Goal: Task Accomplishment & Management: Complete application form

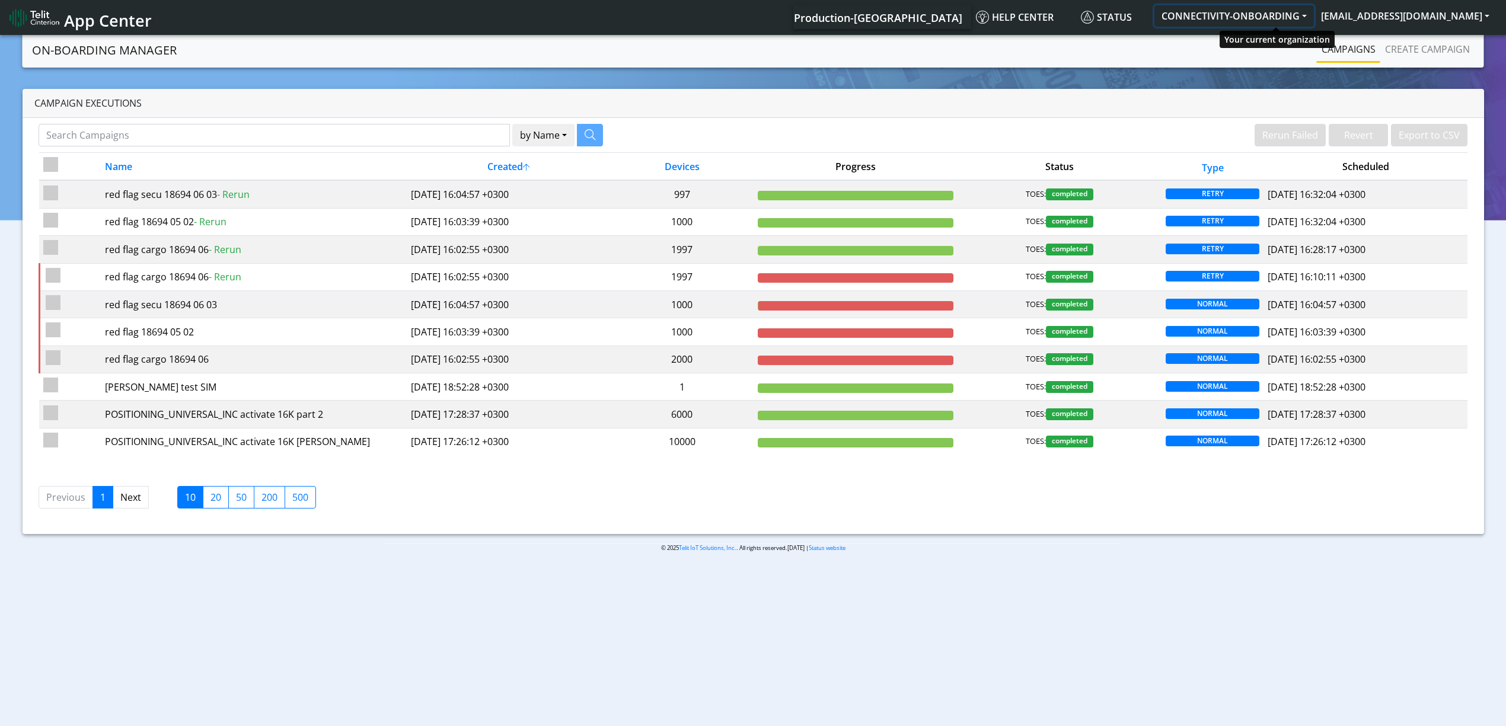
click at [1255, 15] on button "CONNECTIVITY-ONBOARDING" at bounding box center [1235, 15] width 160 height 21
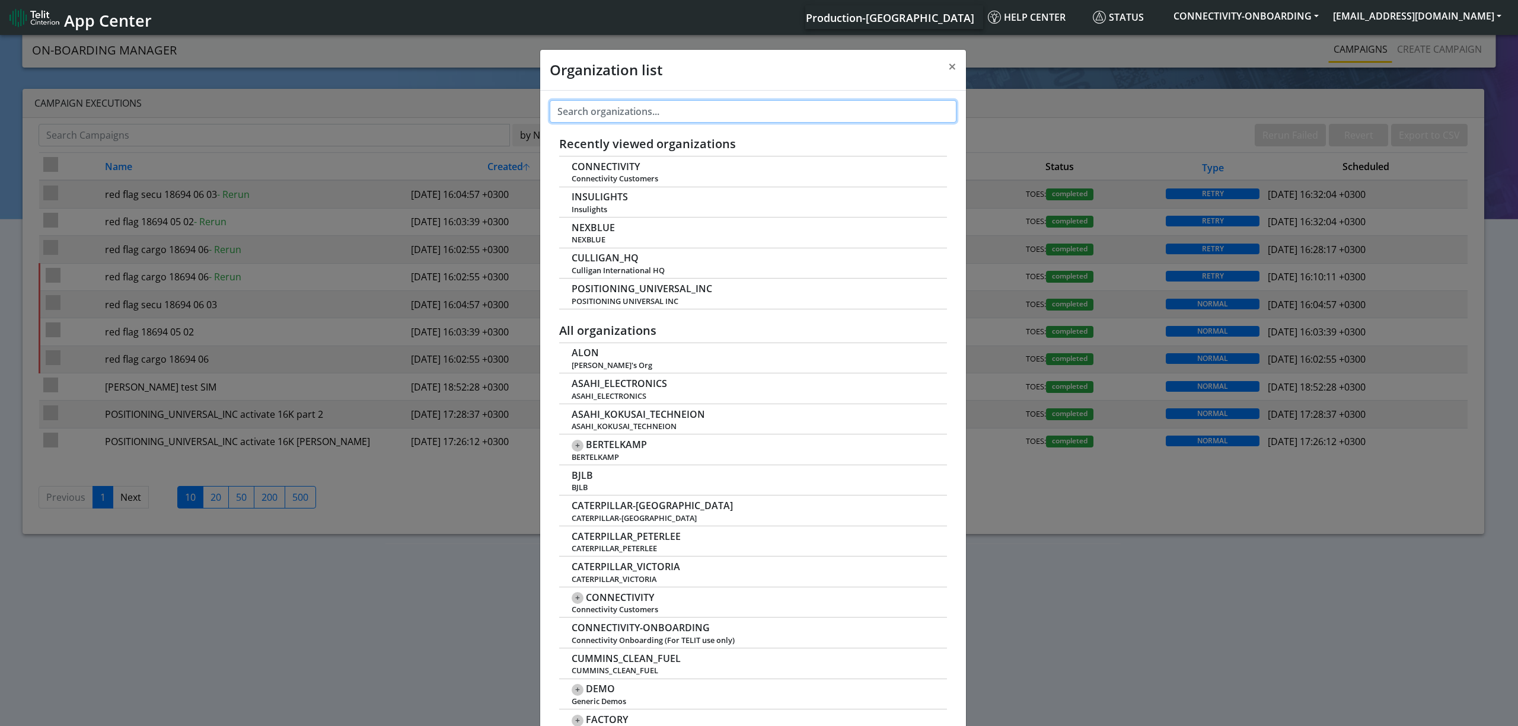
click at [646, 114] on input "text" at bounding box center [753, 111] width 407 height 23
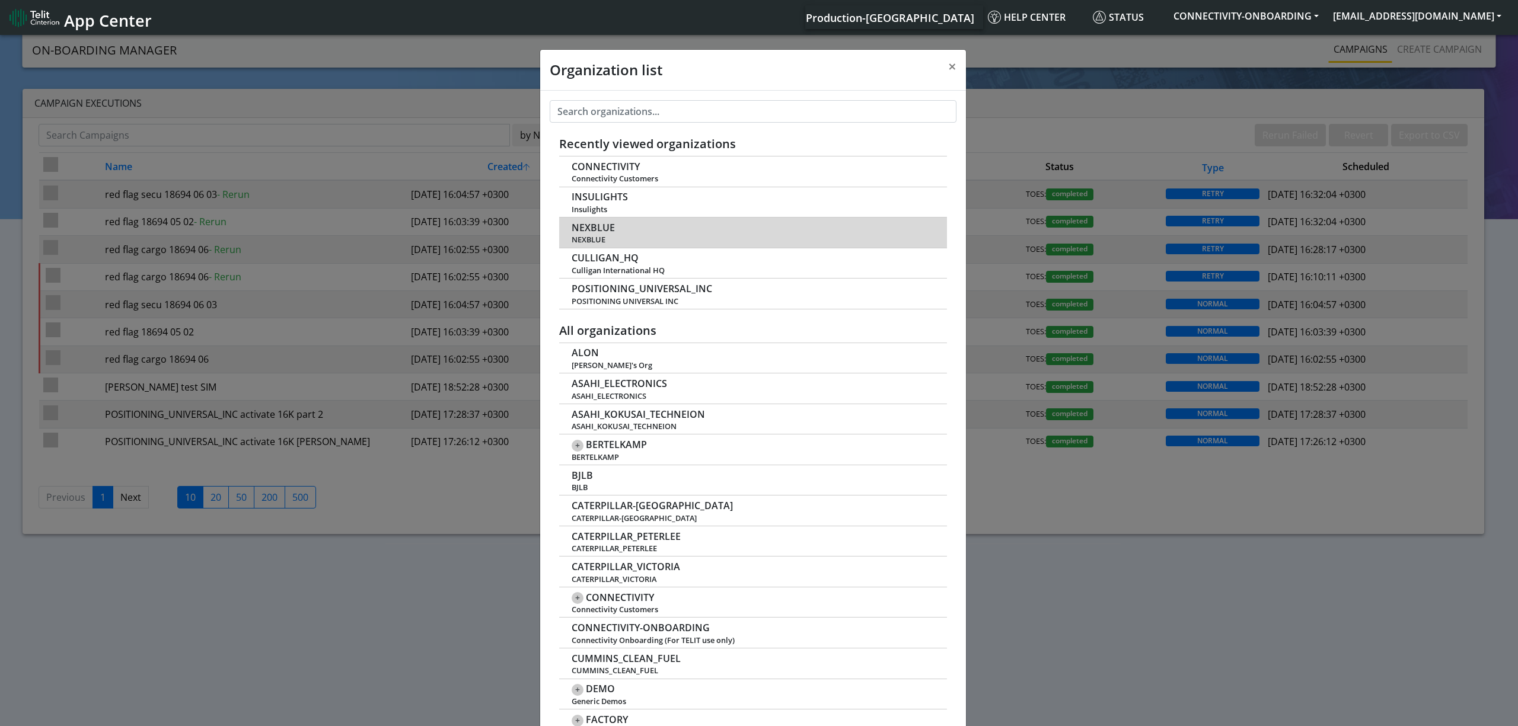
click at [591, 237] on span "NEXBLUE" at bounding box center [754, 239] width 364 height 9
click at [591, 231] on span "NEXBLUE" at bounding box center [593, 227] width 43 height 11
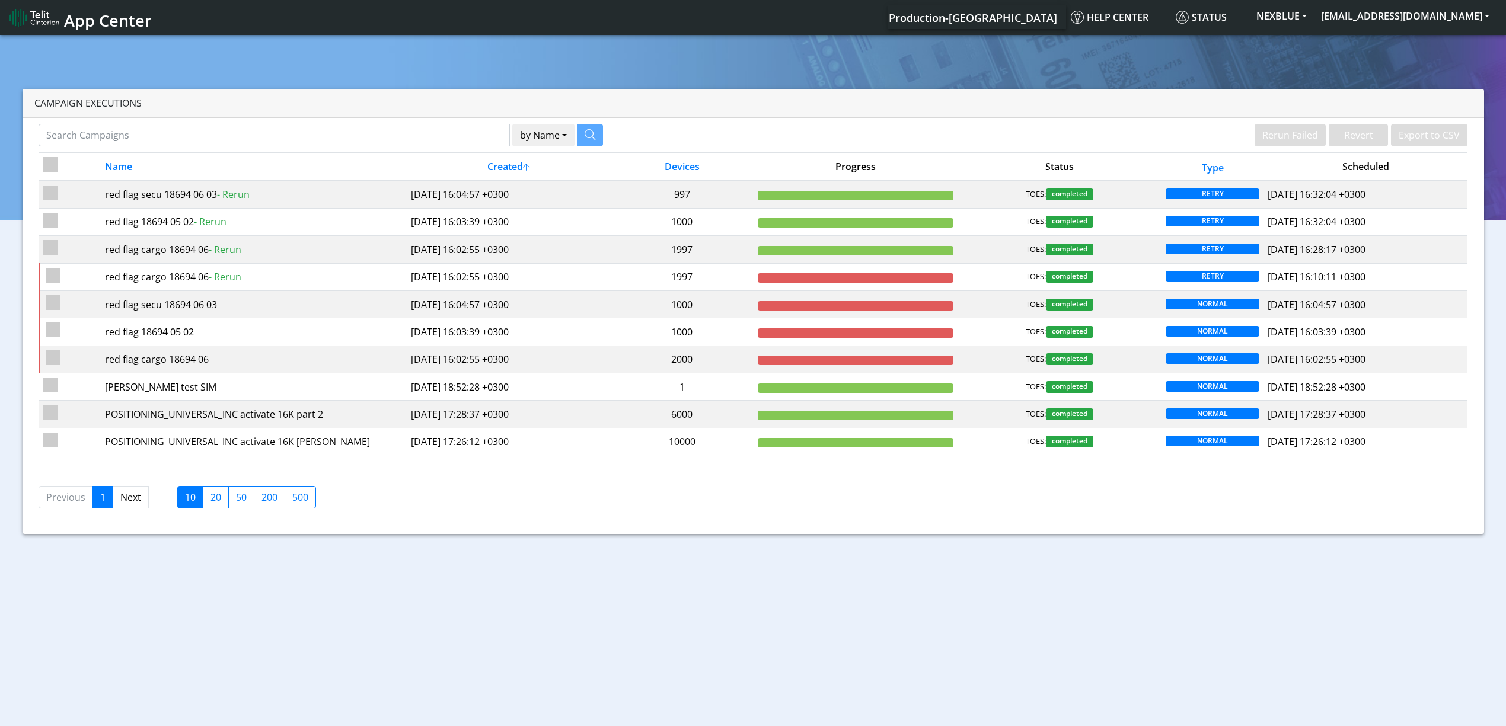
click at [278, 148] on div "by Name Name Device" at bounding box center [392, 138] width 724 height 28
click at [278, 141] on input "Search Campaigns" at bounding box center [274, 135] width 471 height 23
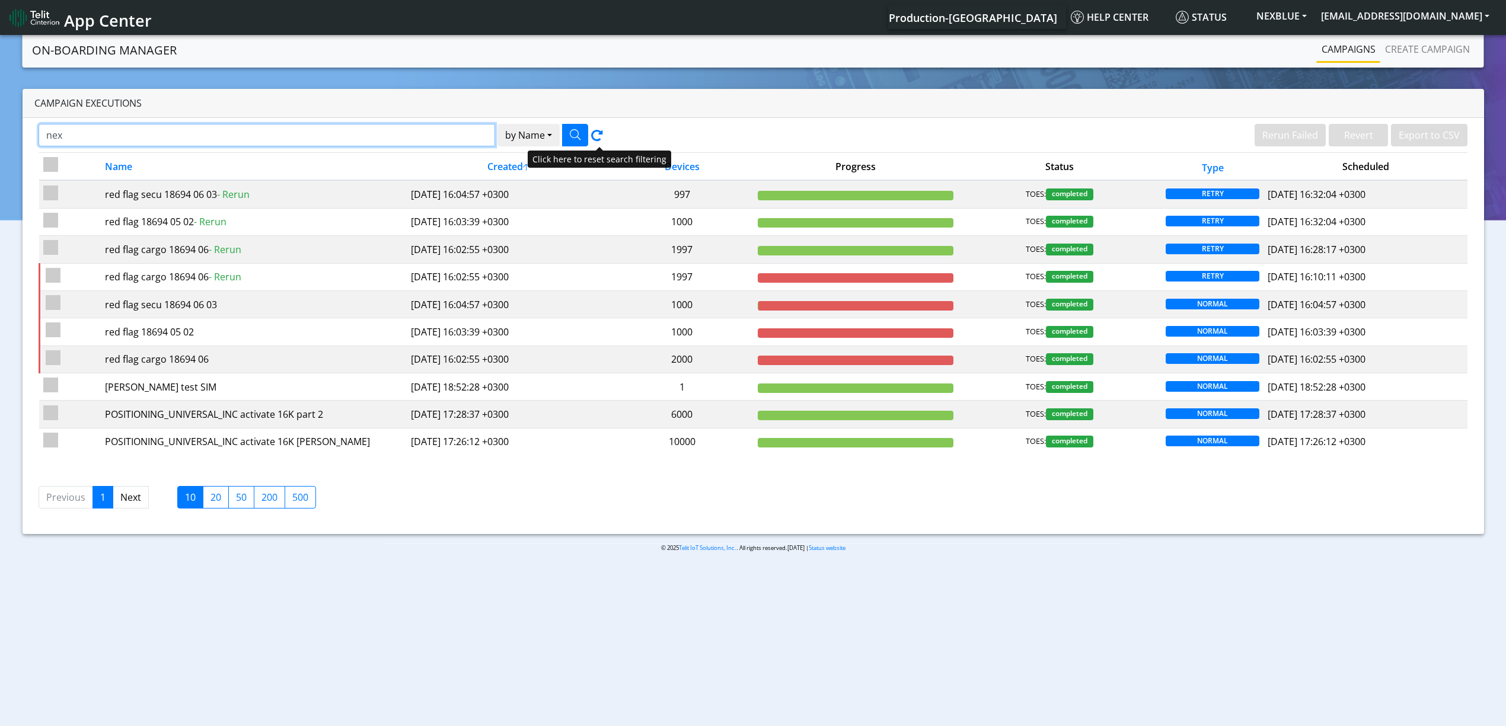
type input "nex"
click at [577, 133] on icon "button" at bounding box center [575, 134] width 11 height 11
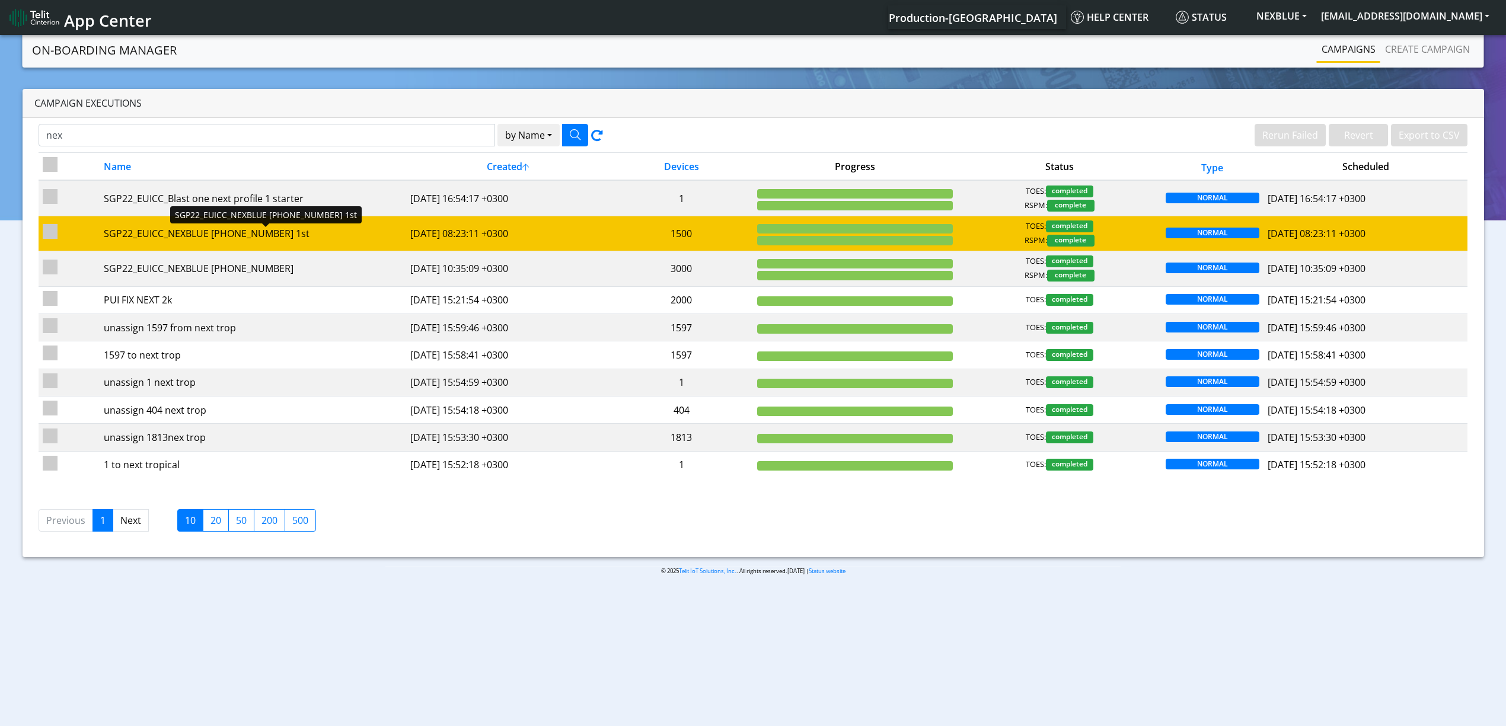
click at [366, 231] on div "SGP22_EUICC_NEXBLUE 28121-01-02 1st" at bounding box center [253, 234] width 298 height 14
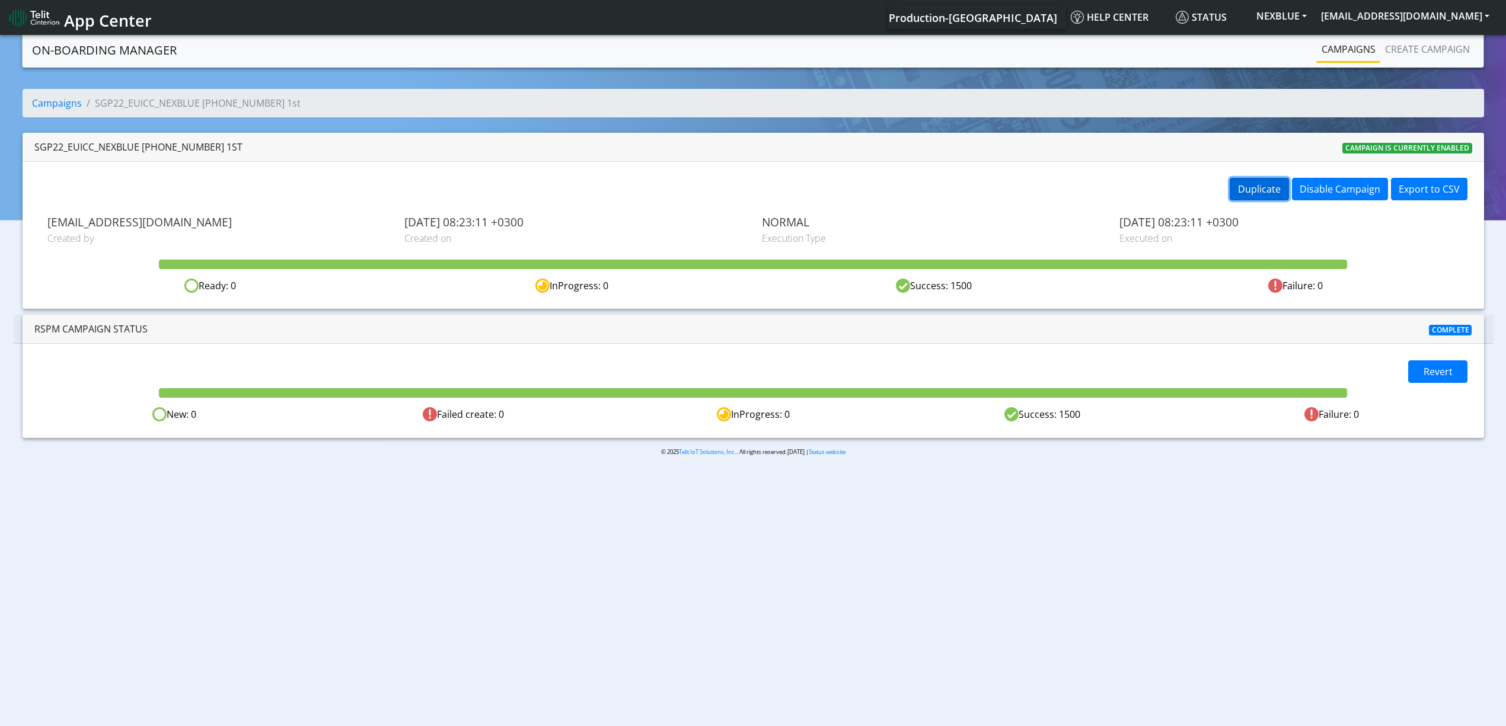
click at [1248, 187] on button "Duplicate" at bounding box center [1259, 189] width 59 height 23
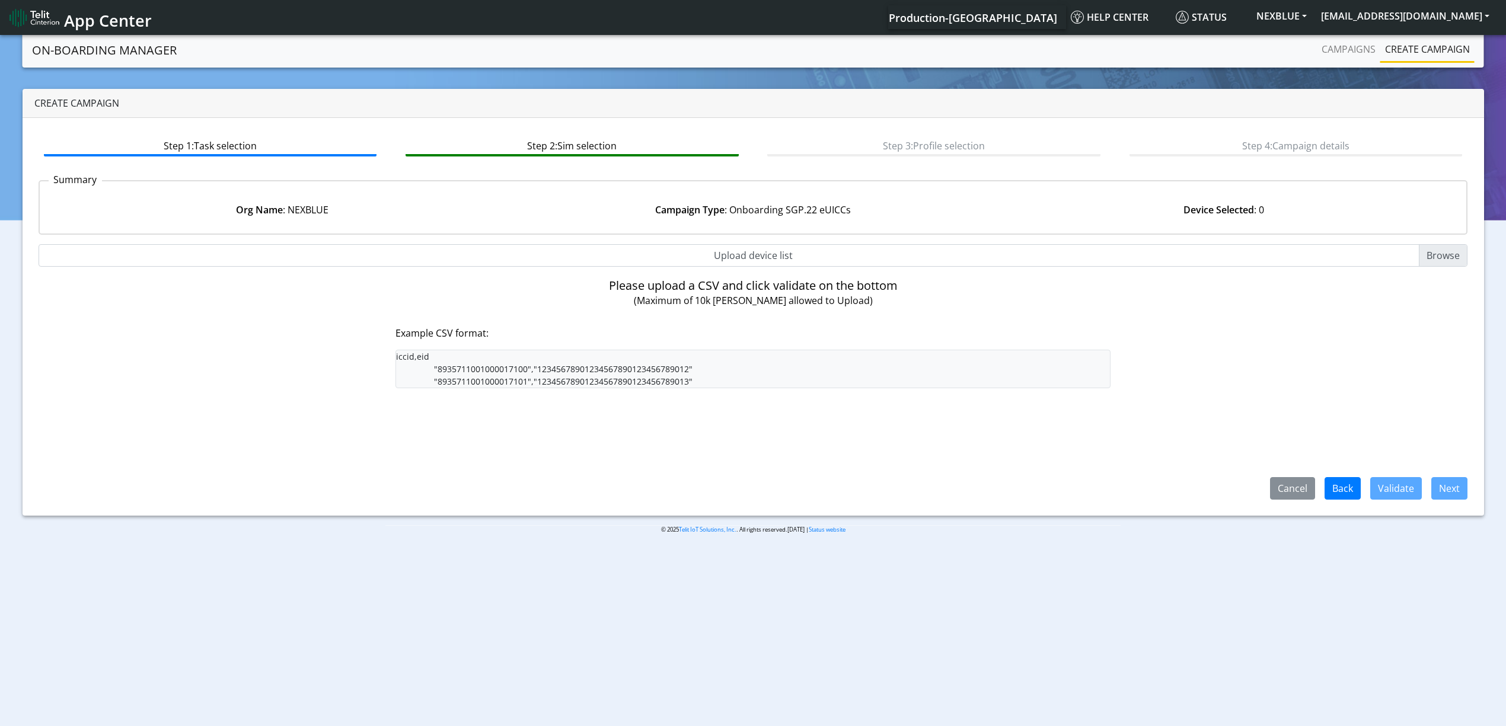
click at [611, 724] on body "App Center Production-US Help center Status NEXBLUE yaniv.avraham@telit.com Log…" at bounding box center [753, 382] width 1506 height 698
click at [760, 250] on input "Upload device list" at bounding box center [754, 255] width 1430 height 23
type input "C:\fakepath\beitzim.csv"
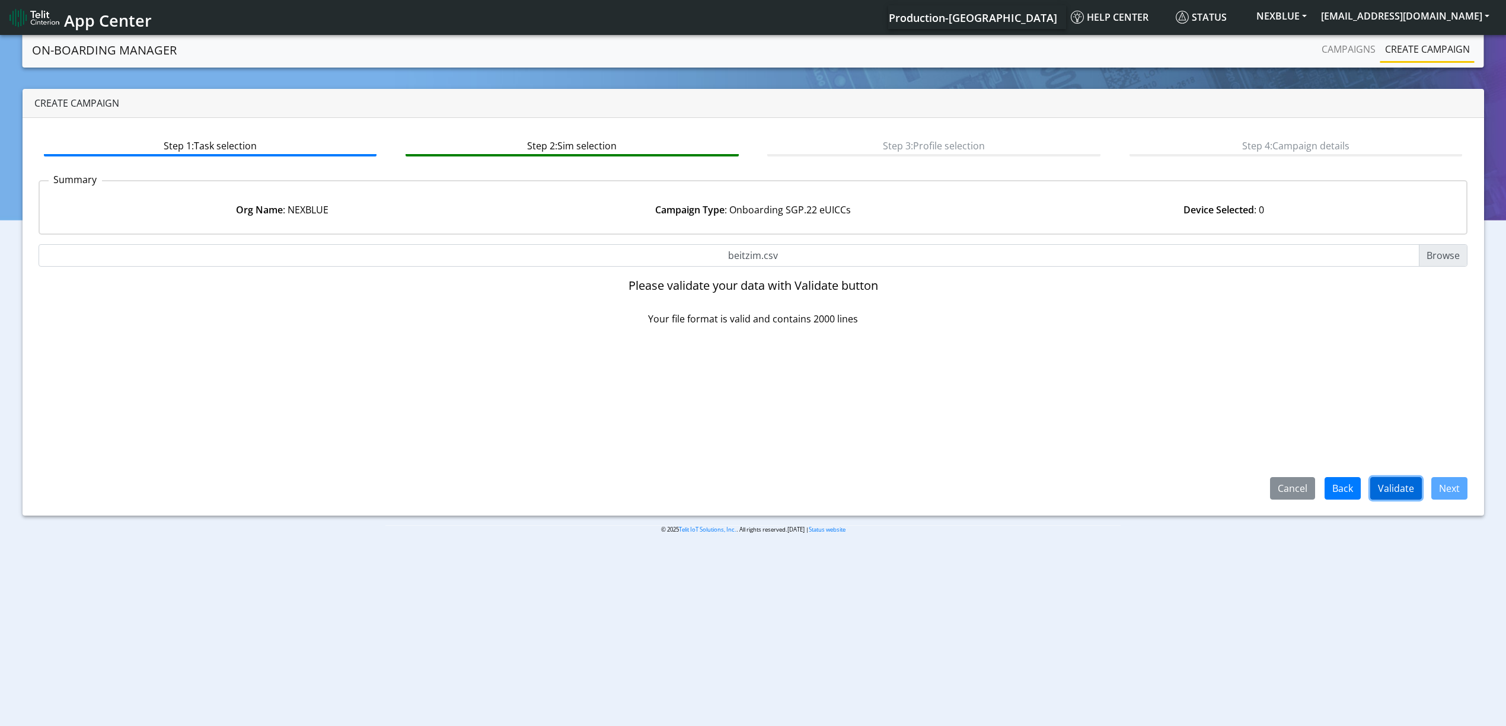
click at [1387, 492] on button "Validate" at bounding box center [1397, 488] width 52 height 23
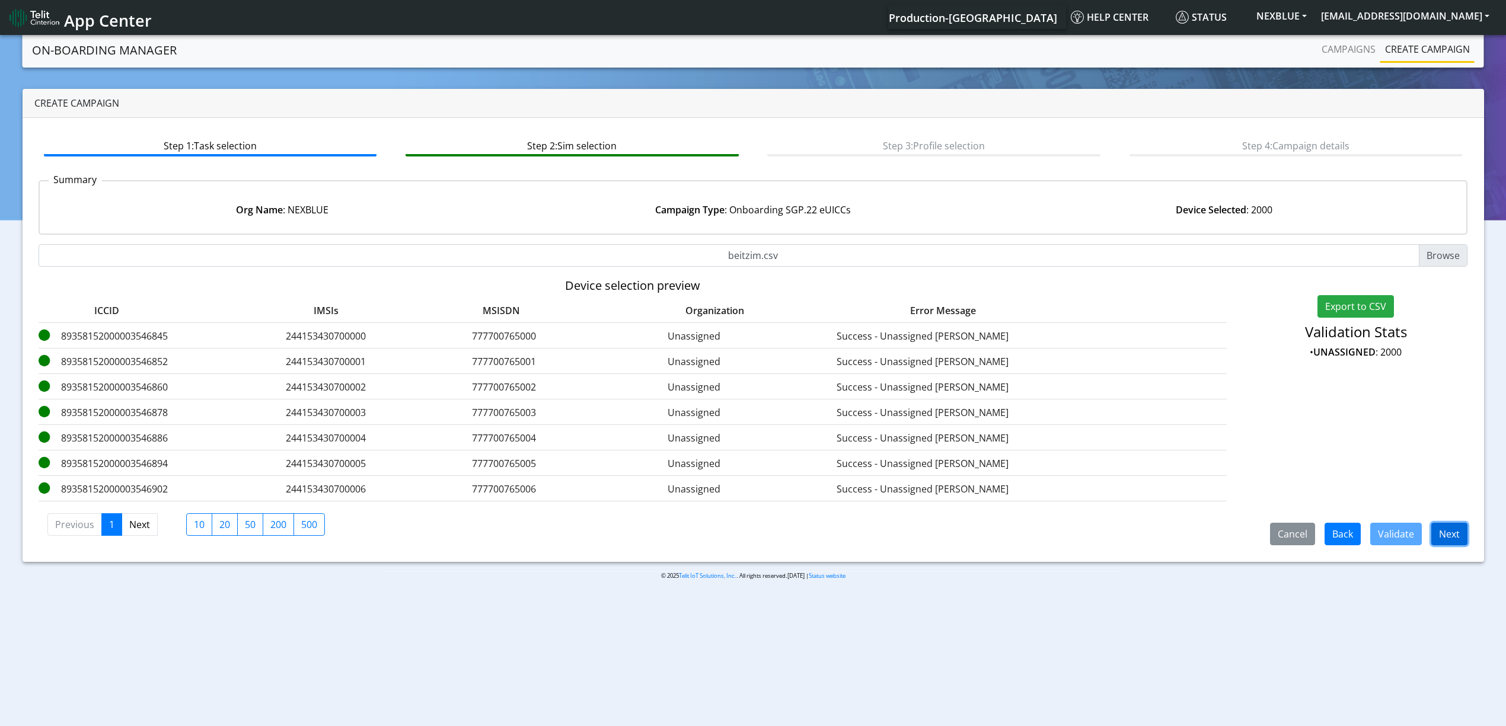
click at [1436, 539] on button "Next" at bounding box center [1450, 534] width 36 height 23
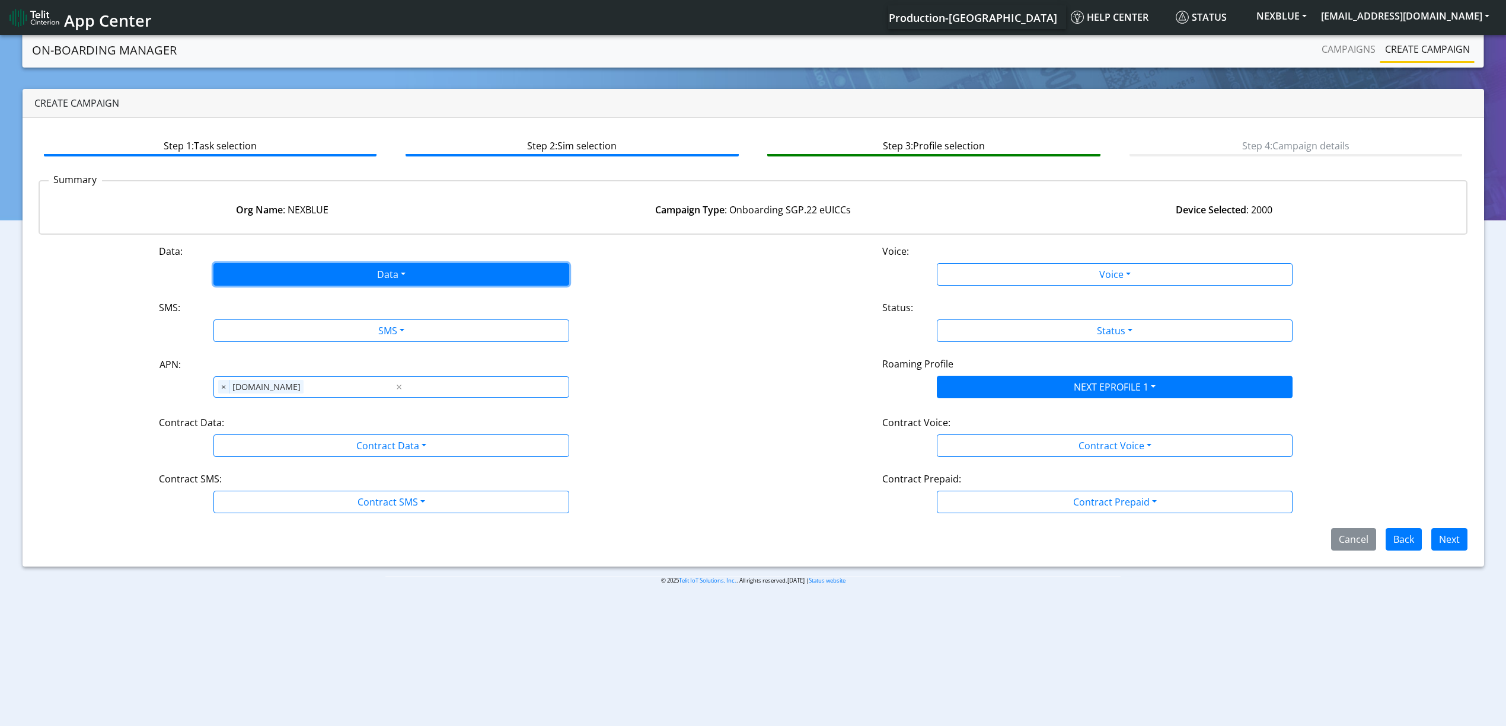
click at [328, 269] on button "Data" at bounding box center [391, 274] width 356 height 23
click at [304, 321] on button "Enabled" at bounding box center [391, 321] width 355 height 19
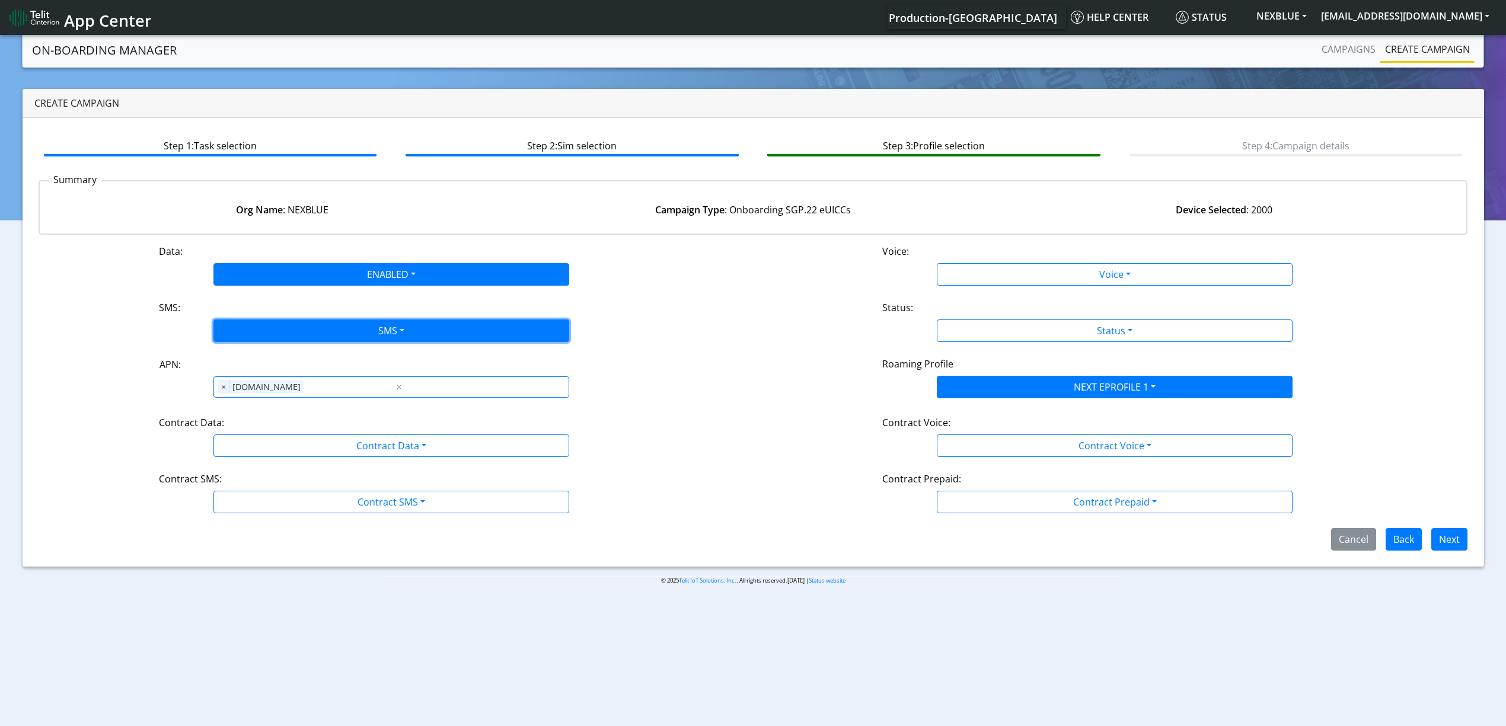
click at [318, 333] on button "SMS" at bounding box center [391, 331] width 356 height 23
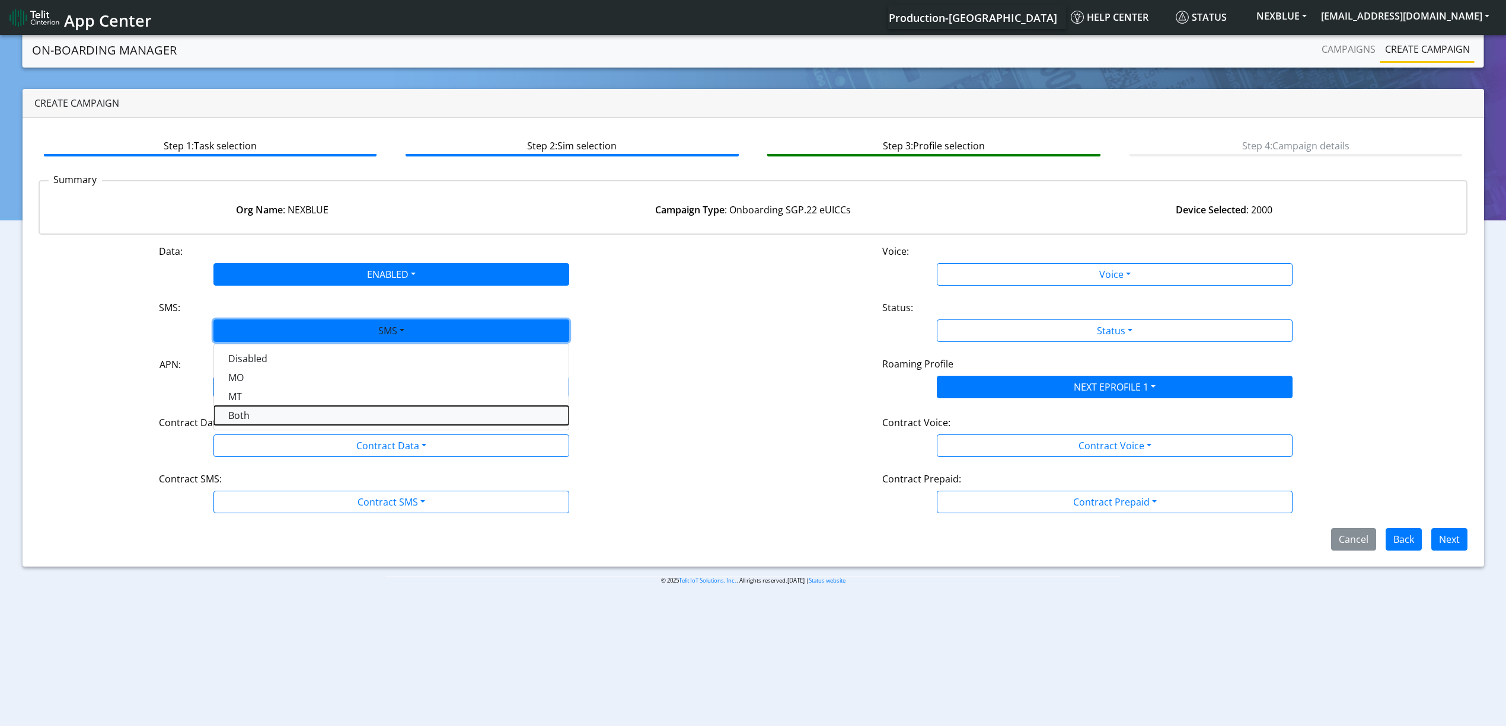
click at [257, 418] on button "Both" at bounding box center [391, 415] width 355 height 19
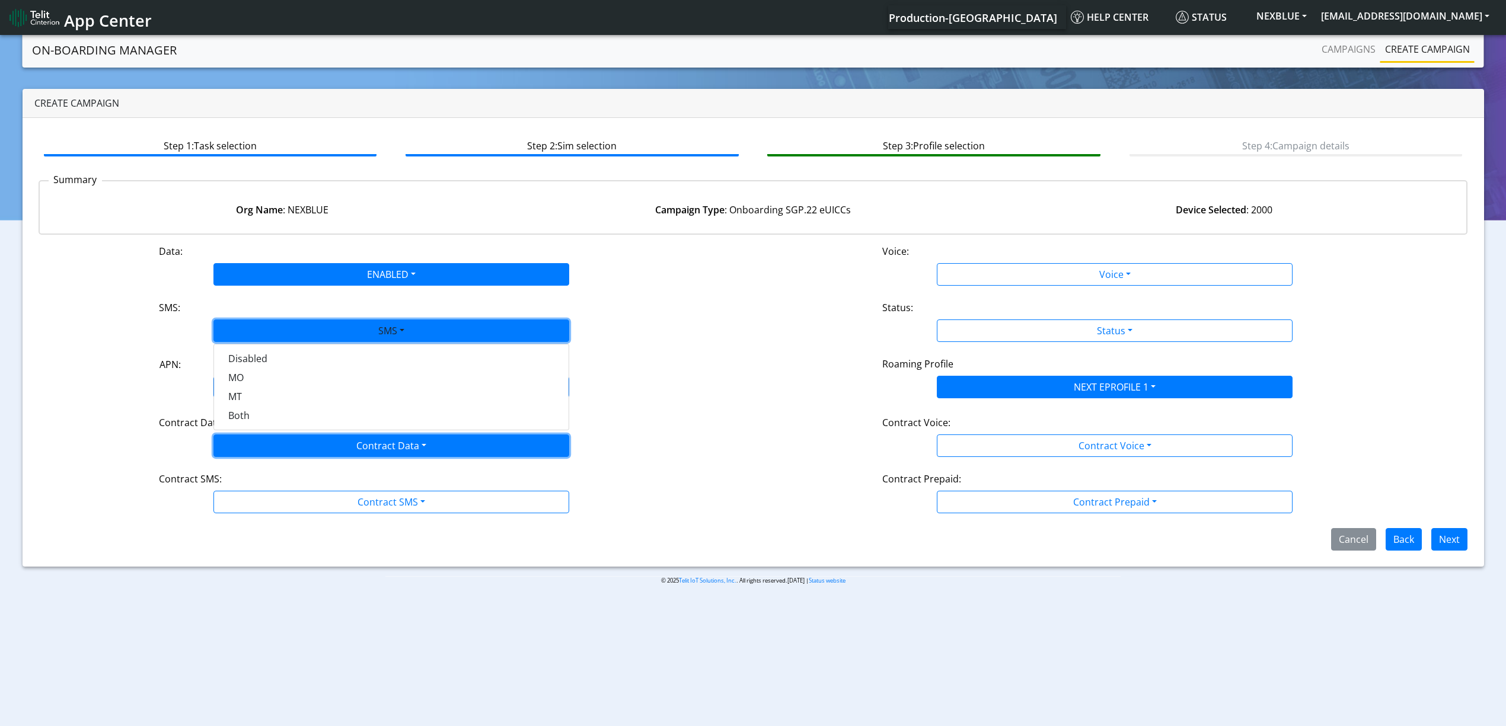
click at [269, 442] on button "Contract Data" at bounding box center [391, 446] width 356 height 23
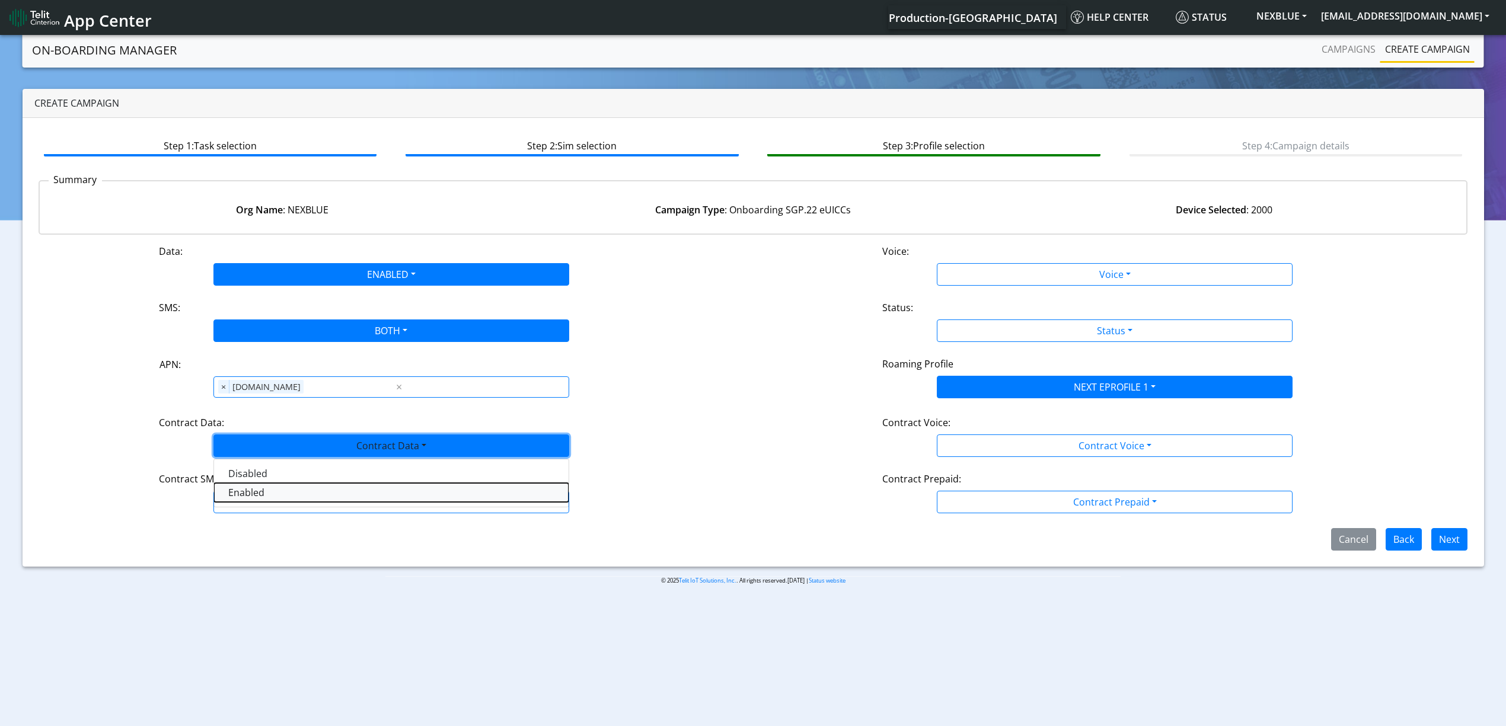
click at [268, 498] on Dataenabled-dropdown "Enabled" at bounding box center [391, 492] width 355 height 19
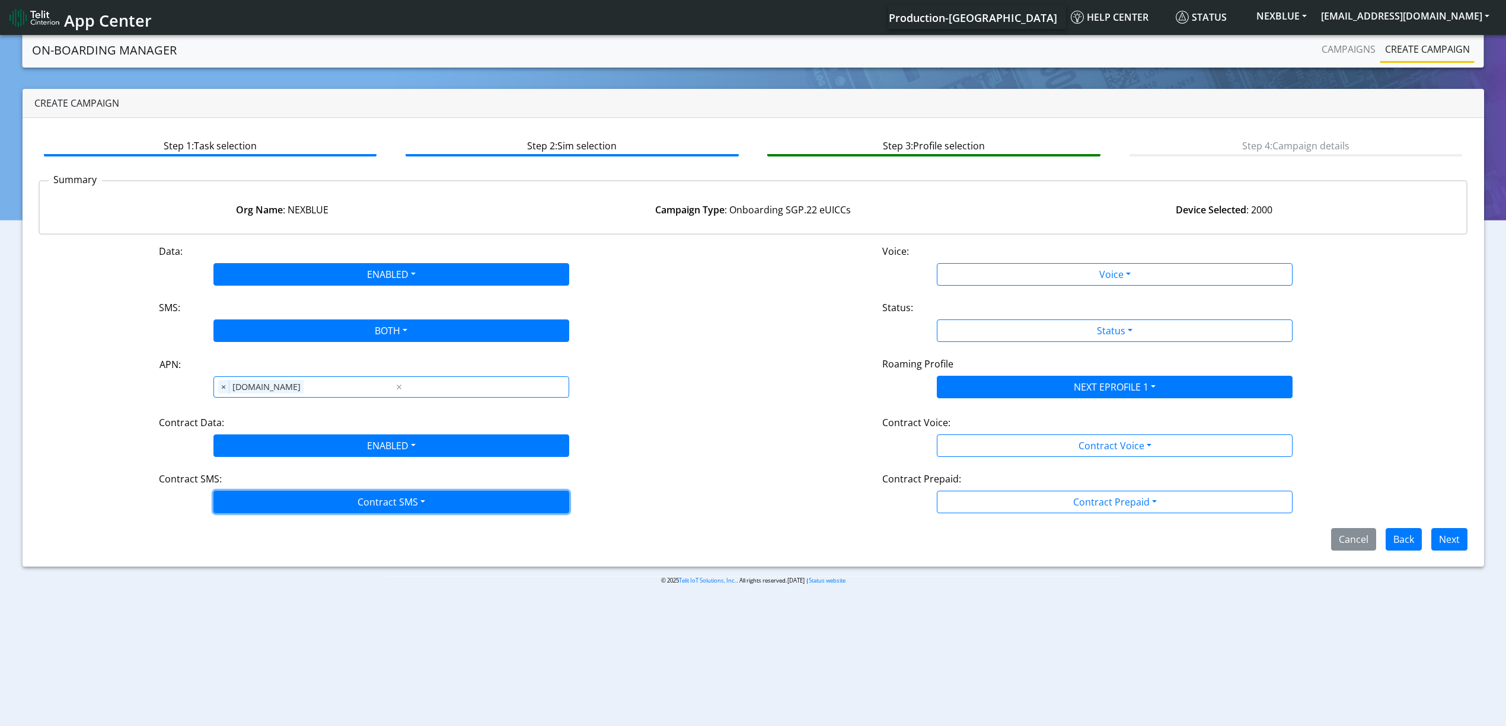
click at [287, 514] on button "Contract SMS" at bounding box center [391, 502] width 356 height 23
click at [279, 591] on SMSboth-dropdown "Both" at bounding box center [391, 587] width 355 height 19
click at [1035, 295] on div "Data: ENABLED Disabled Enabled Voice: Voice Disabled Enabled SMS: BOTH Disabled…" at bounding box center [754, 397] width 1430 height 307
click at [1030, 292] on div "Data: ENABLED Disabled Enabled Voice: Voice Disabled Enabled SMS: BOTH Disabled…" at bounding box center [754, 397] width 1430 height 307
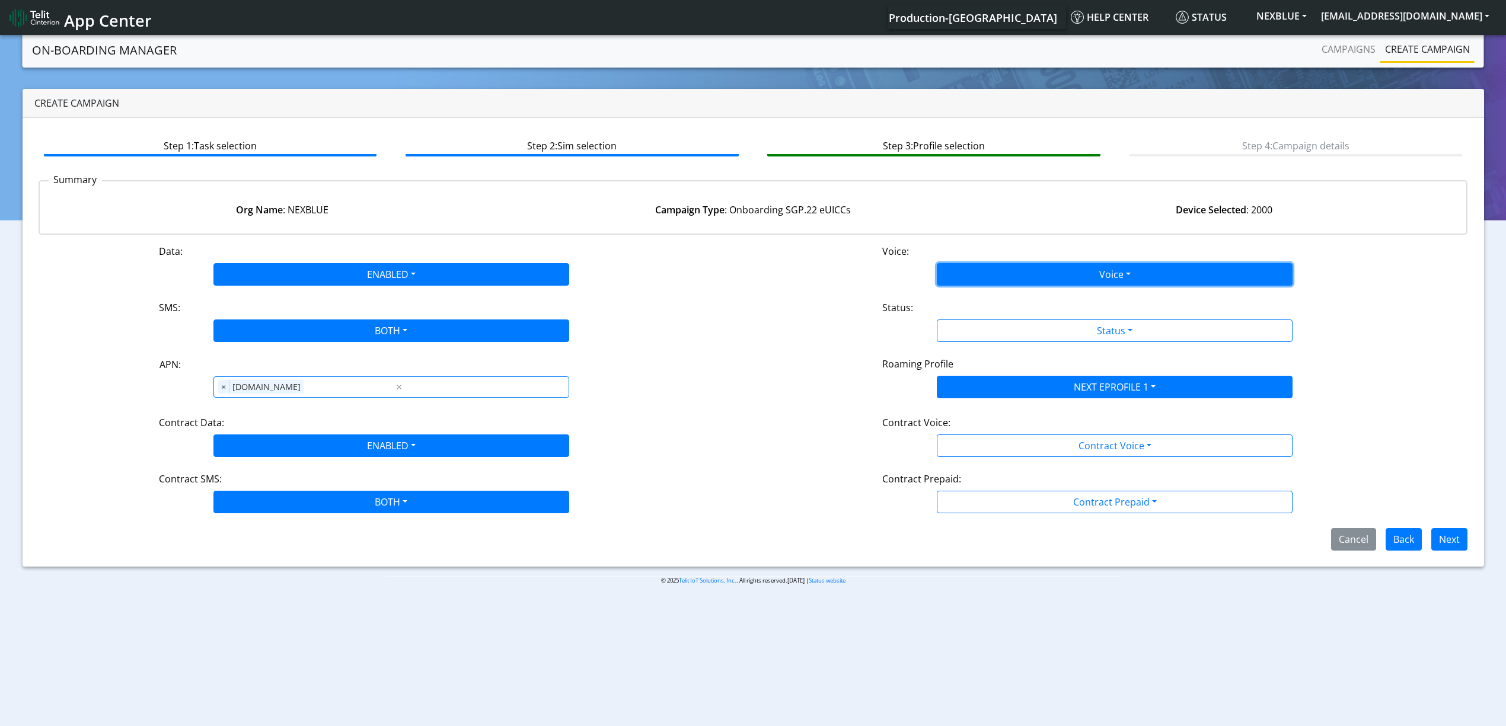
click at [1012, 281] on button "Voice" at bounding box center [1115, 274] width 356 height 23
click at [1004, 302] on button "Disabled" at bounding box center [1115, 302] width 355 height 19
click at [1004, 308] on div "Status:" at bounding box center [1115, 310] width 483 height 19
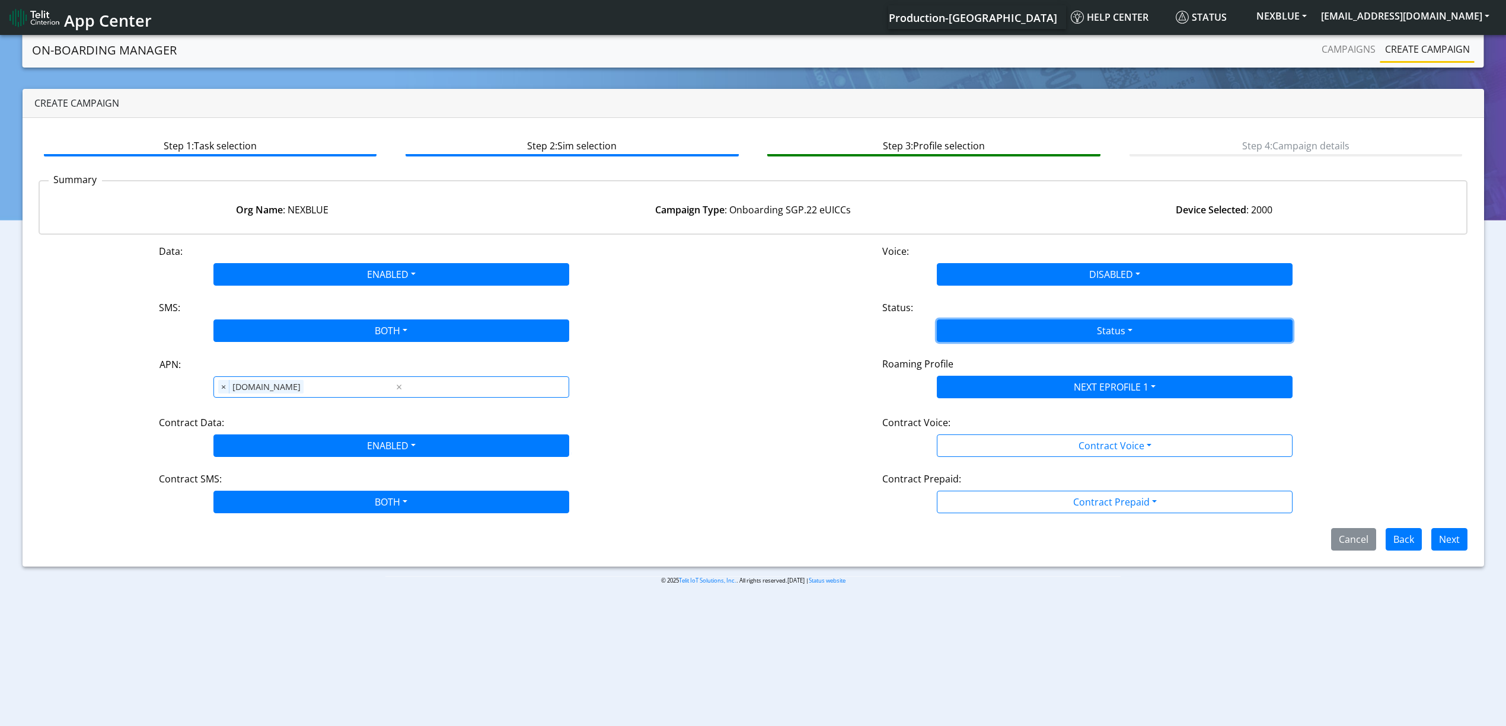
click at [1002, 332] on button "Status" at bounding box center [1115, 331] width 356 height 23
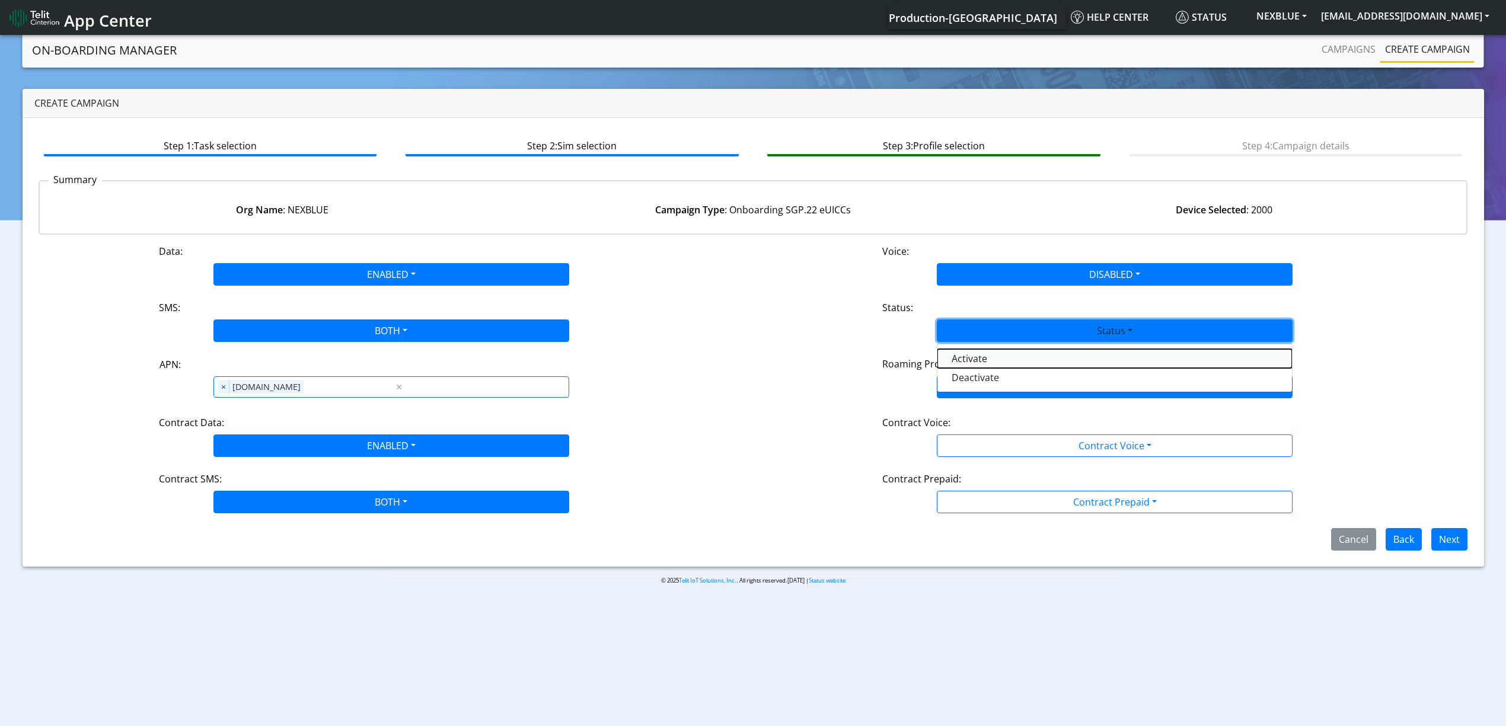
click at [984, 358] on button "Activate" at bounding box center [1115, 358] width 355 height 19
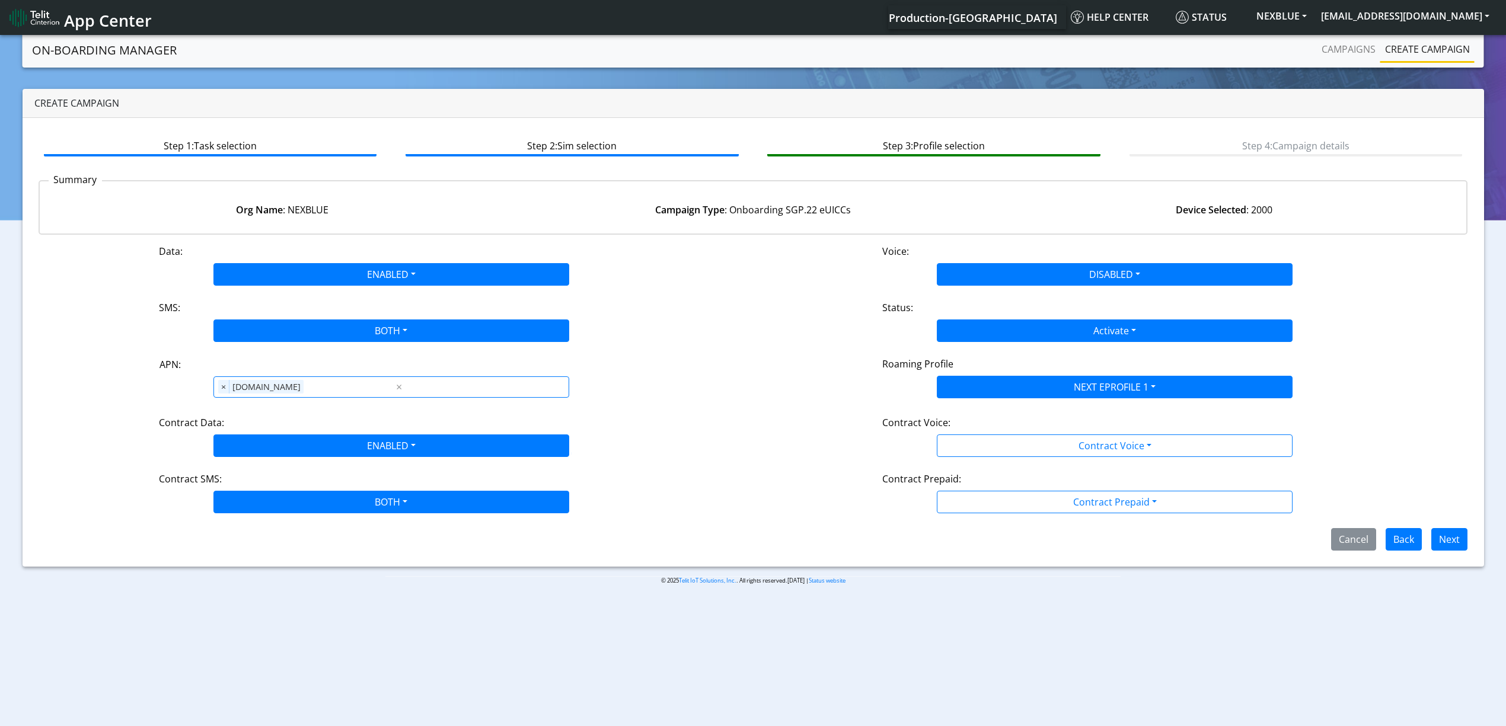
click at [997, 428] on div "Contract Voice:" at bounding box center [1115, 425] width 483 height 19
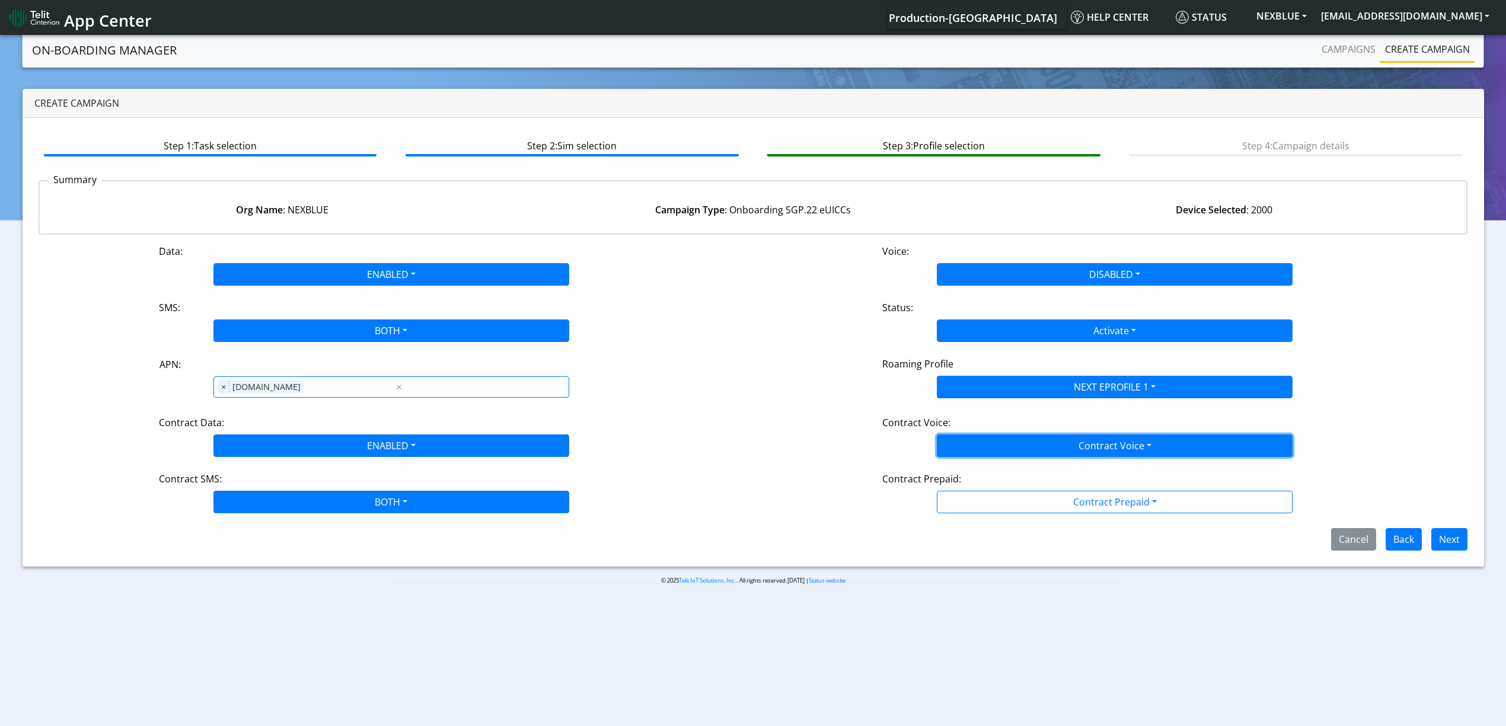
click at [997, 436] on button "Contract Voice" at bounding box center [1115, 446] width 356 height 23
click at [990, 473] on Voicedisabled-dropdown "Disabled" at bounding box center [1115, 473] width 355 height 19
click at [992, 491] on div "Contract Prepaid:" at bounding box center [1115, 481] width 483 height 19
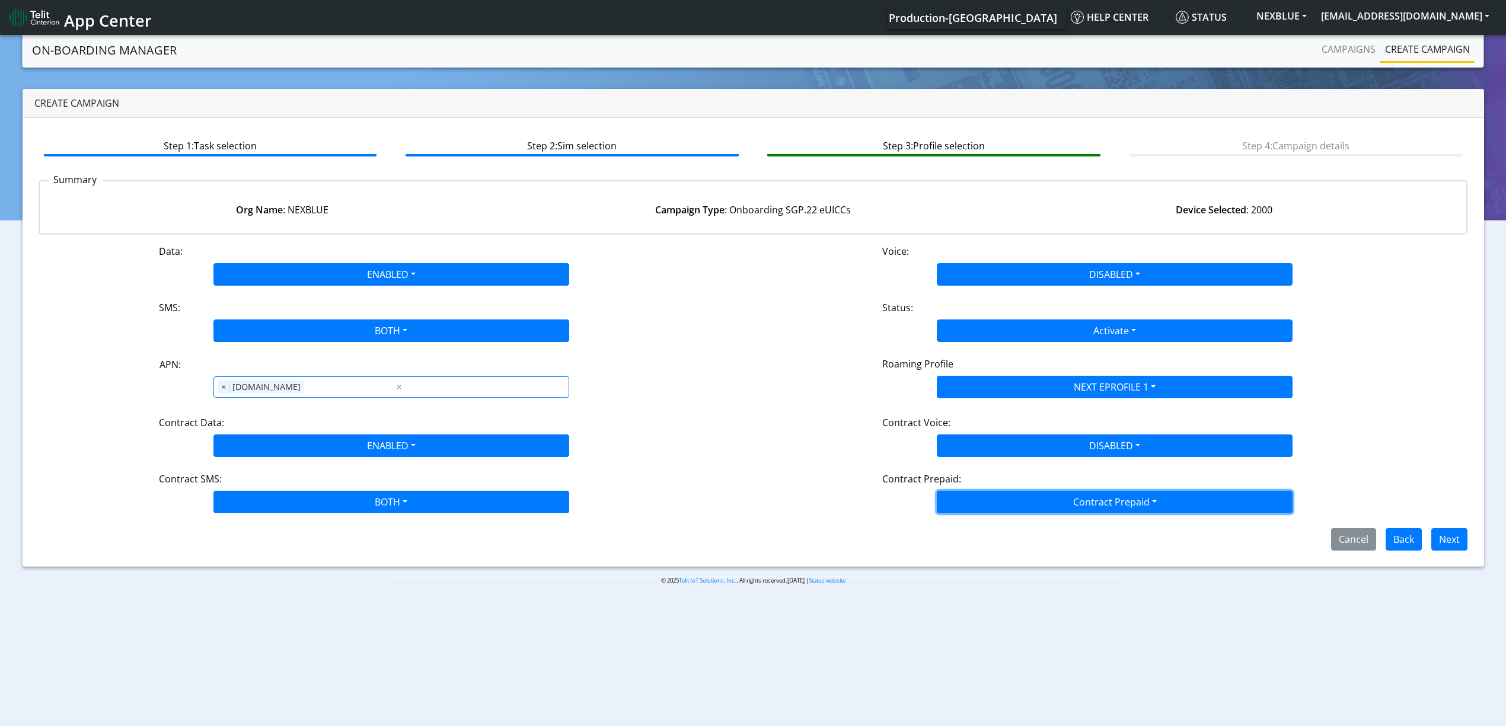
click at [987, 503] on button "Contract Prepaid" at bounding box center [1115, 502] width 356 height 23
click at [983, 551] on Prepaidnotprepaid-dropdown "No" at bounding box center [1115, 549] width 355 height 19
click at [1436, 534] on button "Next" at bounding box center [1450, 539] width 36 height 23
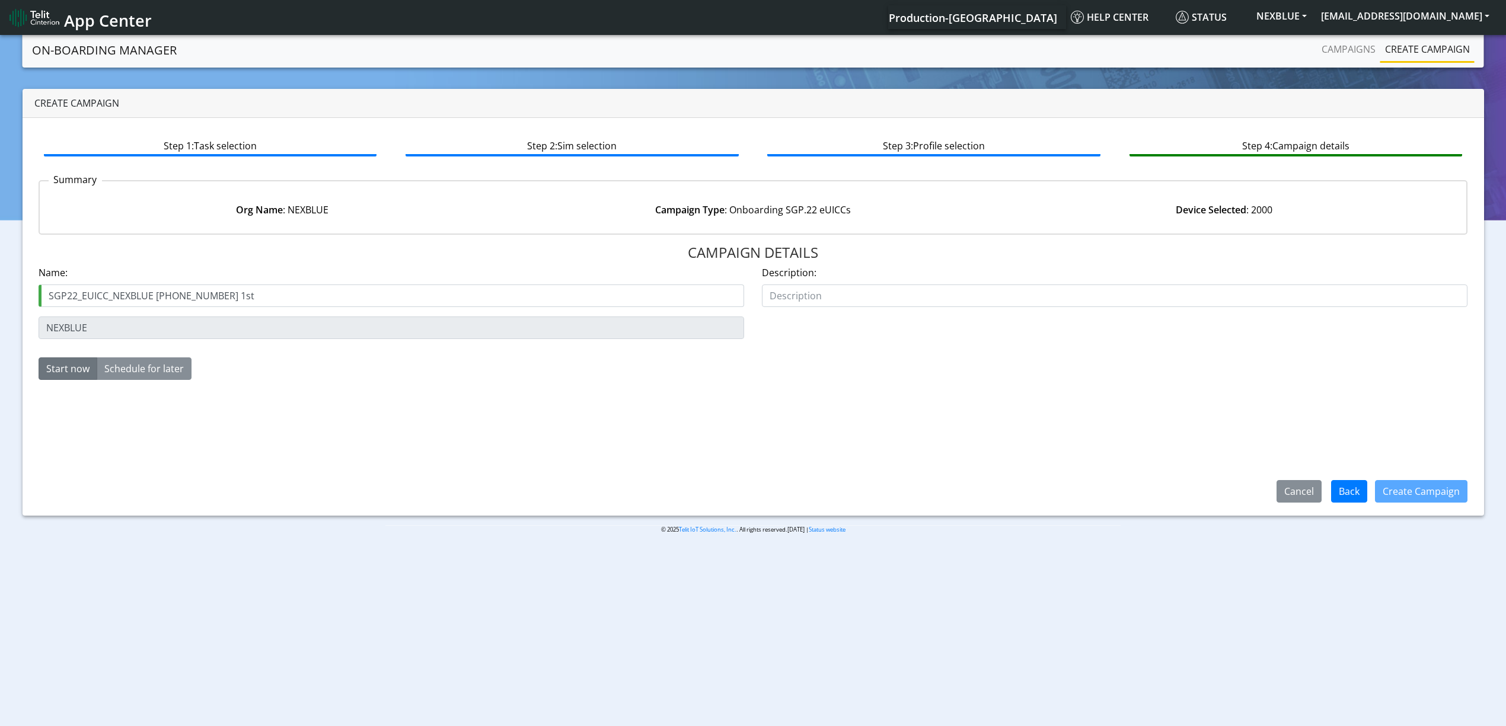
drag, startPoint x: 216, startPoint y: 293, endPoint x: 252, endPoint y: 293, distance: 36.2
click at [252, 293] on input "SGP22_EUICC_NEXBLUE 28121-01-02 1st" at bounding box center [392, 296] width 706 height 23
type input "SGP22_EUICC_NEXBLUE 28121-01-02 2nd"
click at [1424, 495] on button "Create Campaign" at bounding box center [1421, 491] width 93 height 23
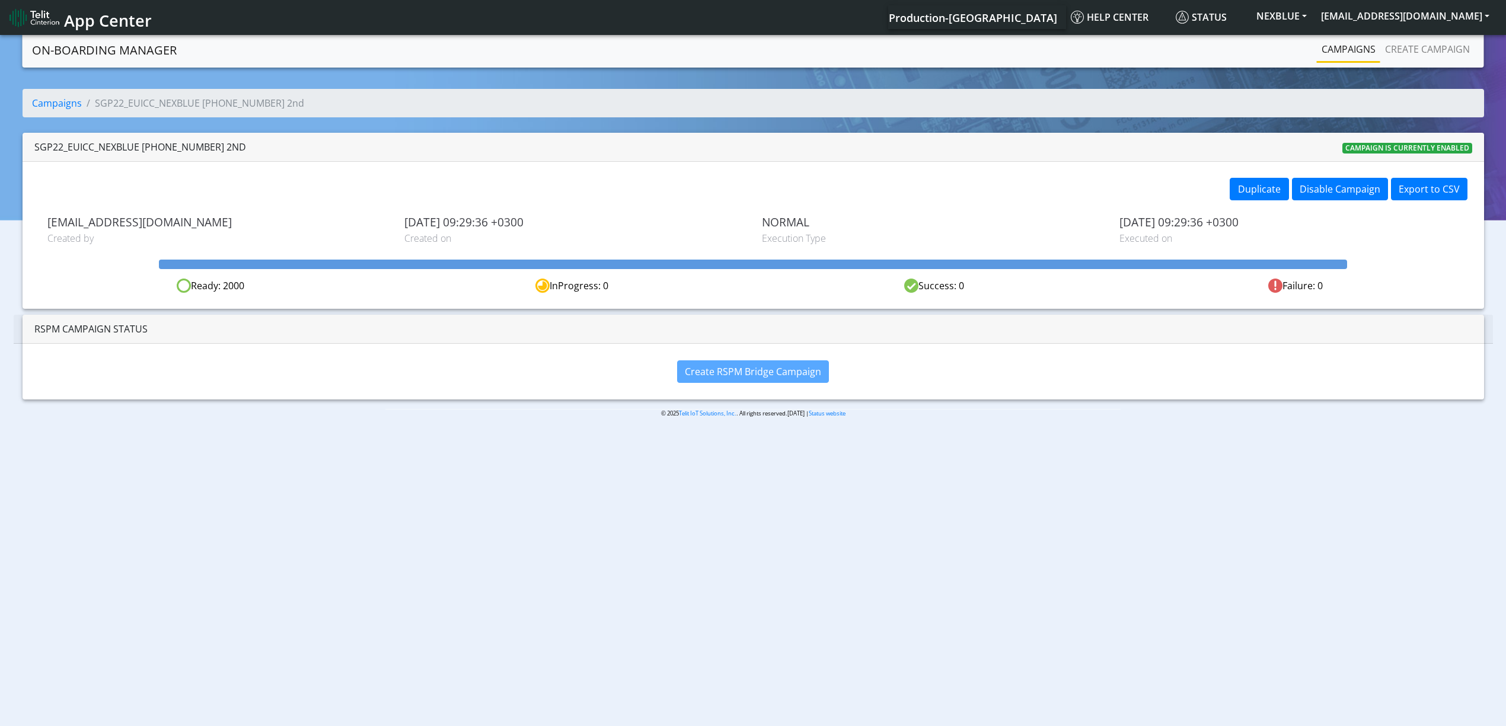
click at [1328, 46] on link "Campaigns" at bounding box center [1348, 49] width 63 height 24
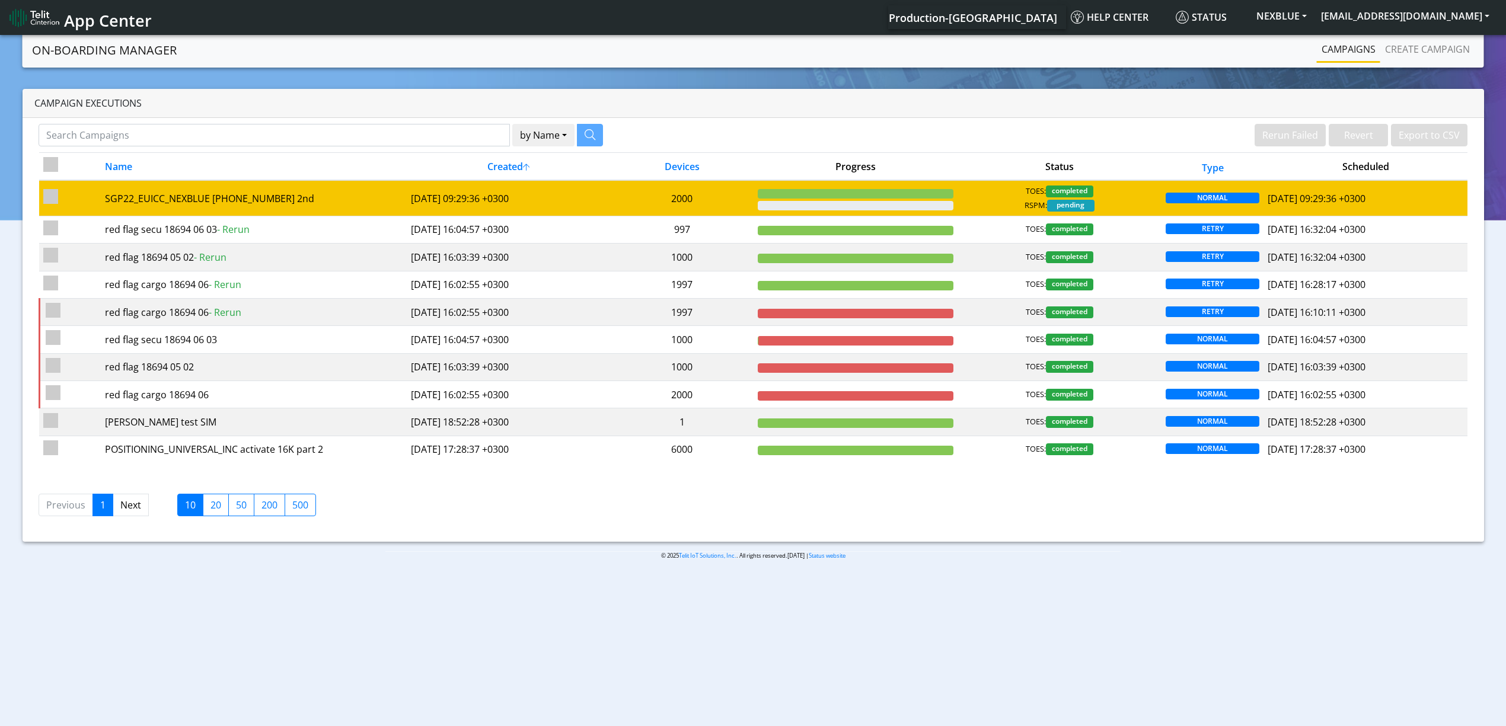
click at [643, 195] on td "2000" at bounding box center [682, 198] width 143 height 36
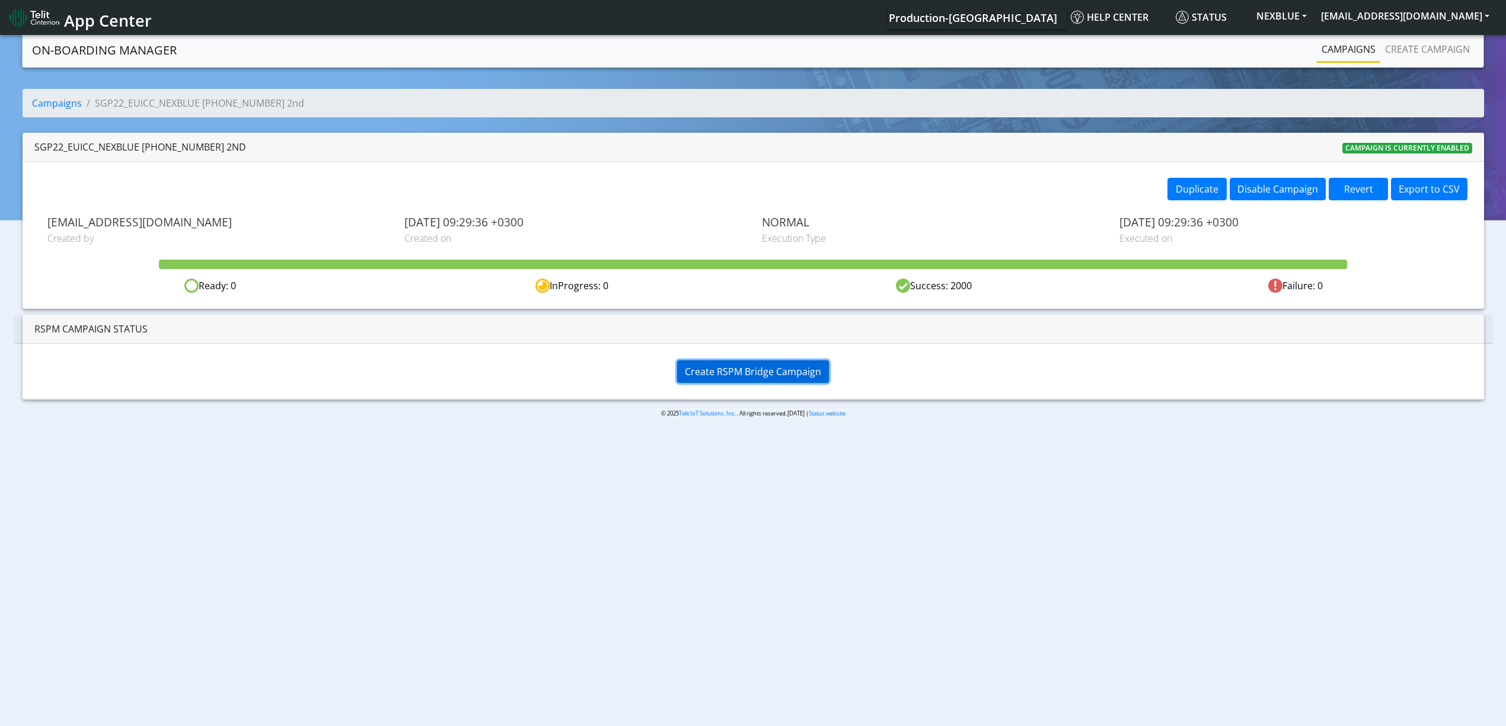
click at [680, 371] on button "Create RSPM Bridge Campaign" at bounding box center [753, 372] width 152 height 23
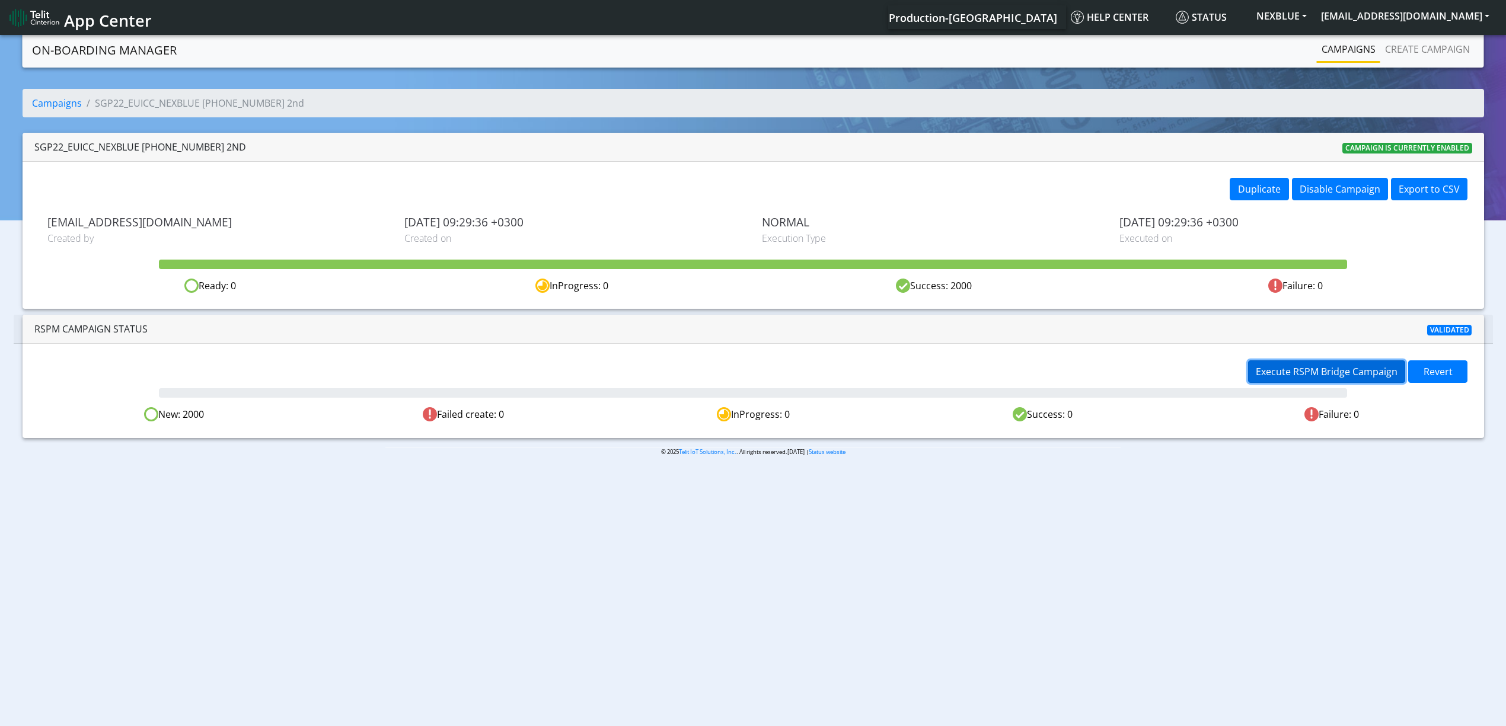
click at [1283, 364] on button "Execute RSPM Bridge Campaign" at bounding box center [1326, 372] width 157 height 23
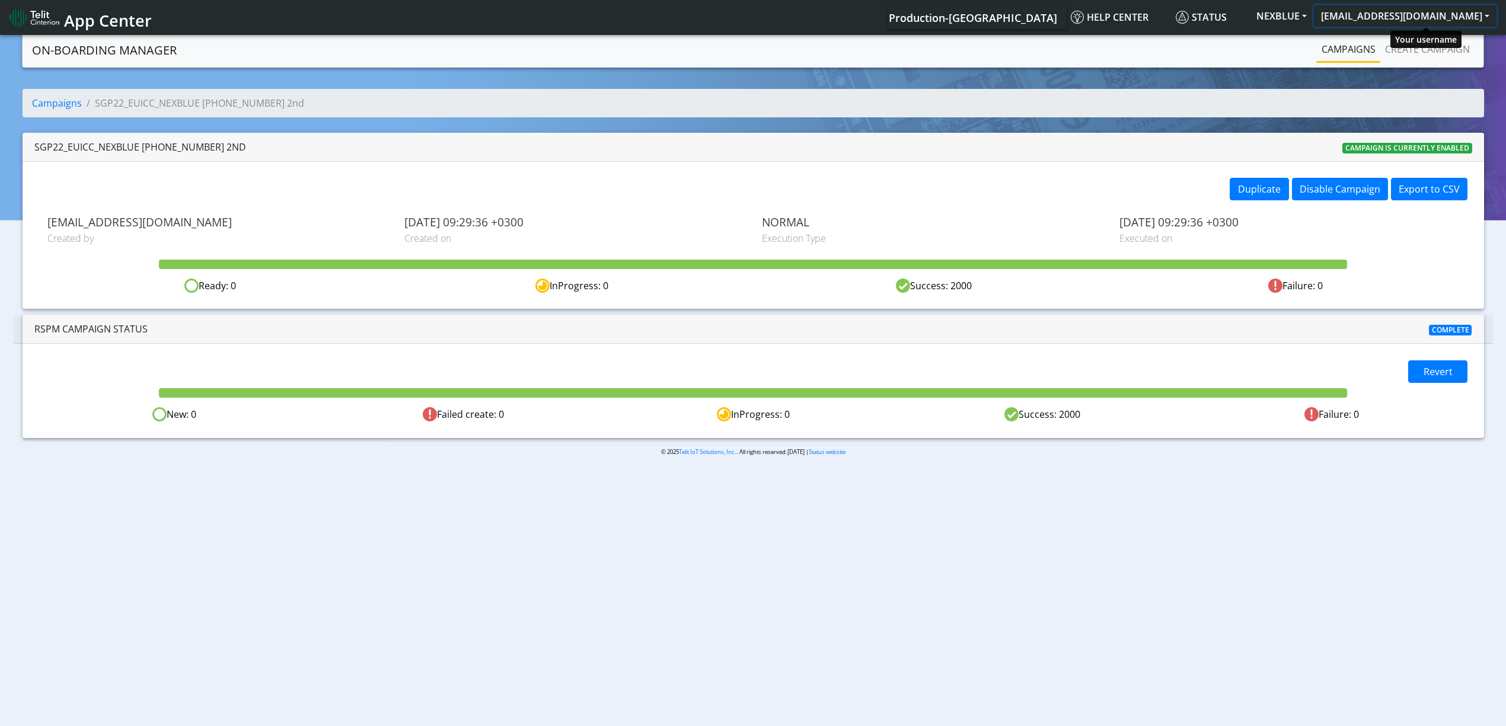
click at [1452, 23] on button "[EMAIL_ADDRESS][DOMAIN_NAME]" at bounding box center [1405, 15] width 183 height 21
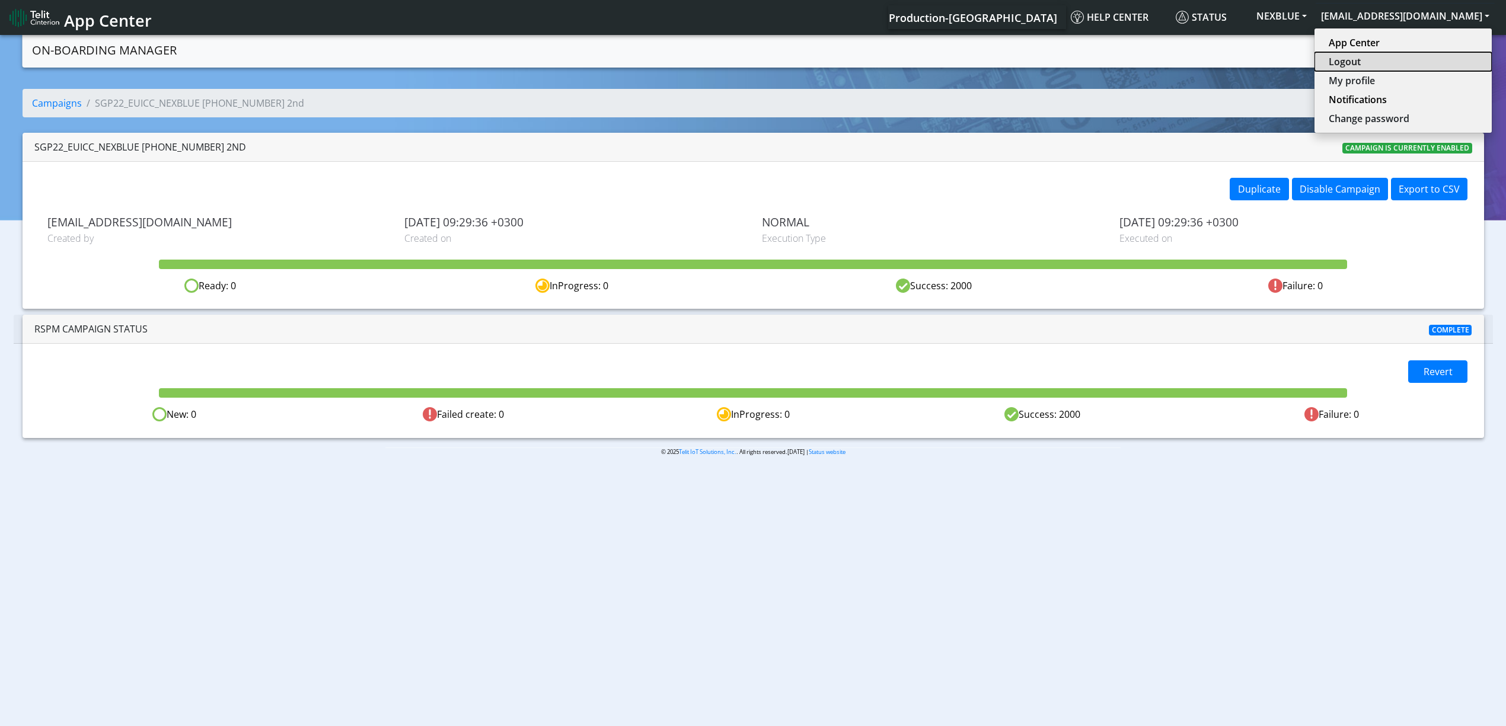
click at [1391, 64] on button "Logout" at bounding box center [1403, 61] width 177 height 19
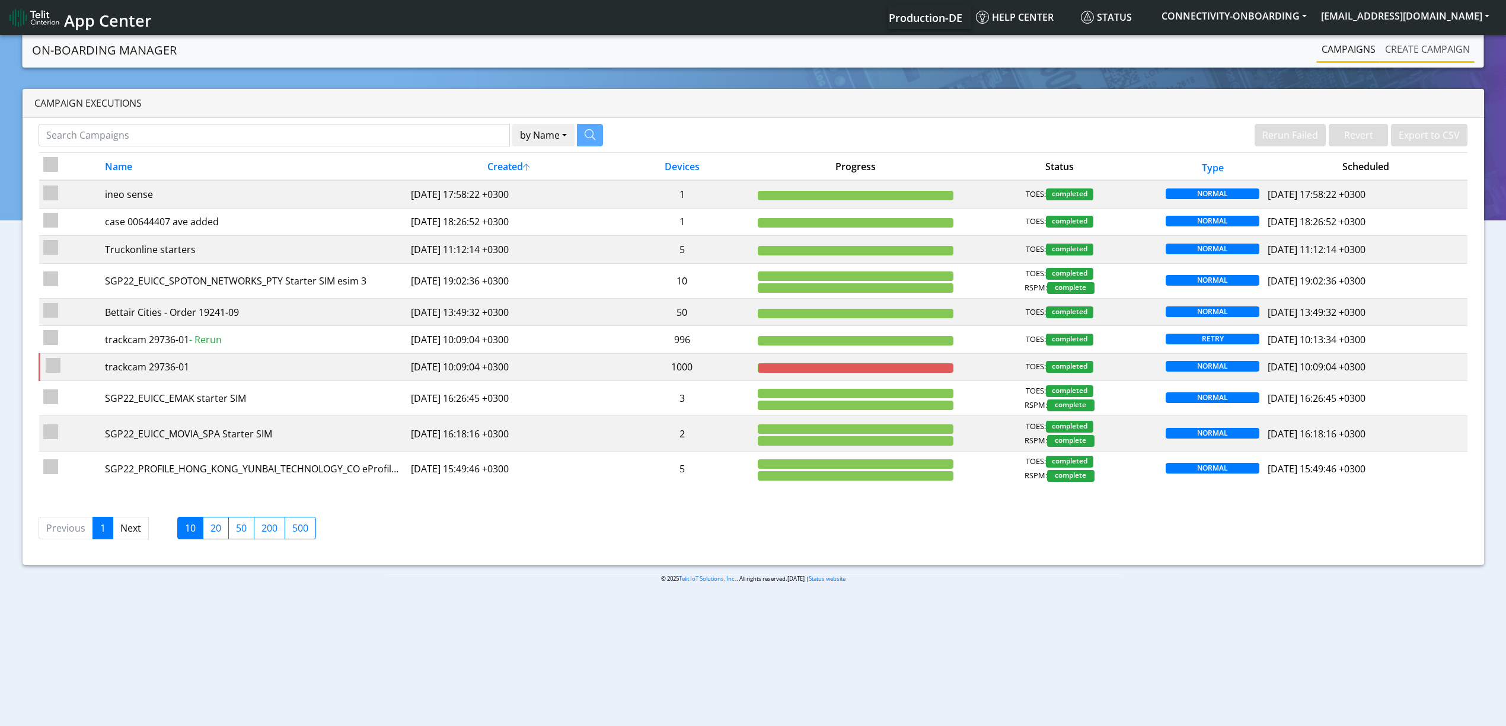
click at [1456, 48] on link "Create campaign" at bounding box center [1428, 49] width 94 height 24
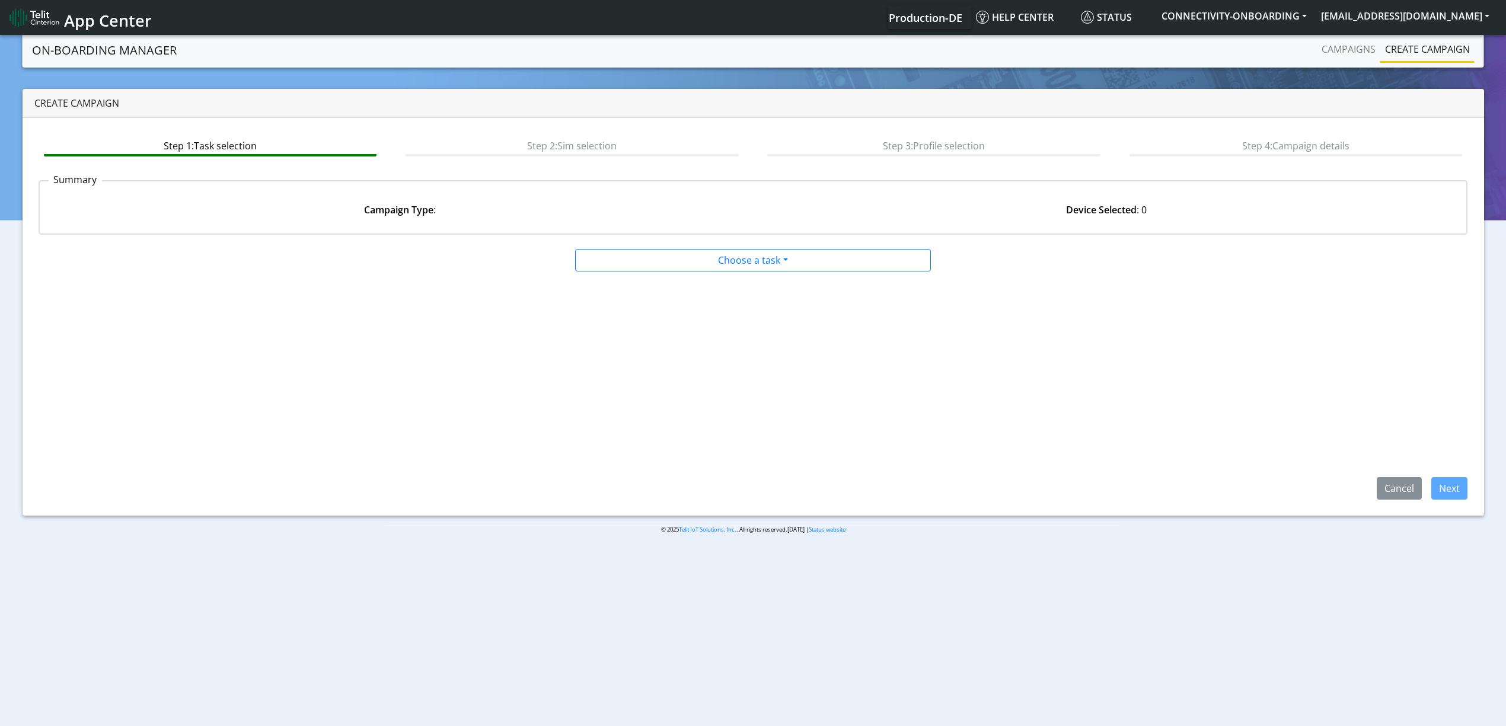
click at [751, 238] on app-summary "Summary Campaign Type : Device Selected : 0" at bounding box center [754, 207] width 1430 height 73
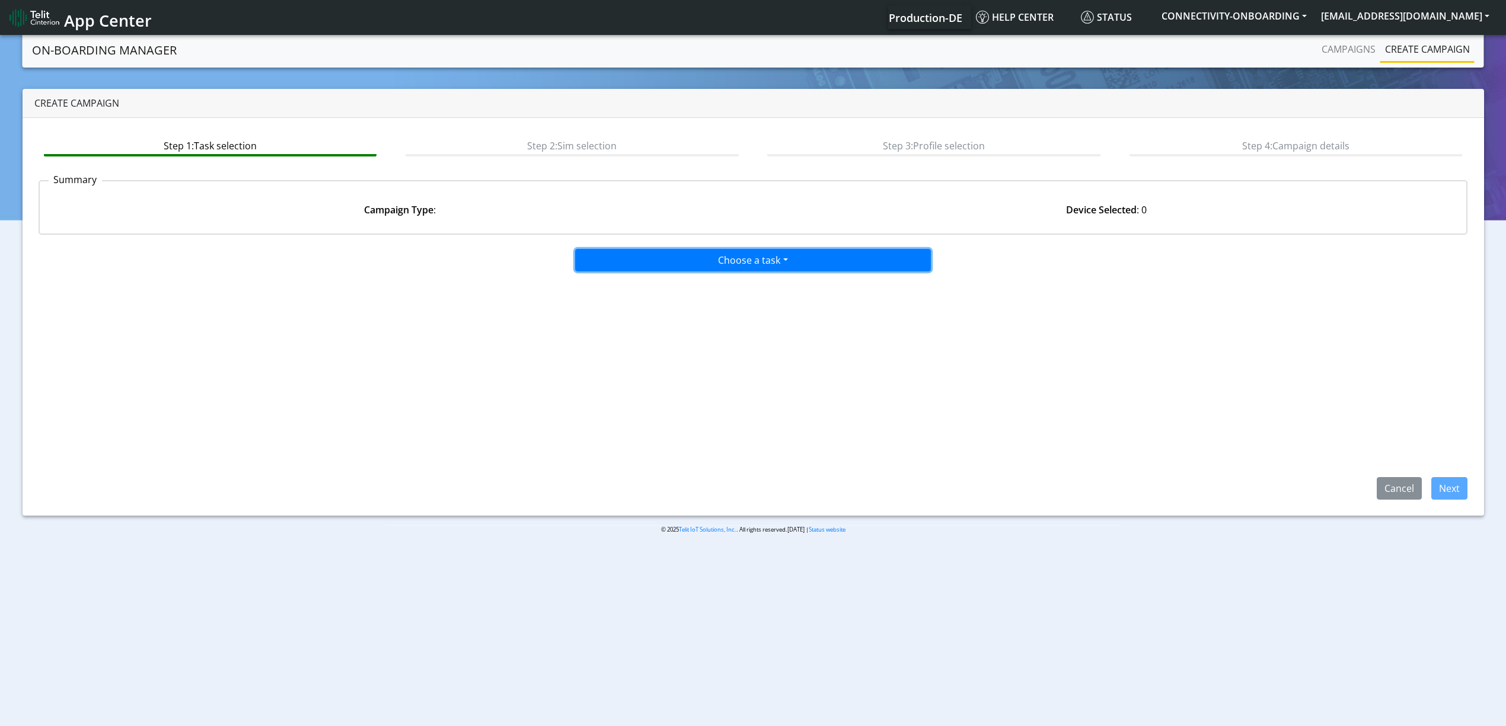
click at [731, 264] on button "Choose a task" at bounding box center [753, 260] width 356 height 23
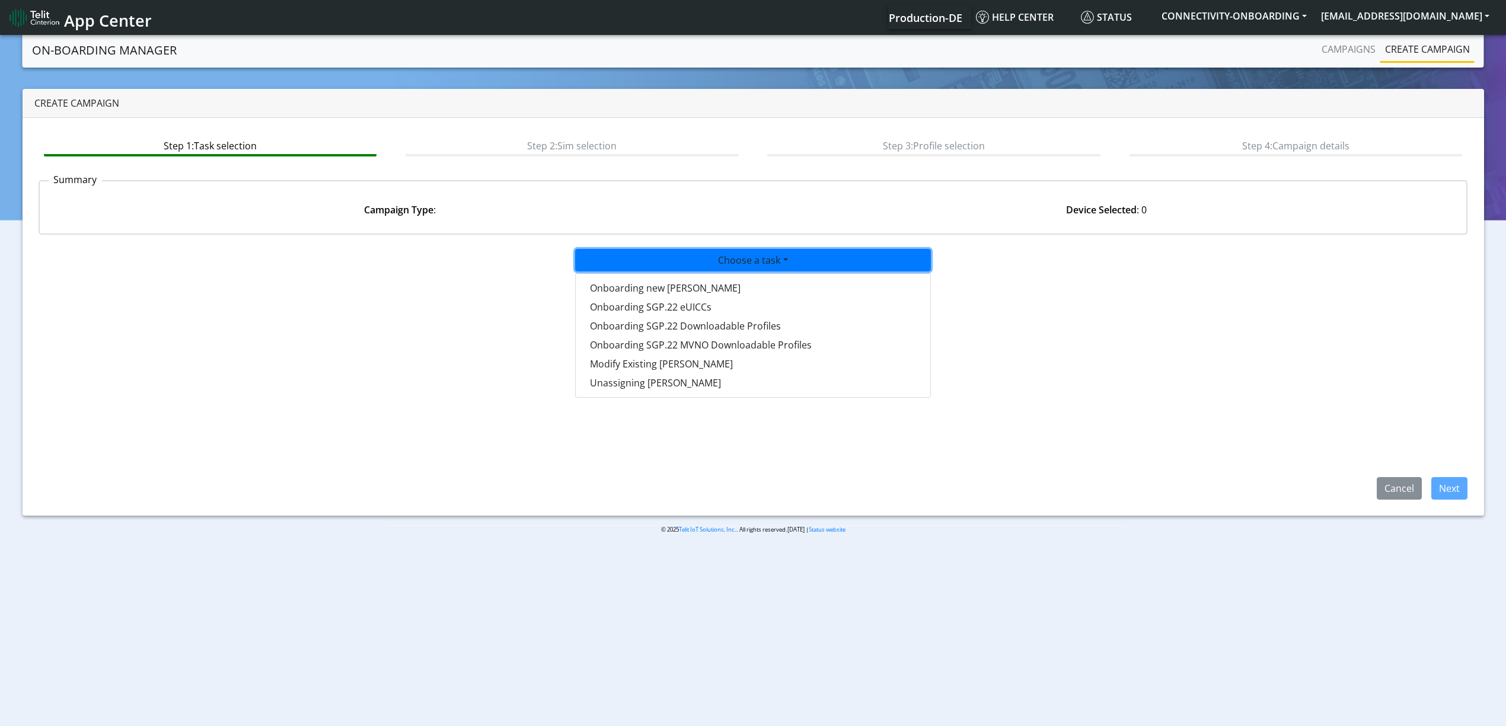
click at [719, 281] on tasktoes-dropdown "Onboarding new SIMs" at bounding box center [753, 288] width 355 height 19
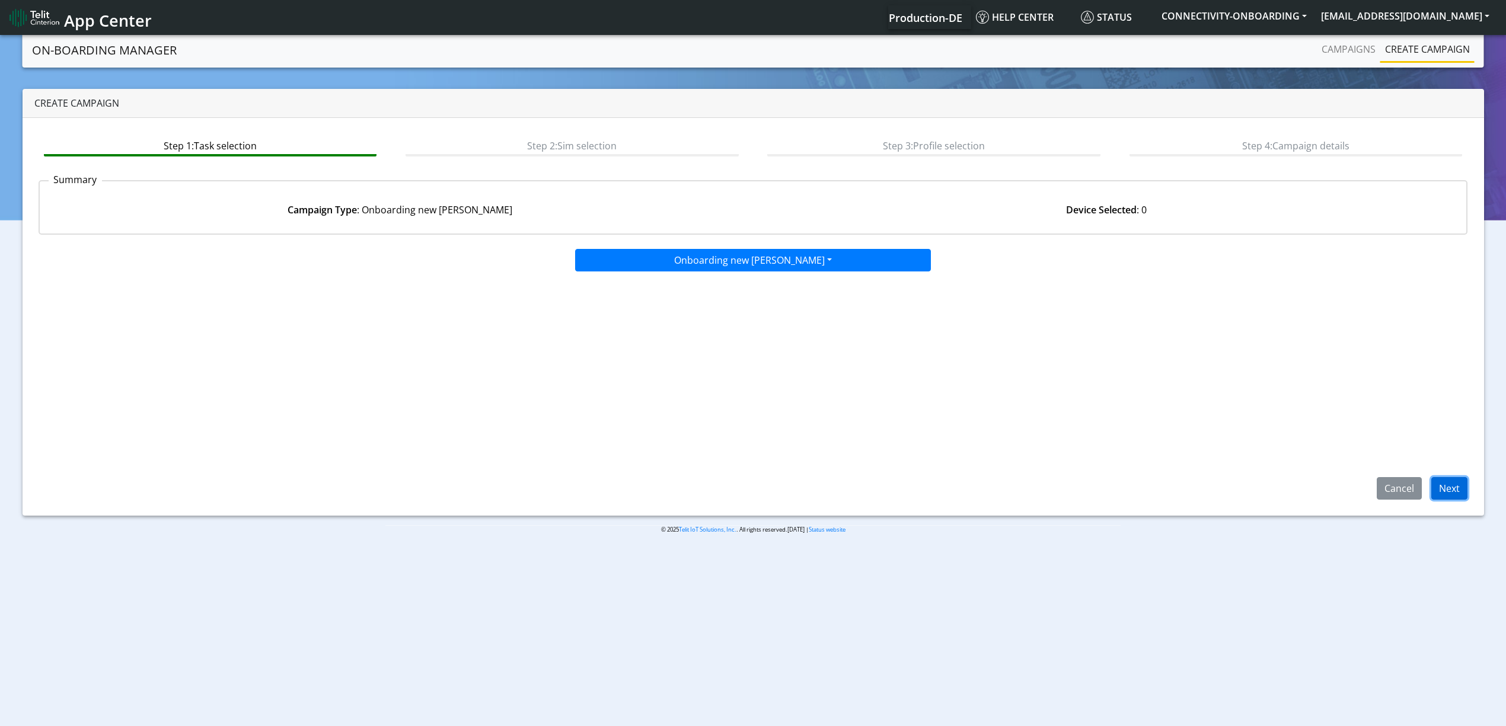
click at [1454, 489] on button "Next" at bounding box center [1450, 488] width 36 height 23
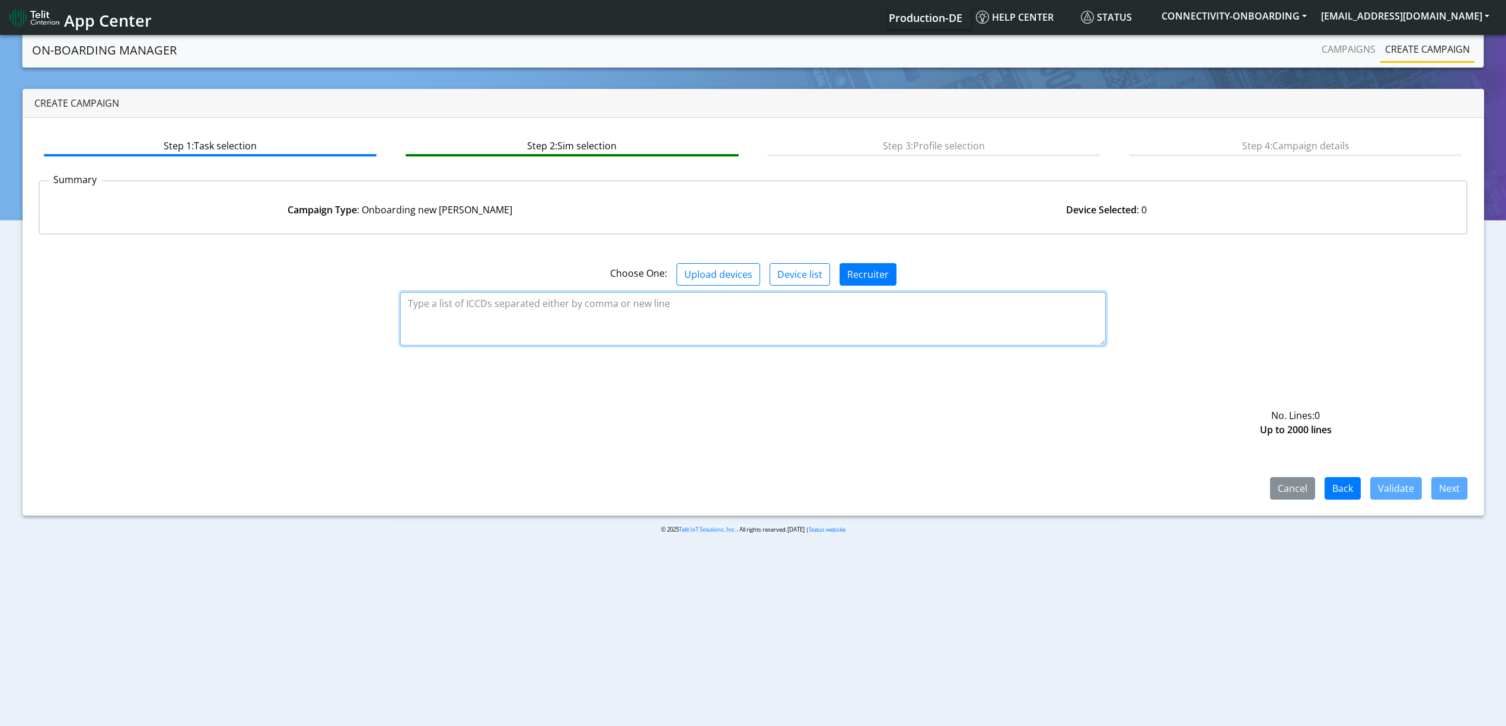
click at [646, 337] on textarea at bounding box center [753, 318] width 706 height 53
paste textarea "89358151000028204405 89358151000028204413 89358151000028204421"
type textarea "89358151000028204405 89358151000028204413 89358151000028204421"
click at [1398, 493] on button "Validate" at bounding box center [1397, 488] width 52 height 23
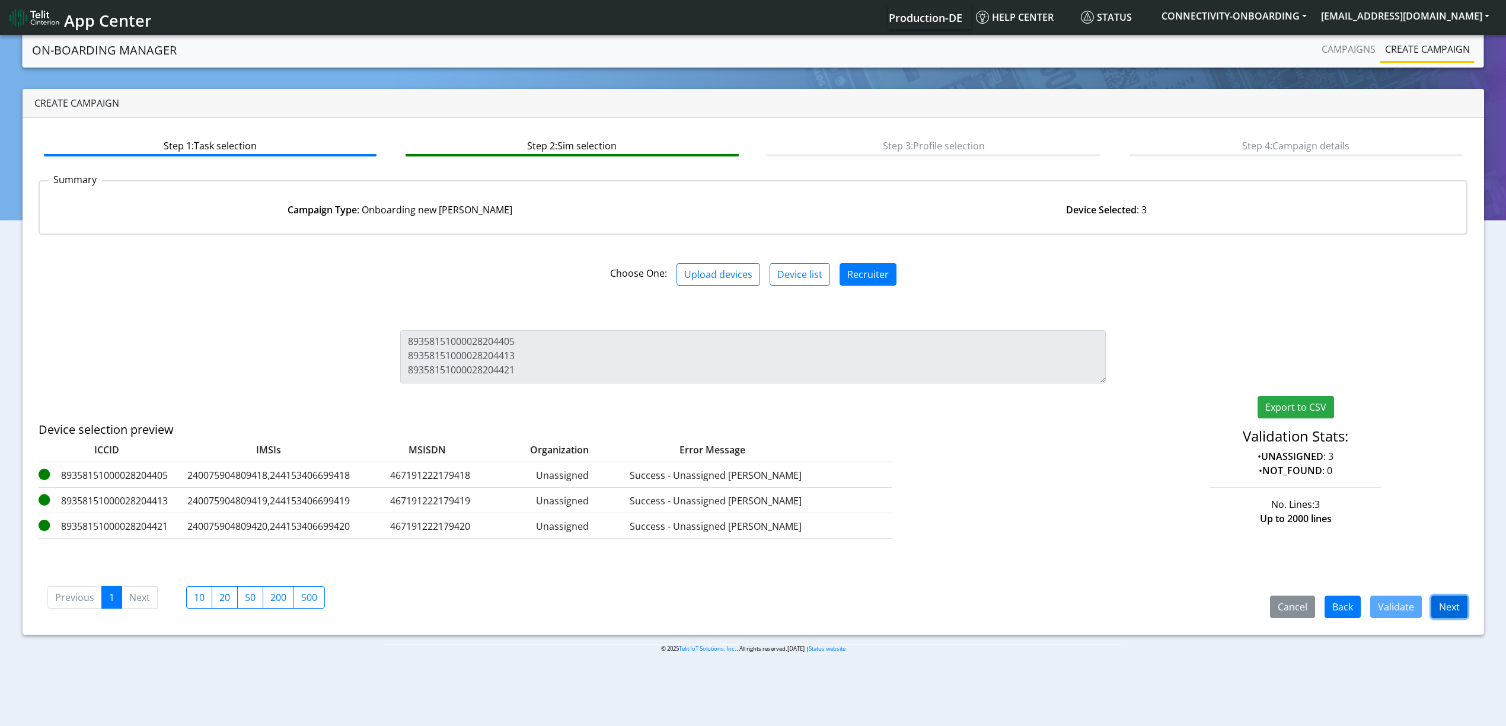
click at [1436, 604] on button "Next" at bounding box center [1450, 607] width 36 height 23
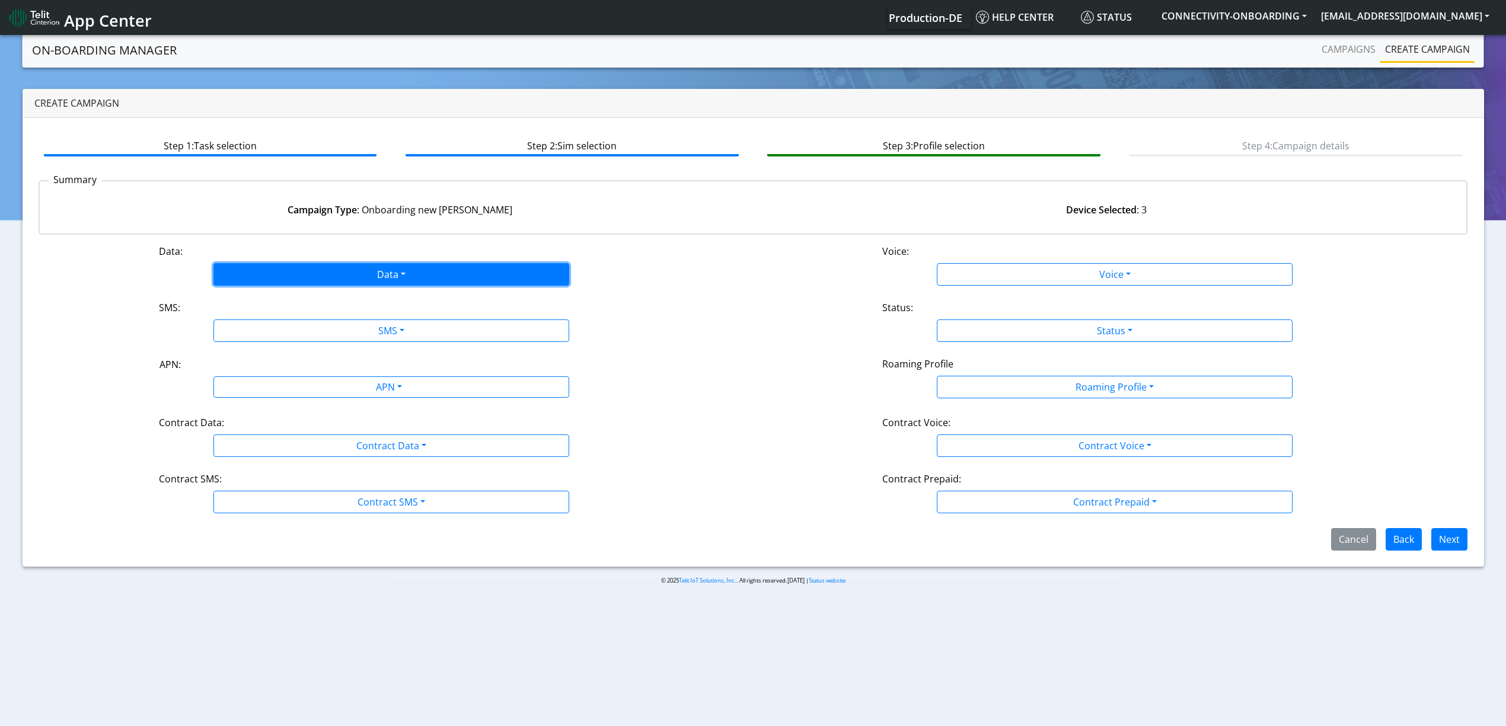
click at [330, 276] on button "Data" at bounding box center [391, 274] width 356 height 23
click at [278, 313] on button "Enabled" at bounding box center [391, 321] width 355 height 19
click at [271, 333] on button "SMS" at bounding box center [391, 331] width 356 height 23
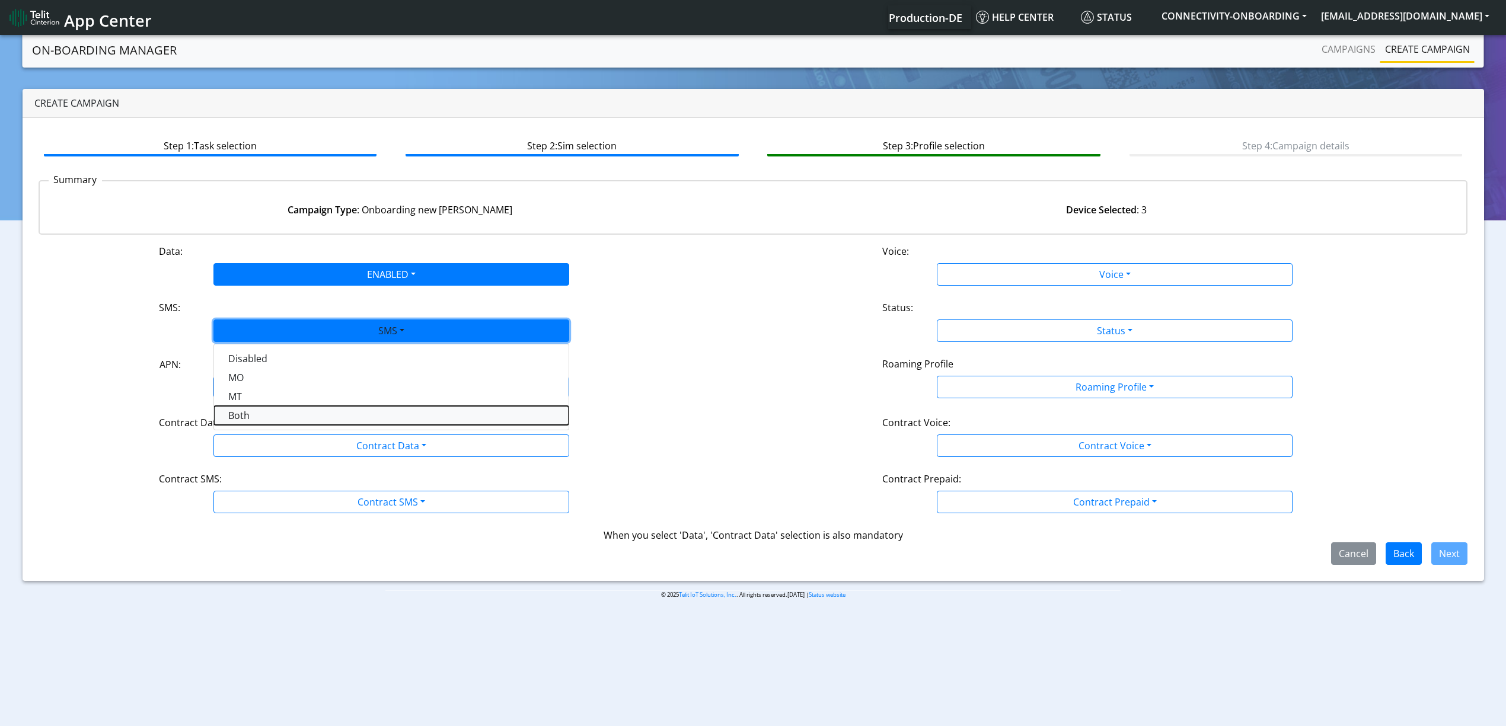
click at [250, 418] on button "Both" at bounding box center [391, 415] width 355 height 19
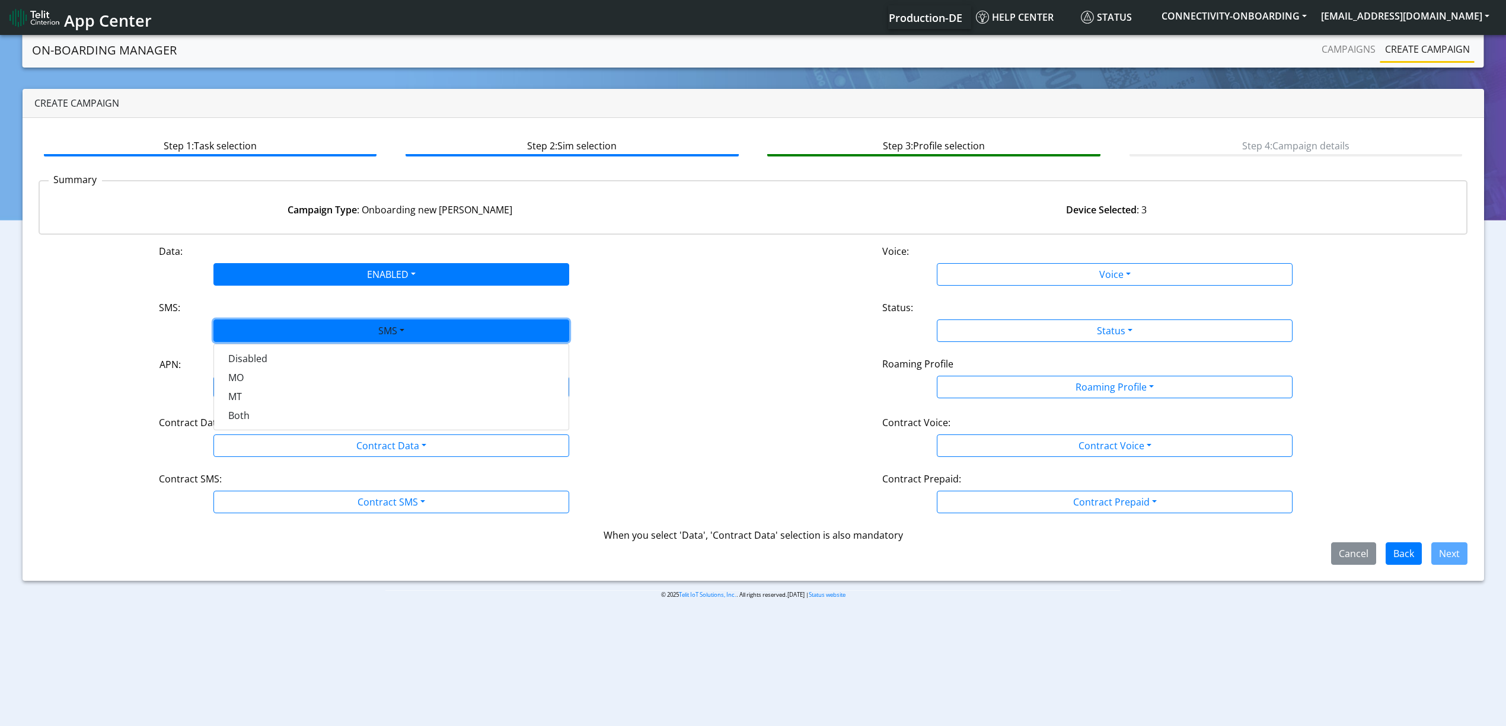
click at [262, 396] on div "APN" at bounding box center [388, 388] width 376 height 23
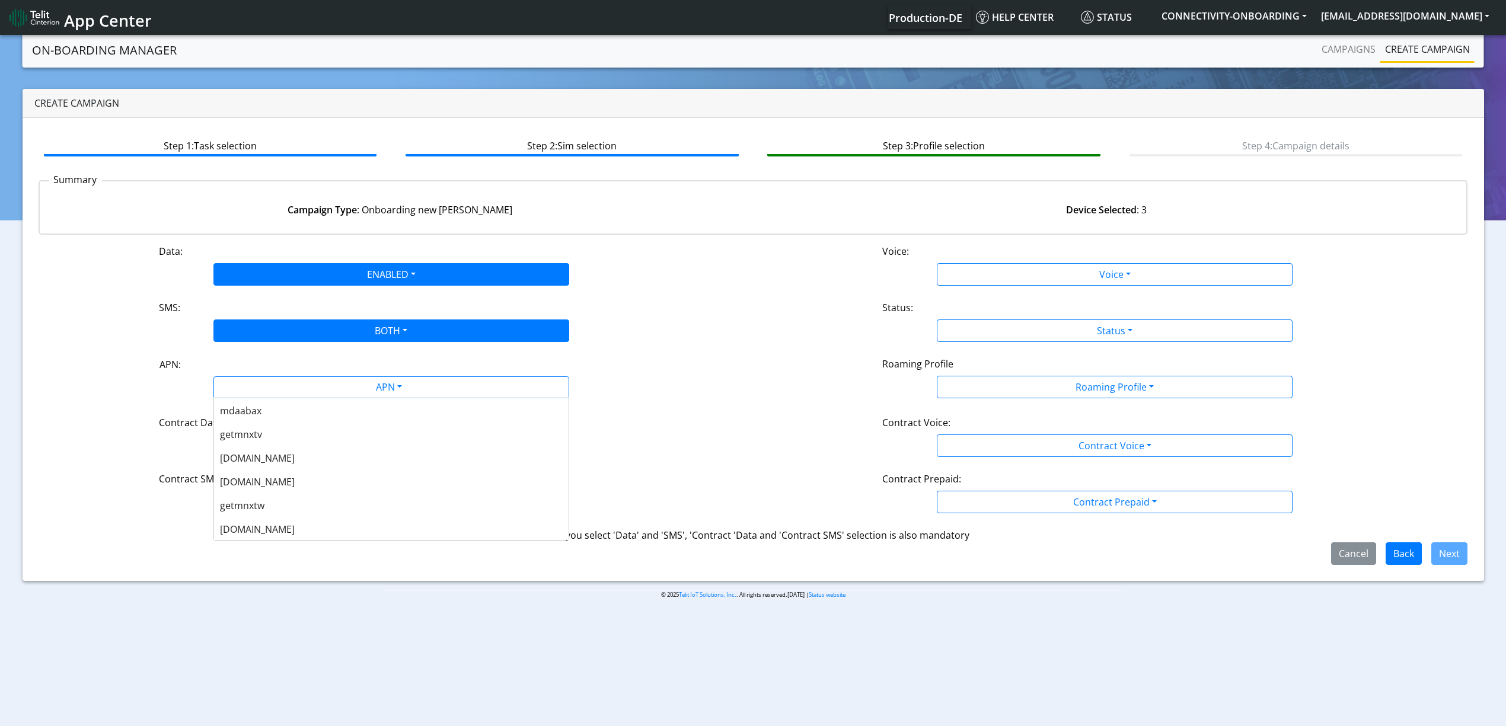
scroll to position [237, 0]
click at [274, 476] on span "nxtesim1.net" at bounding box center [257, 480] width 75 height 13
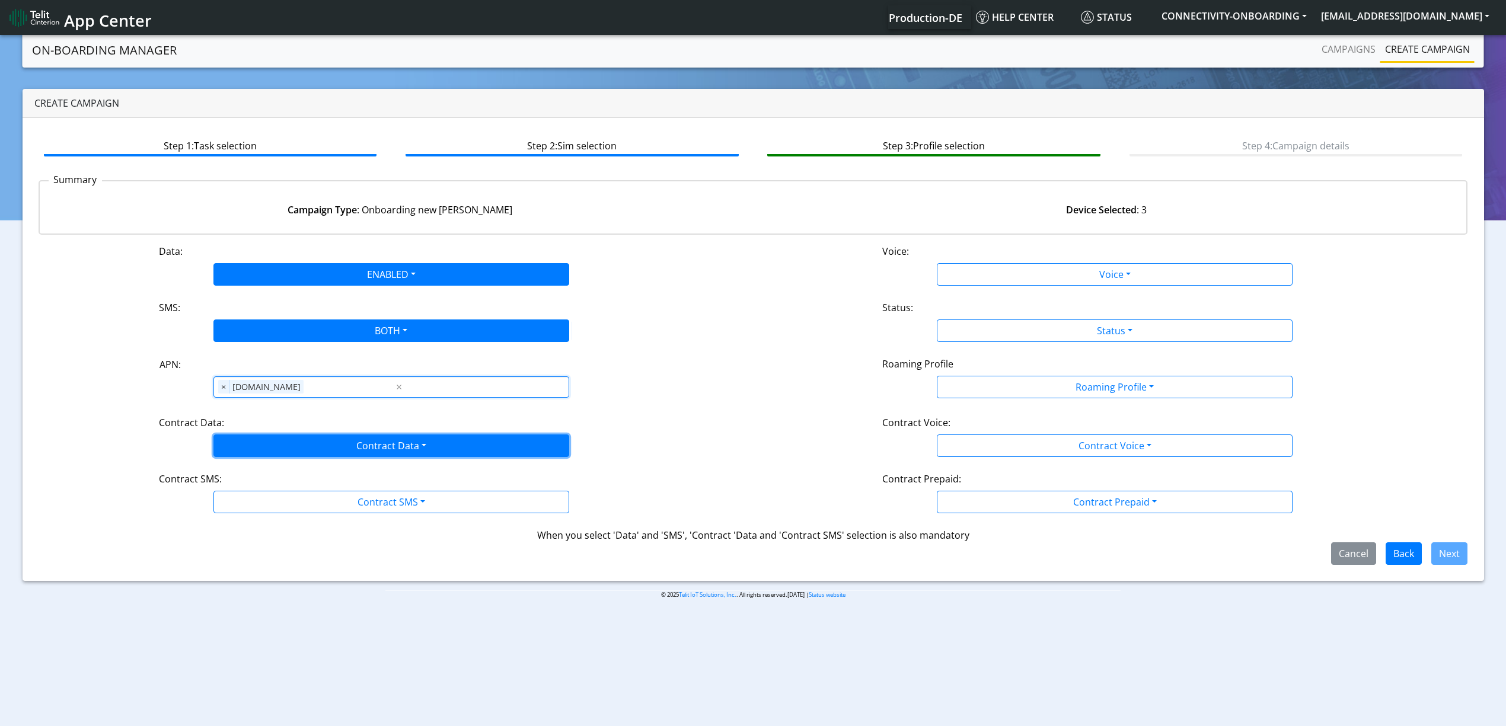
click at [274, 451] on button "Contract Data" at bounding box center [391, 446] width 356 height 23
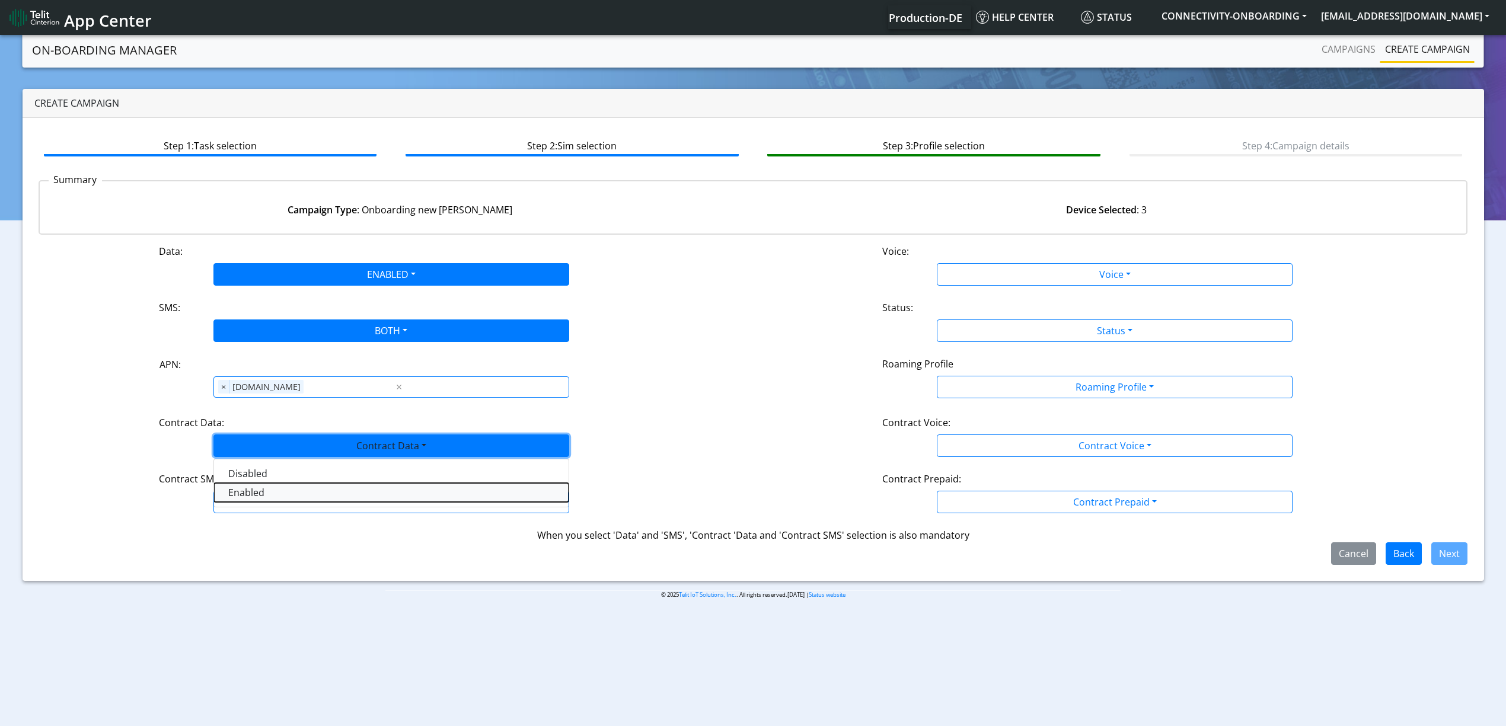
click at [252, 498] on Dataenabled-dropdown "Enabled" at bounding box center [391, 492] width 355 height 19
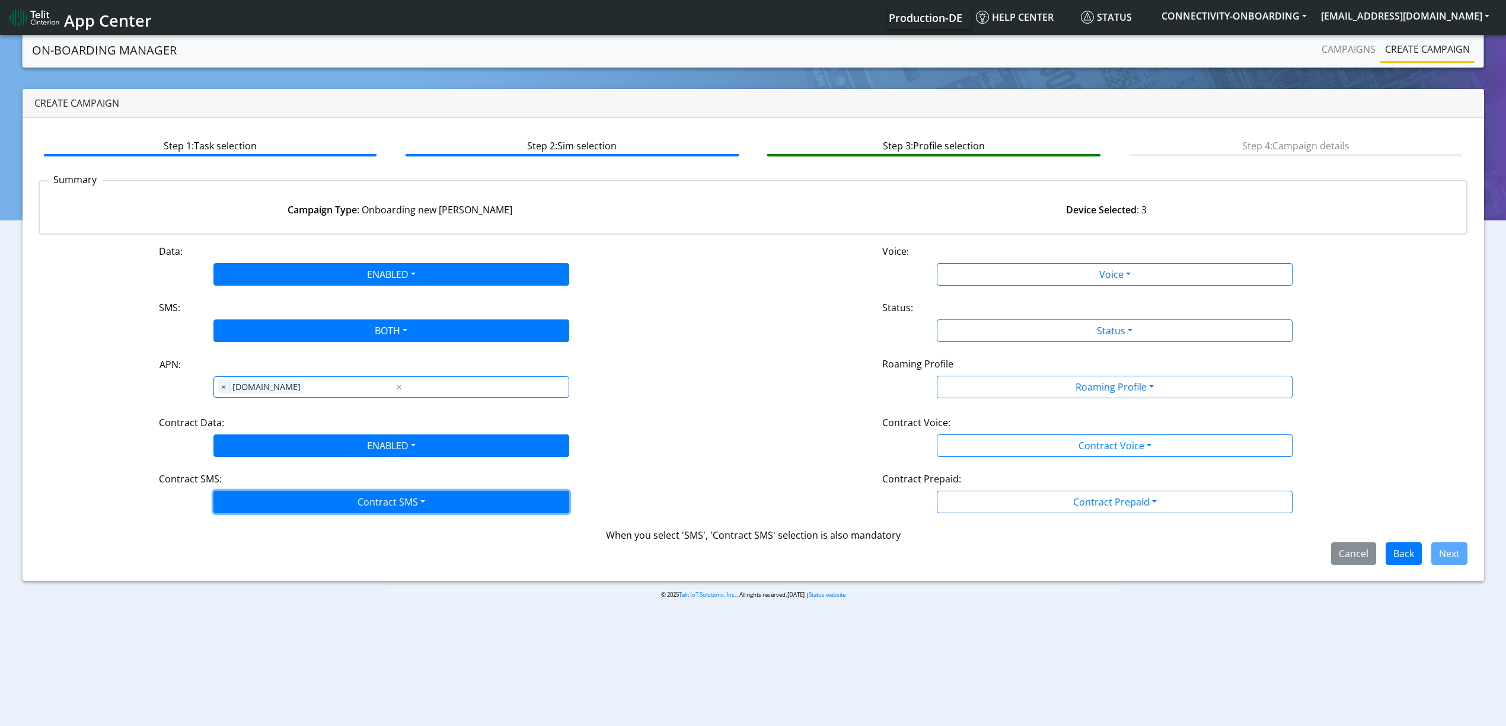
click at [253, 498] on button "Contract SMS" at bounding box center [391, 502] width 356 height 23
click at [250, 585] on SMSboth-dropdown "Both" at bounding box center [391, 587] width 355 height 19
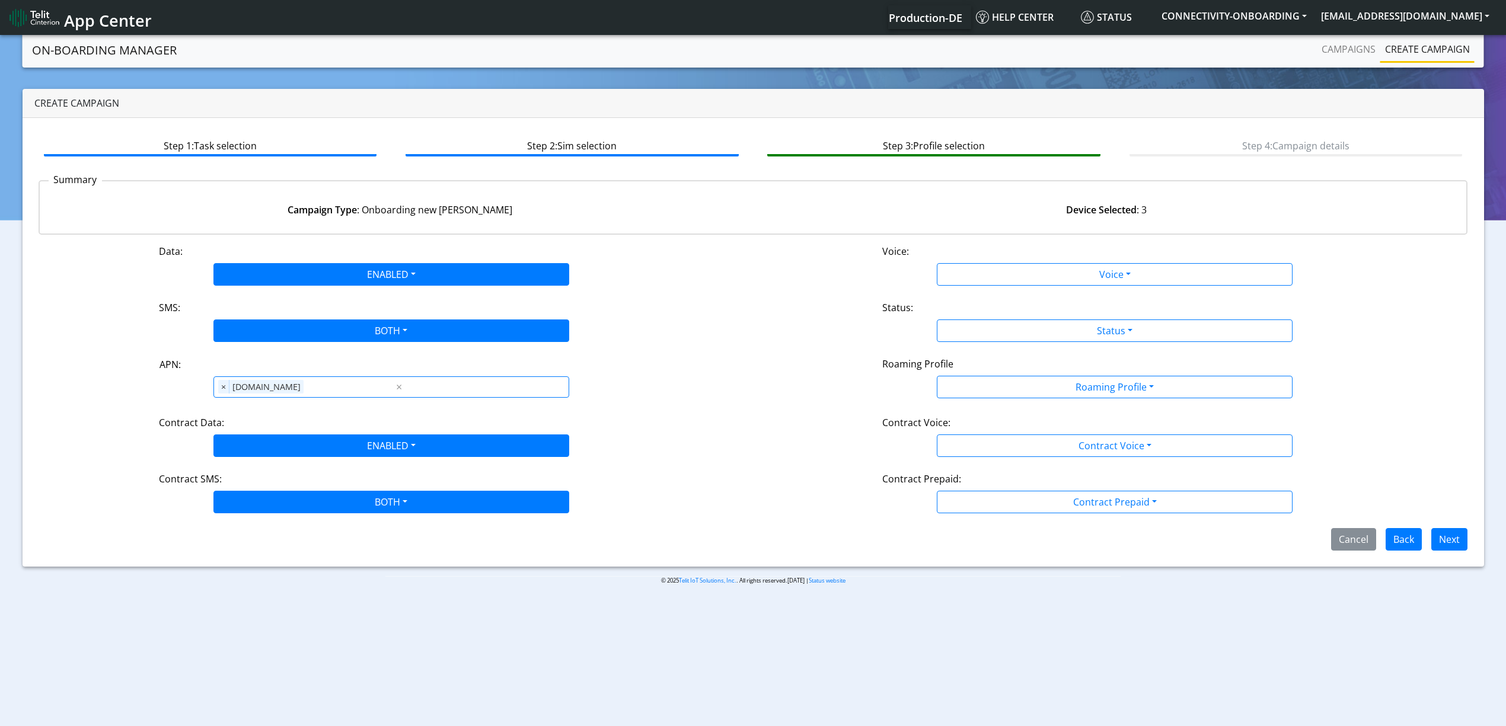
click at [968, 294] on div "Data: ENABLED Disabled Enabled Voice: Voice Disabled Enabled SMS: BOTH Disabled…" at bounding box center [754, 397] width 1430 height 307
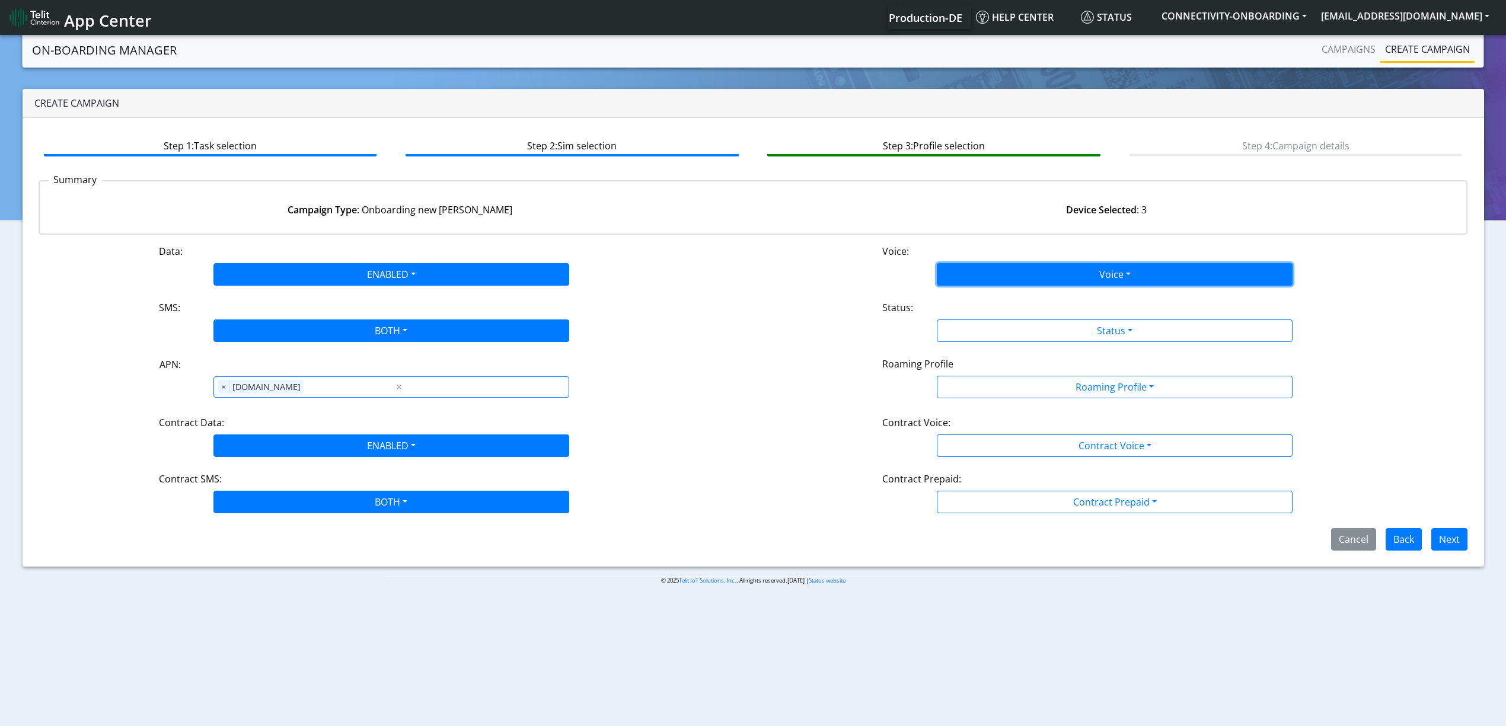
click at [961, 282] on button "Voice" at bounding box center [1115, 274] width 356 height 23
click at [959, 293] on button "Disabled" at bounding box center [1115, 302] width 355 height 19
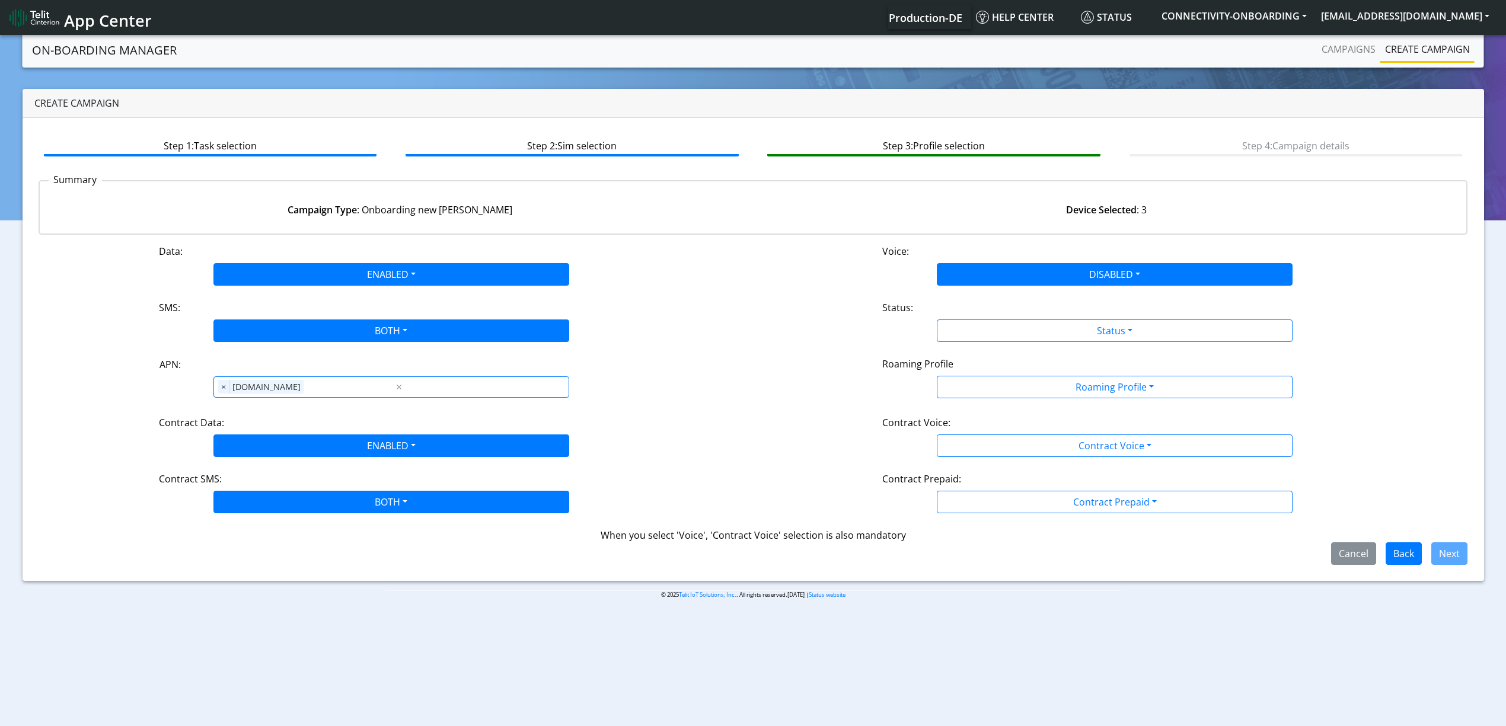
click at [959, 302] on div "Status:" at bounding box center [1115, 310] width 483 height 19
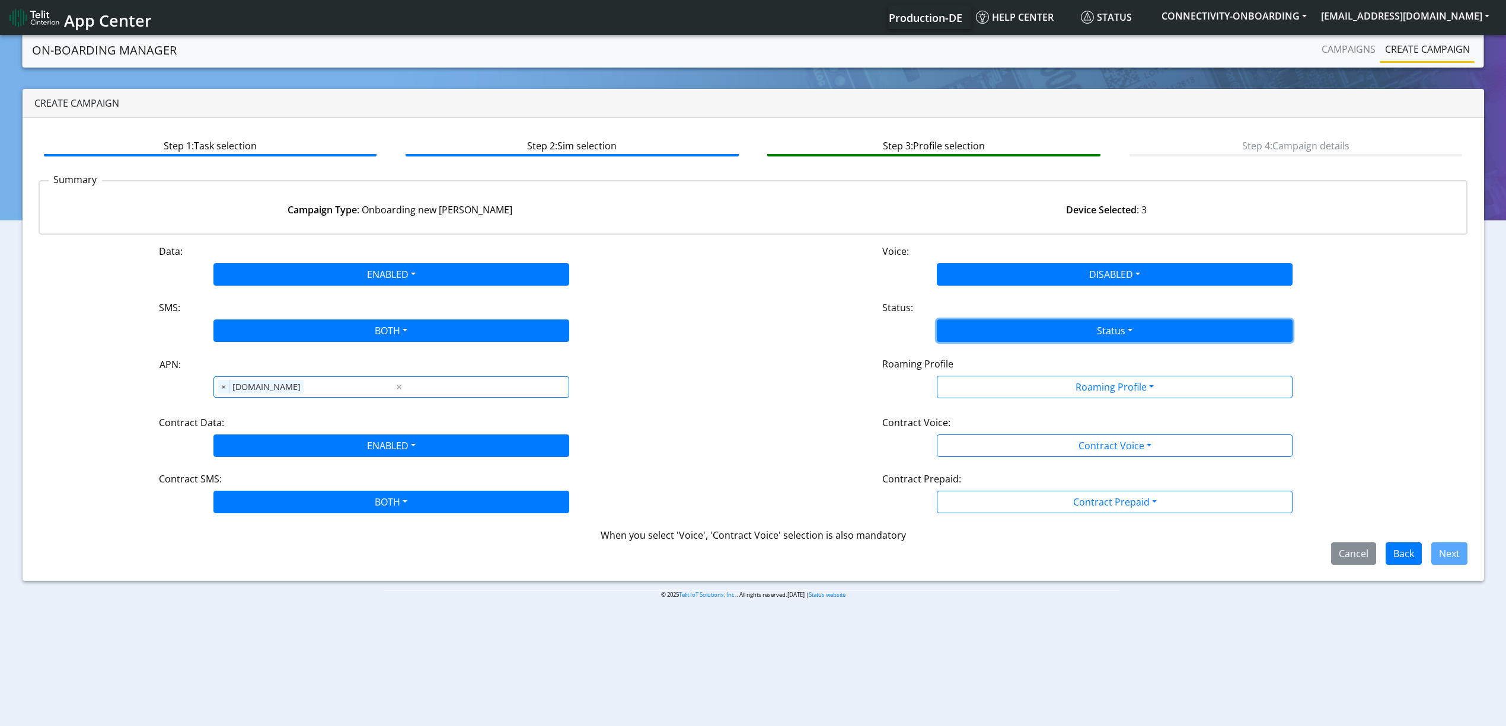
click at [958, 331] on button "Status" at bounding box center [1115, 331] width 356 height 23
click at [958, 352] on button "Activate" at bounding box center [1115, 358] width 355 height 19
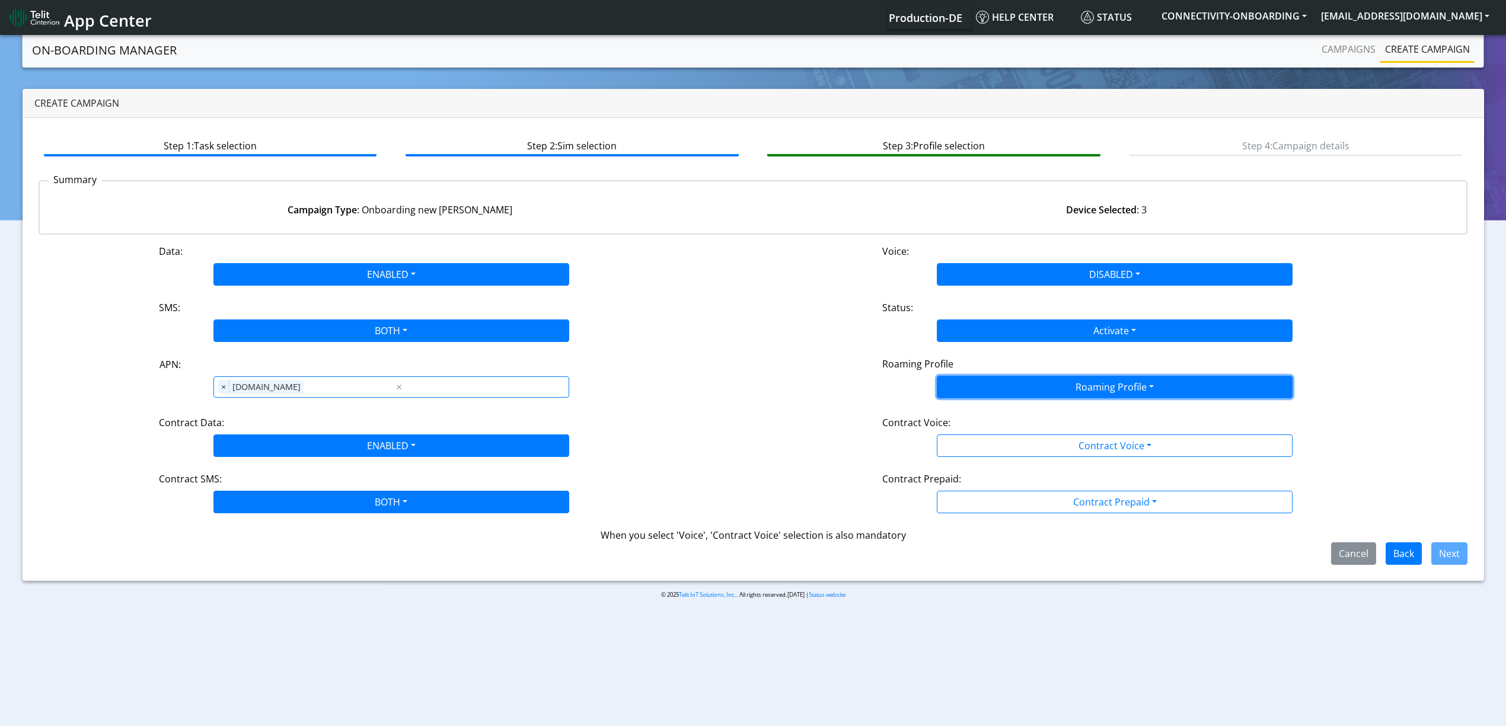
click at [960, 383] on button "Roaming Profile" at bounding box center [1115, 387] width 356 height 23
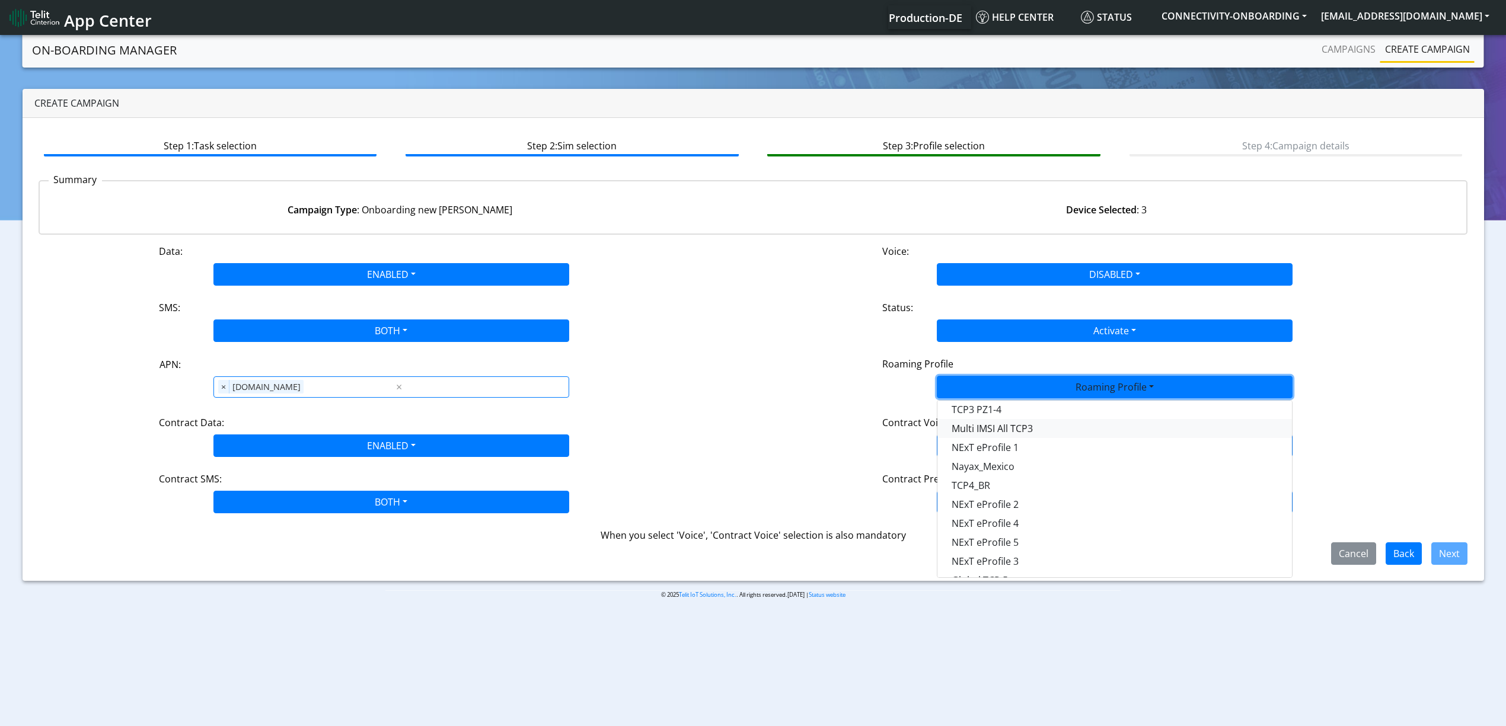
scroll to position [314, 0]
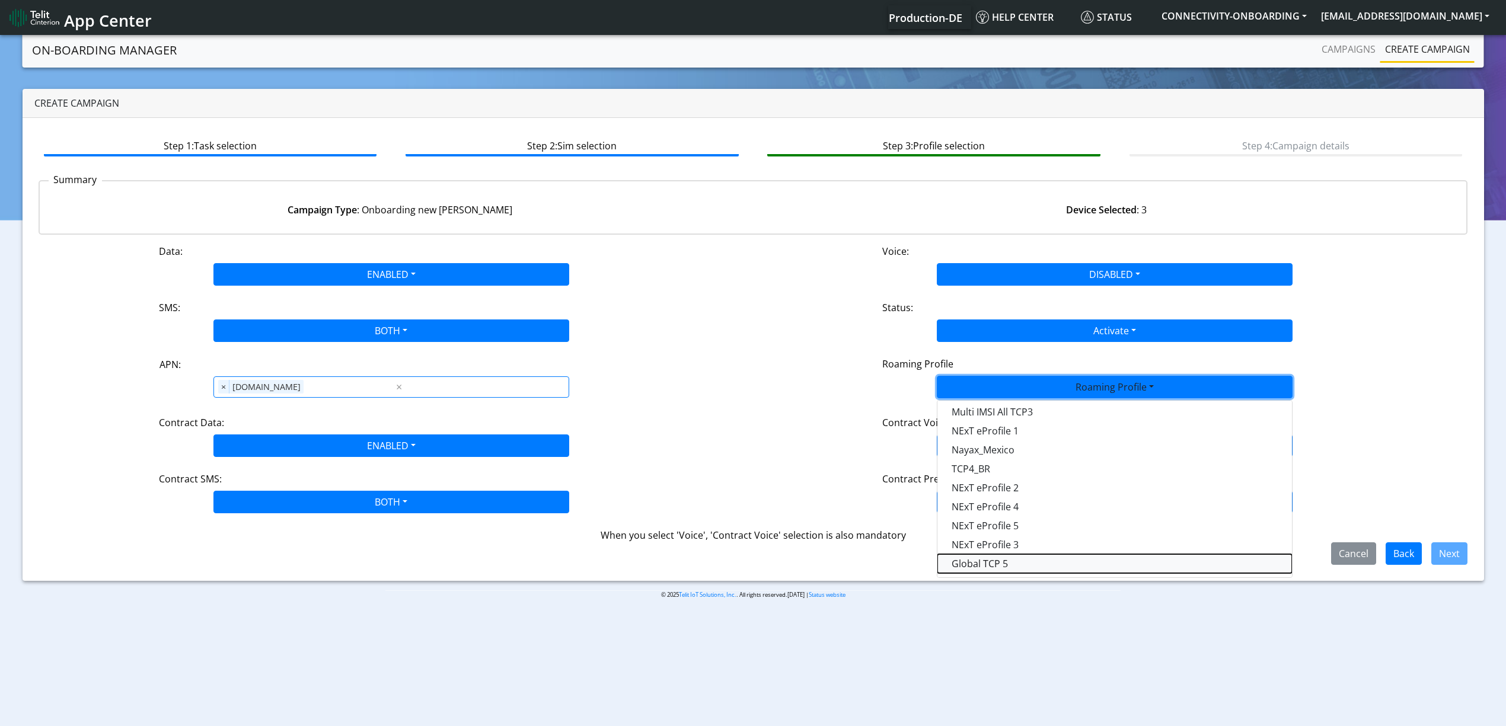
click at [1025, 557] on Profile-dropdown "Global TCP 5" at bounding box center [1115, 563] width 355 height 19
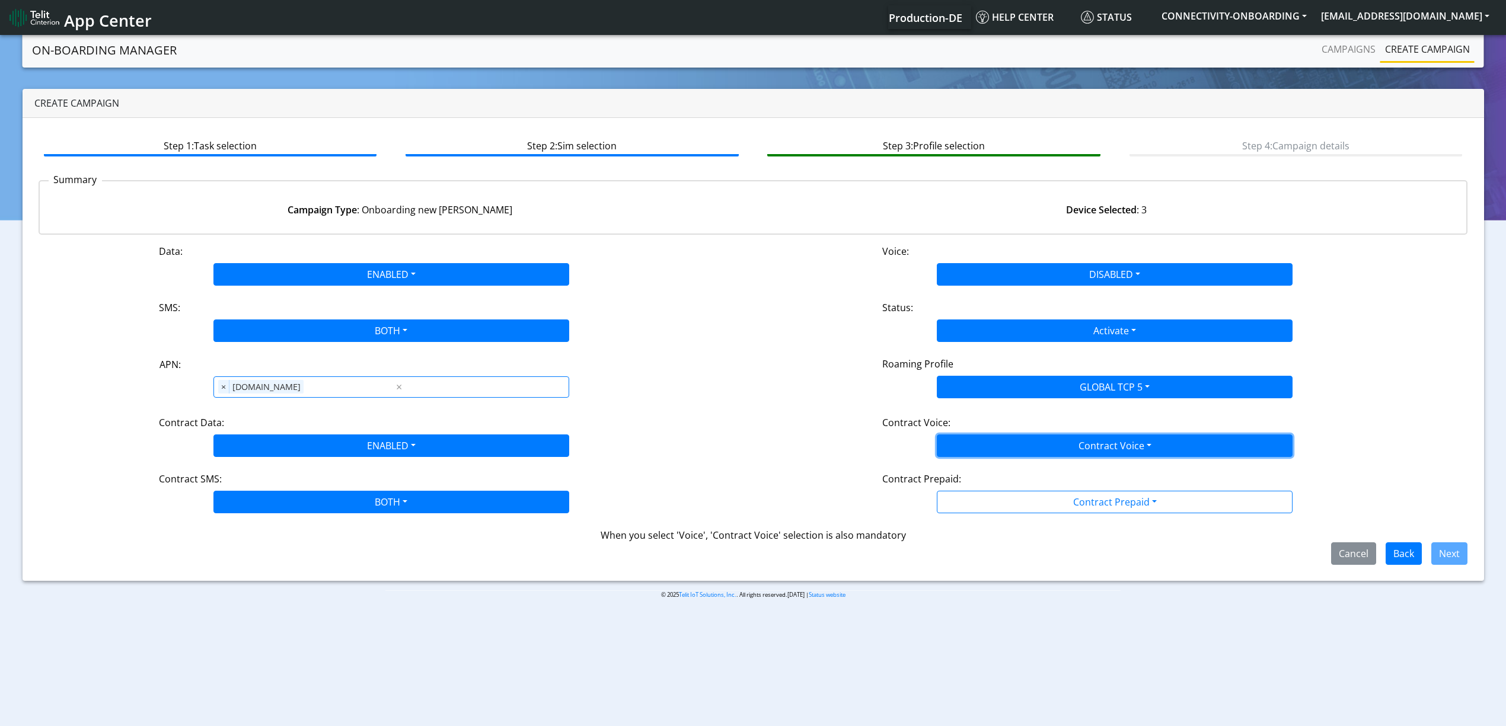
click at [1031, 444] on button "Contract Voice" at bounding box center [1115, 446] width 356 height 23
click at [1011, 467] on Voicedisabled-dropdown "Disabled" at bounding box center [1115, 473] width 355 height 19
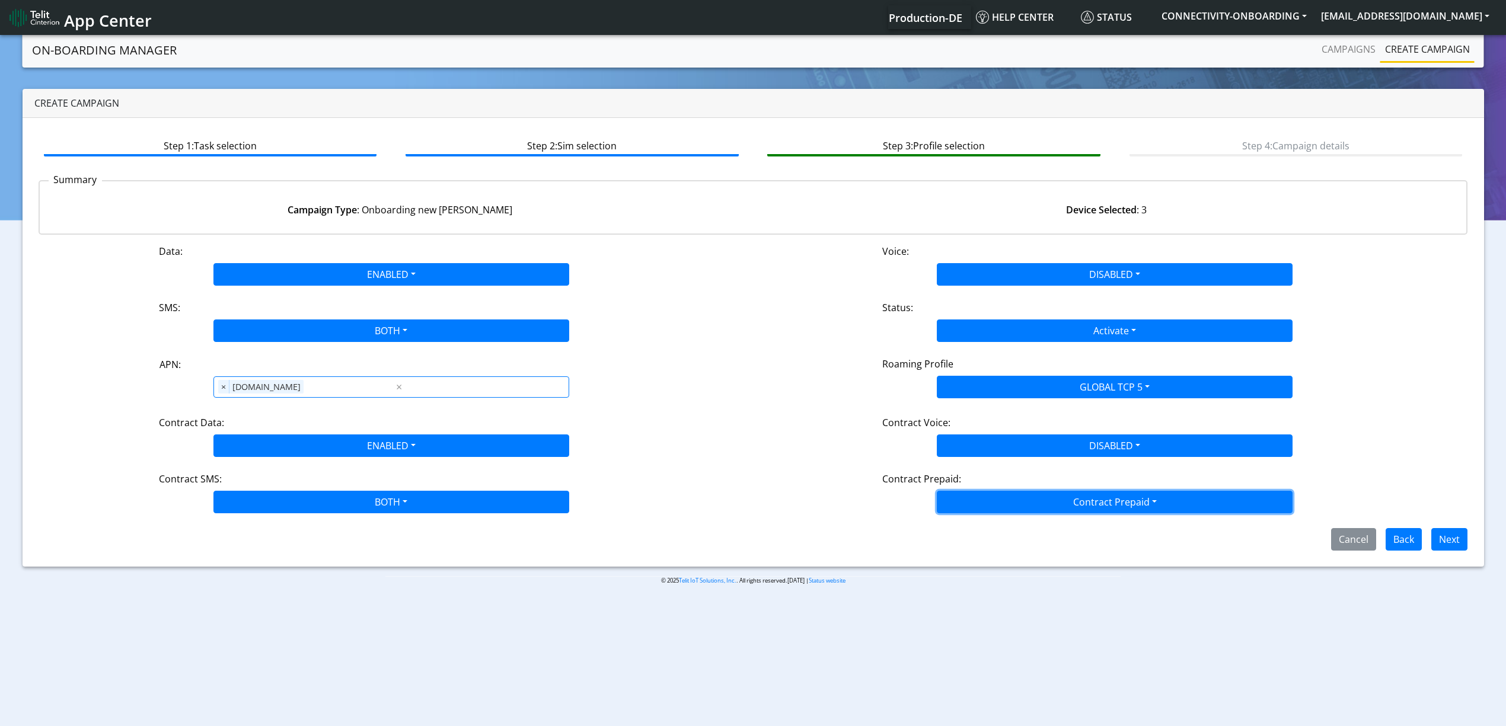
click at [1005, 506] on button "Contract Prepaid" at bounding box center [1115, 502] width 356 height 23
click at [996, 548] on Prepaidnotprepaid-dropdown "No" at bounding box center [1115, 549] width 355 height 19
click at [1438, 537] on button "Next" at bounding box center [1450, 539] width 36 height 23
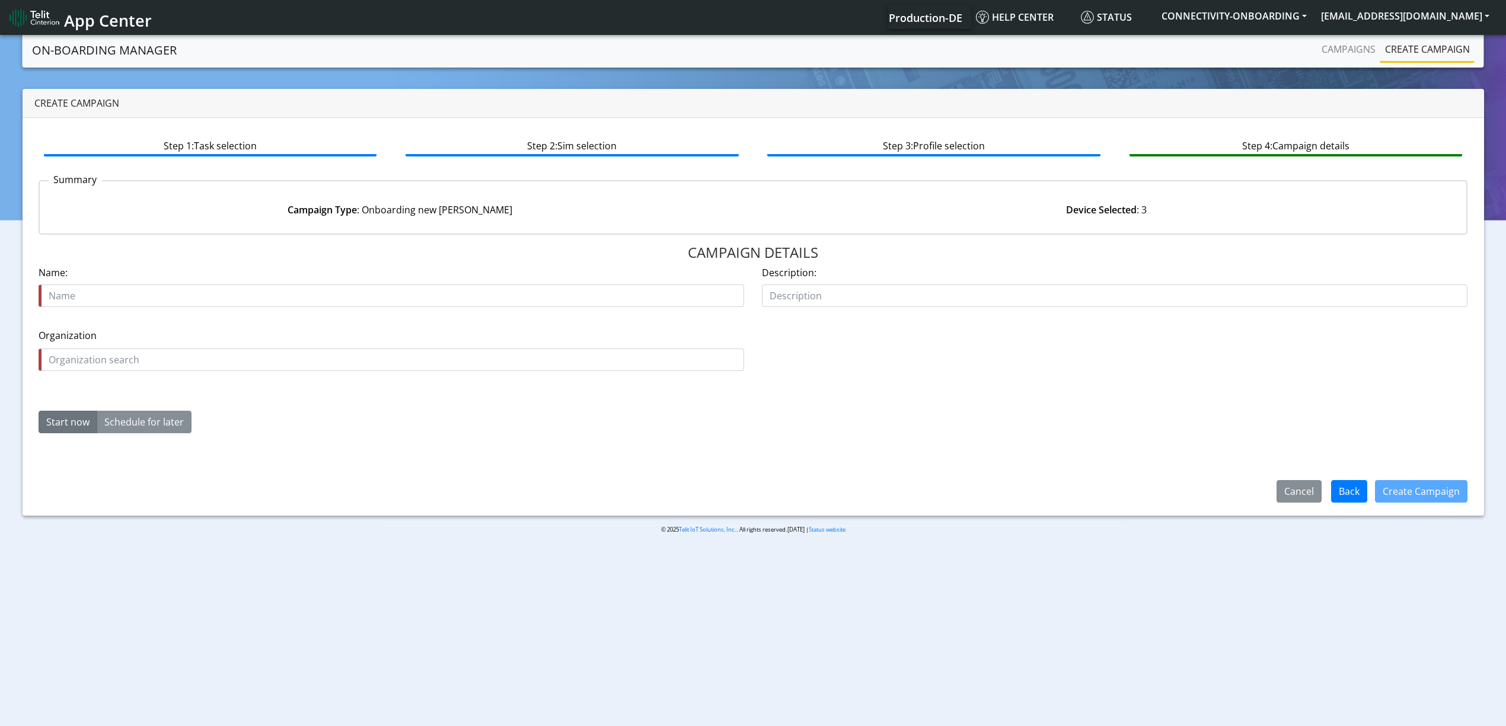
type input "89358151000028204405 89358151000028204413 89358151000028204421"
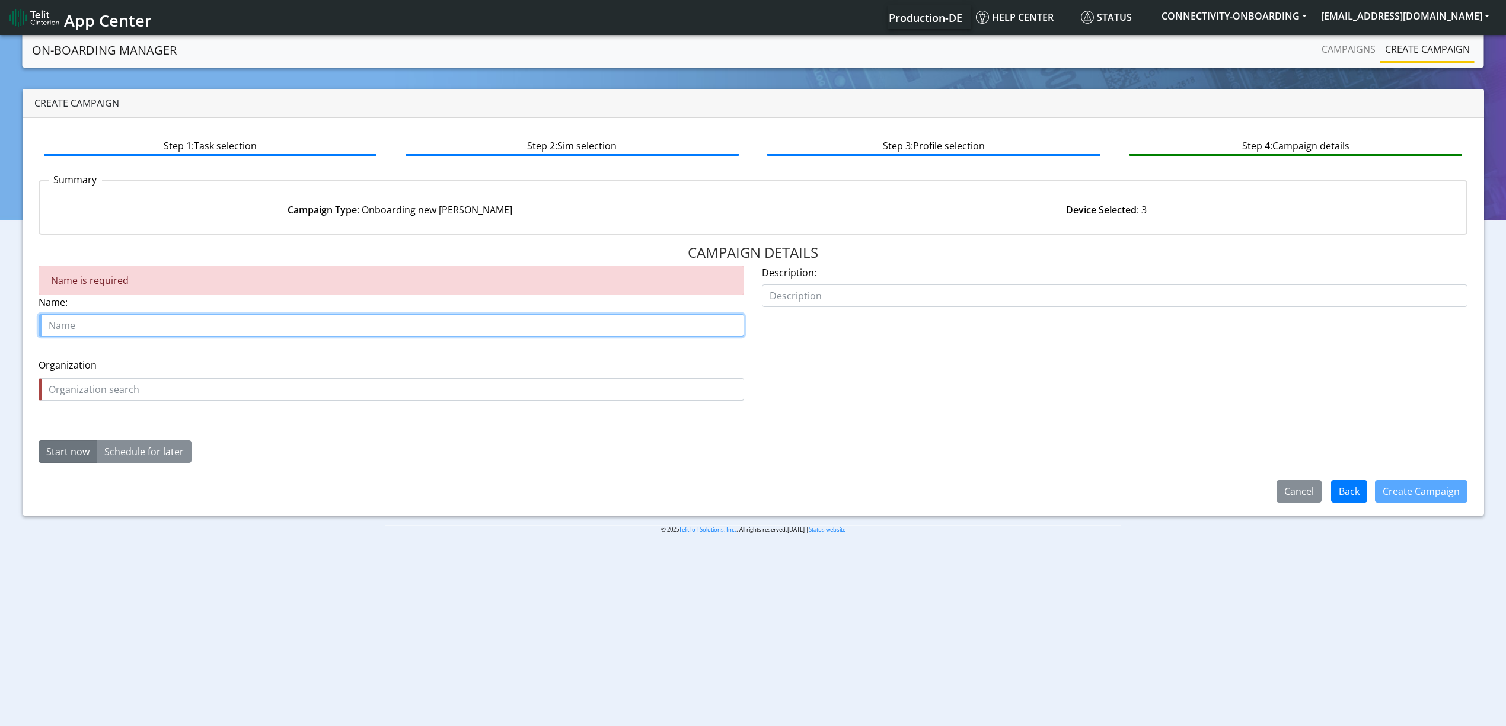
paste input "Optiqo Sweden"
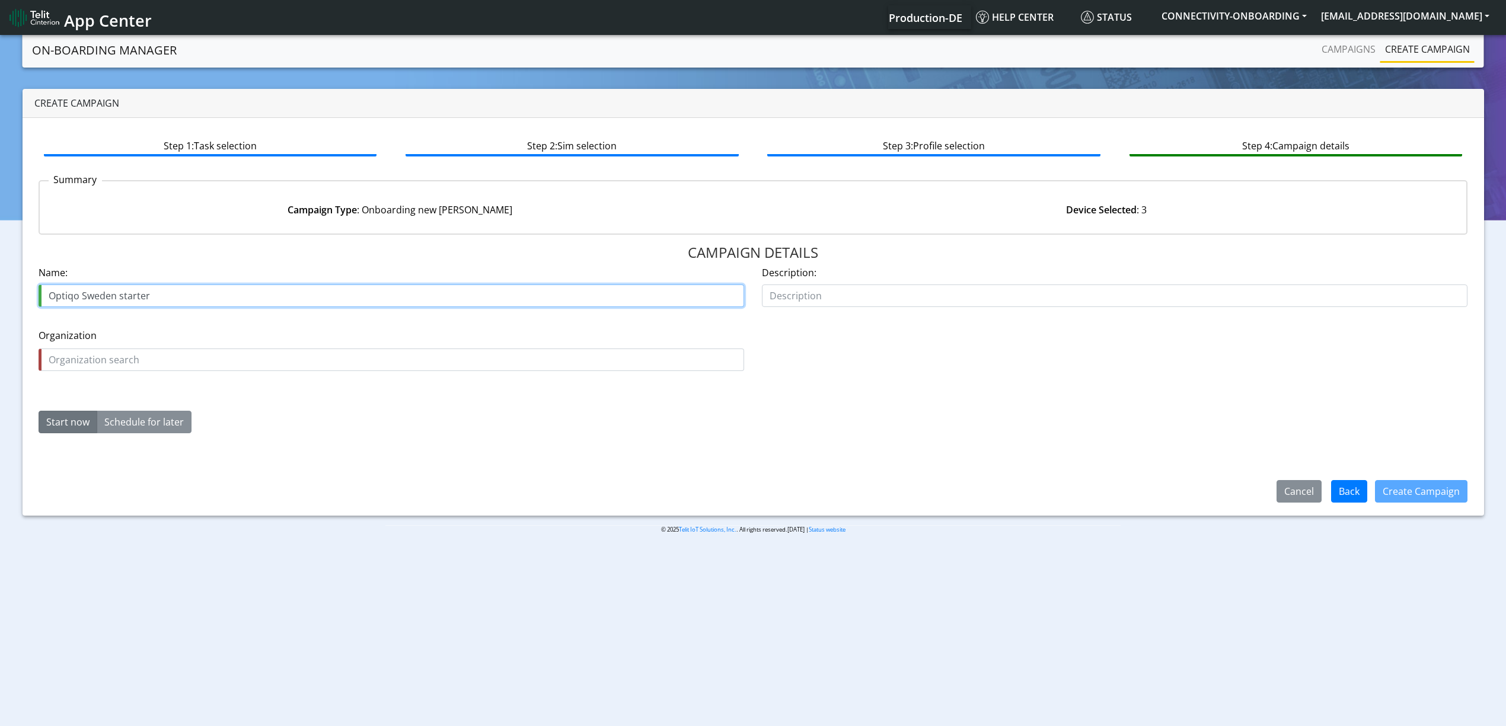
click at [46, 294] on input "Optiqo Sweden starter" at bounding box center [392, 296] width 706 height 23
drag, startPoint x: 46, startPoint y: 294, endPoint x: 55, endPoint y: 293, distance: 8.4
click at [55, 293] on input "Optiqo Sweden starter" at bounding box center [392, 296] width 706 height 23
type input "Optiqo Sweden starter"
click at [107, 334] on label "Organization" at bounding box center [392, 336] width 706 height 14
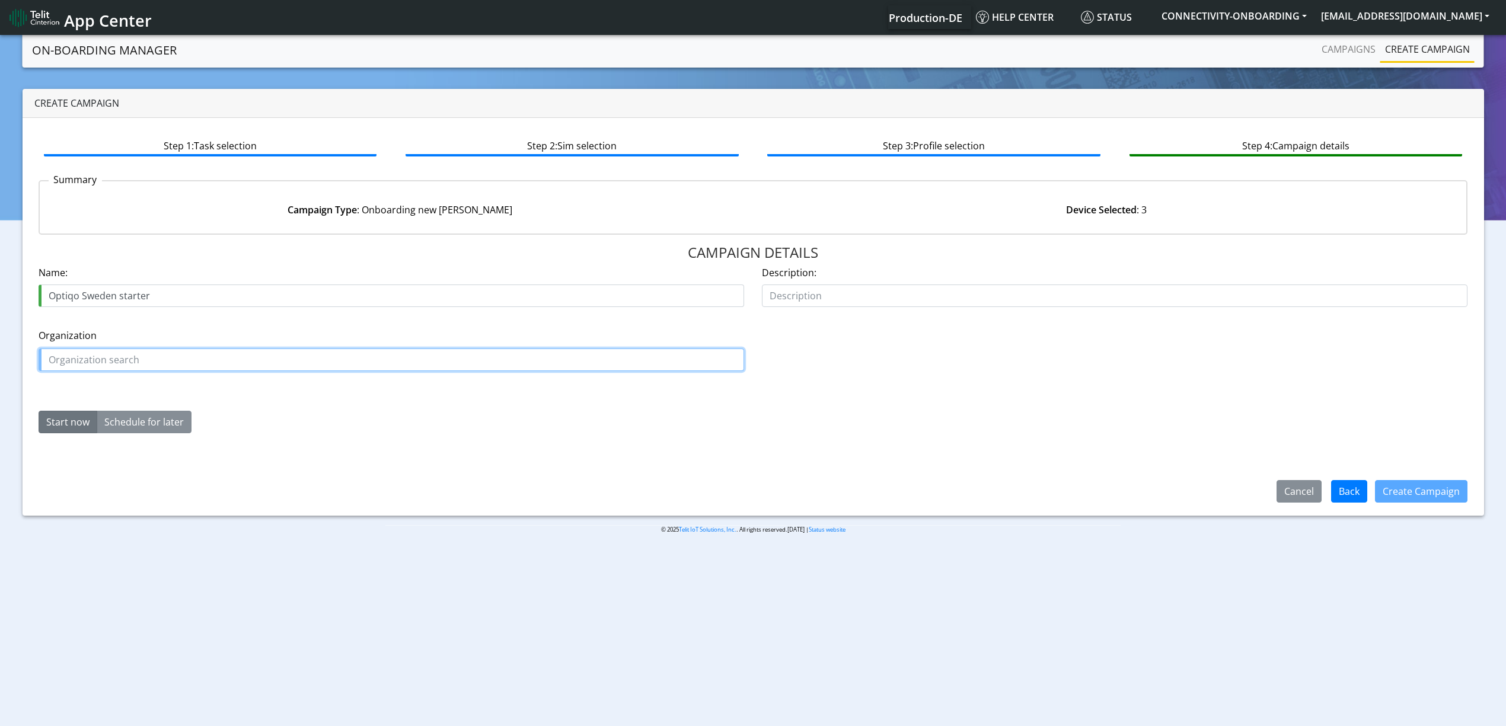
click at [102, 361] on input "text" at bounding box center [392, 360] width 706 height 23
paste input "Optiqo"
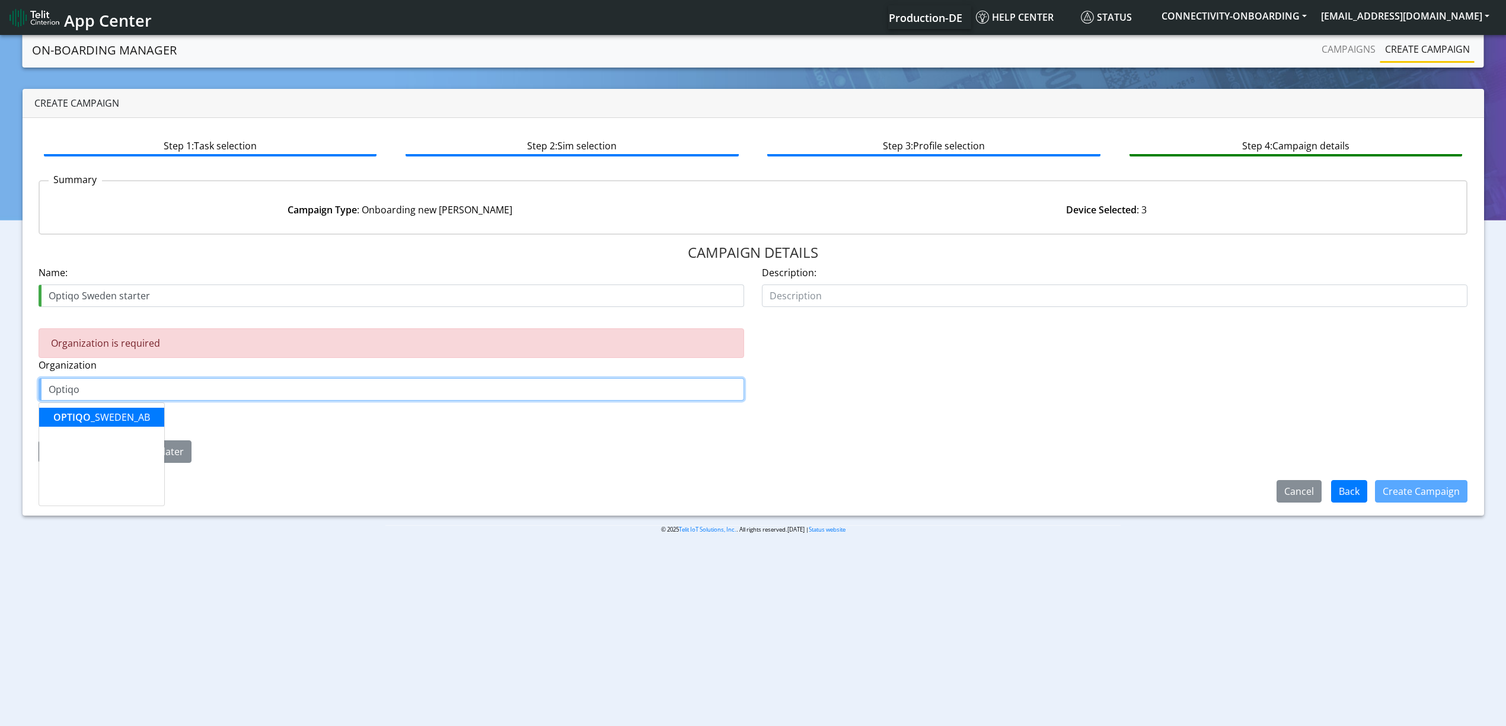
click at [91, 420] on ngb-highlight "OPTIQO _SWEDEN_AB" at bounding box center [101, 417] width 97 height 13
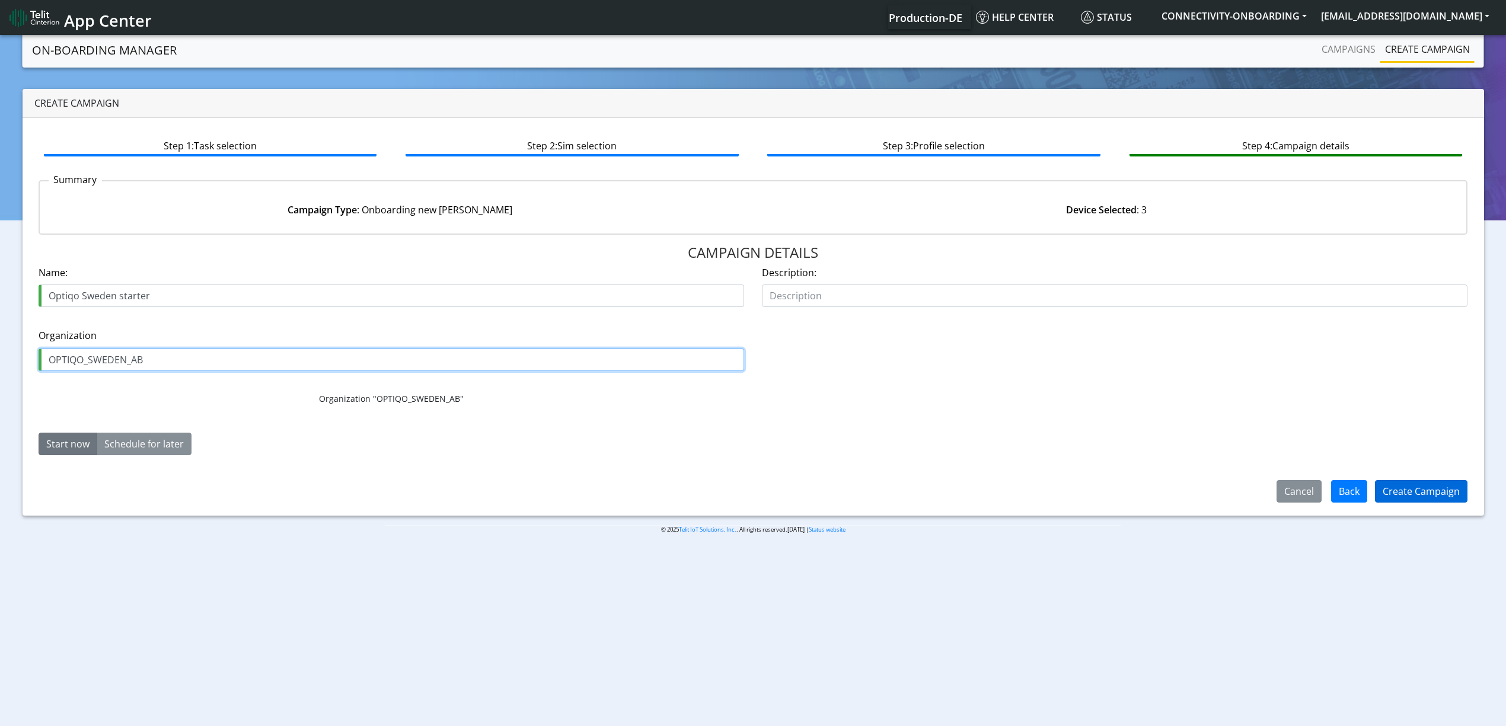
type input "OPTIQO_SWEDEN_AB"
click at [1398, 493] on button "Create Campaign" at bounding box center [1421, 491] width 93 height 23
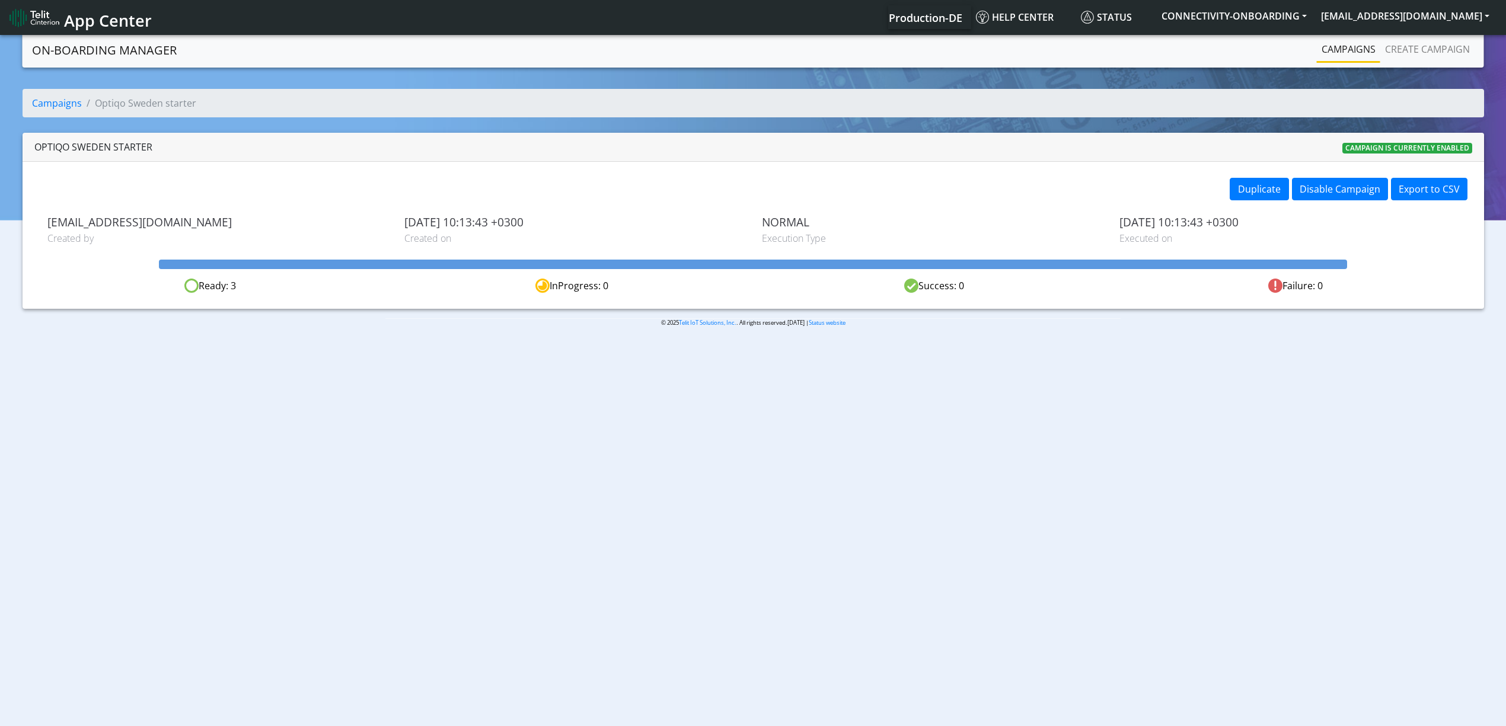
click at [1349, 39] on link "Campaigns" at bounding box center [1348, 49] width 63 height 24
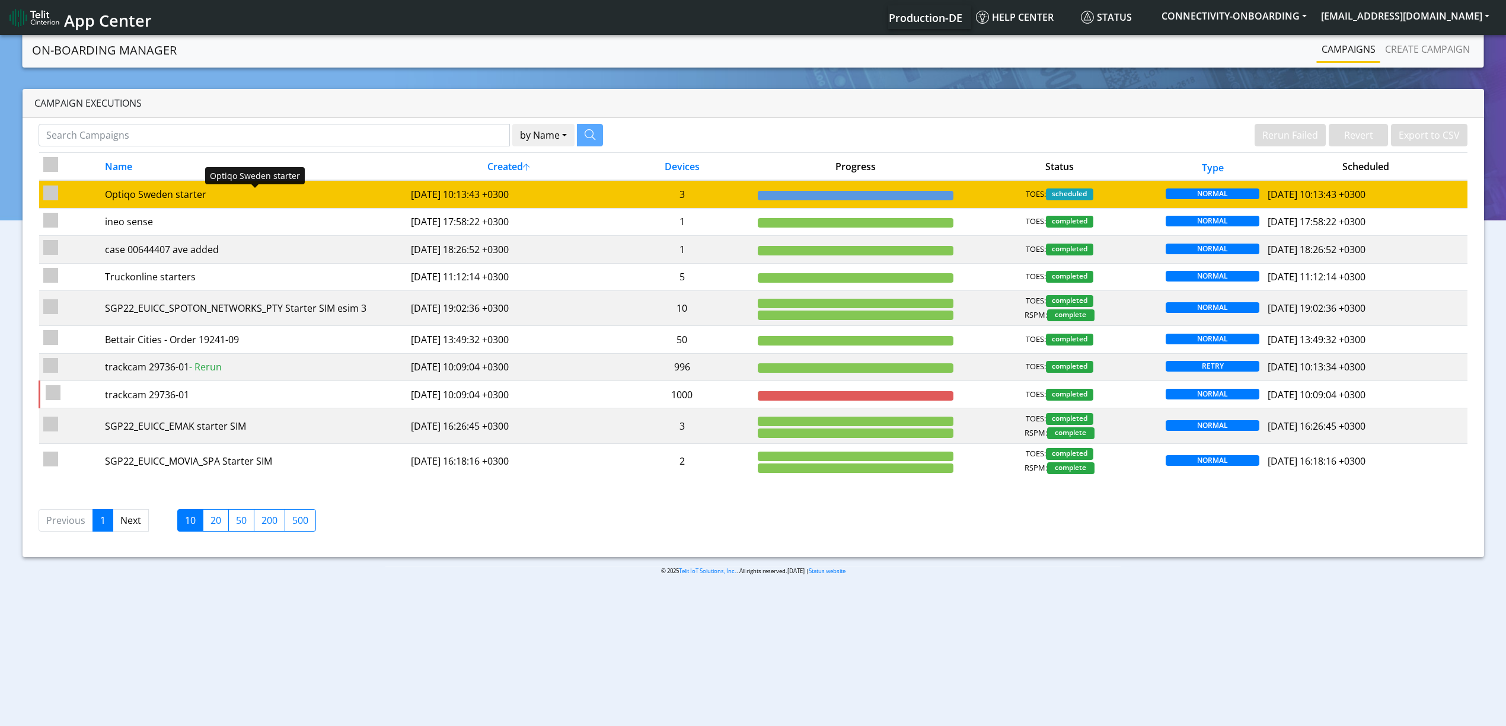
click at [283, 191] on div "Optiqo Sweden starter" at bounding box center [254, 194] width 298 height 14
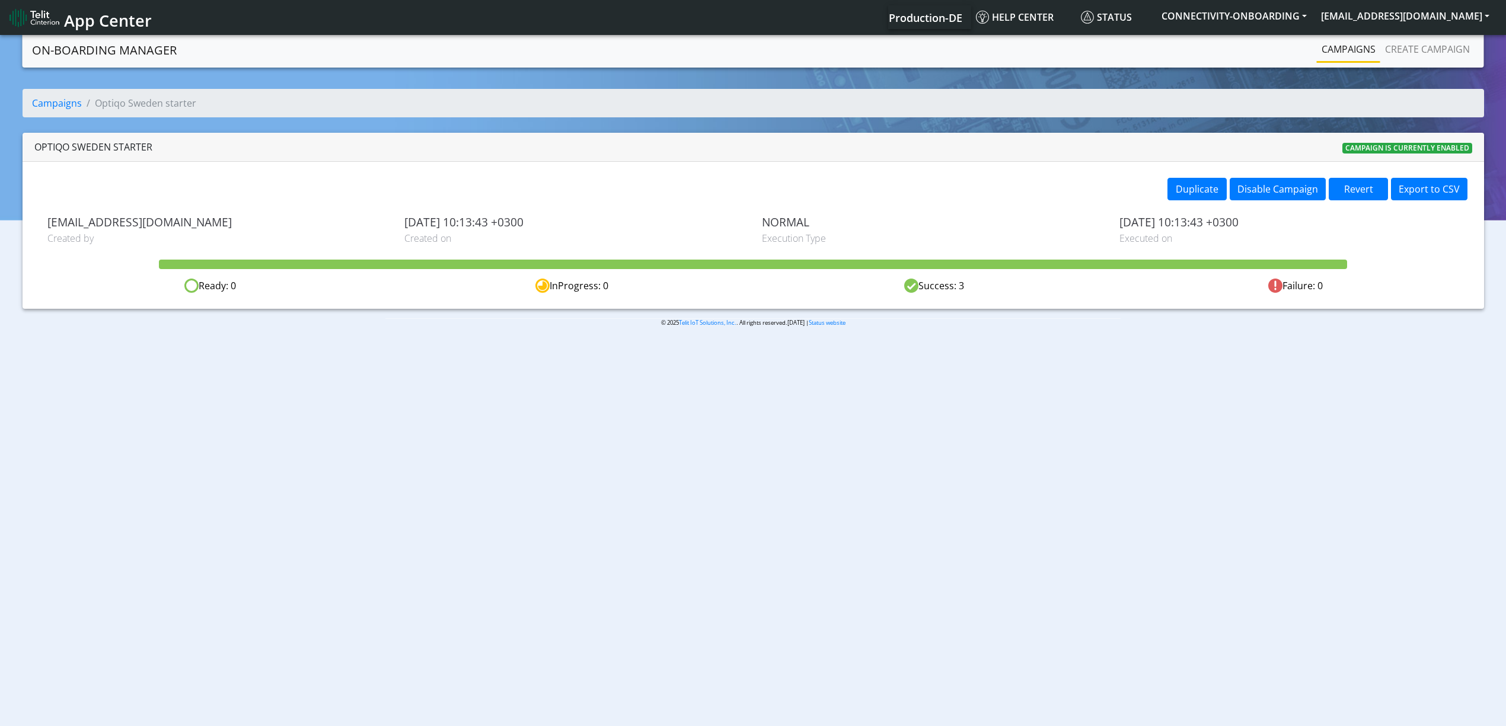
click at [1351, 52] on link "Campaigns" at bounding box center [1348, 49] width 63 height 24
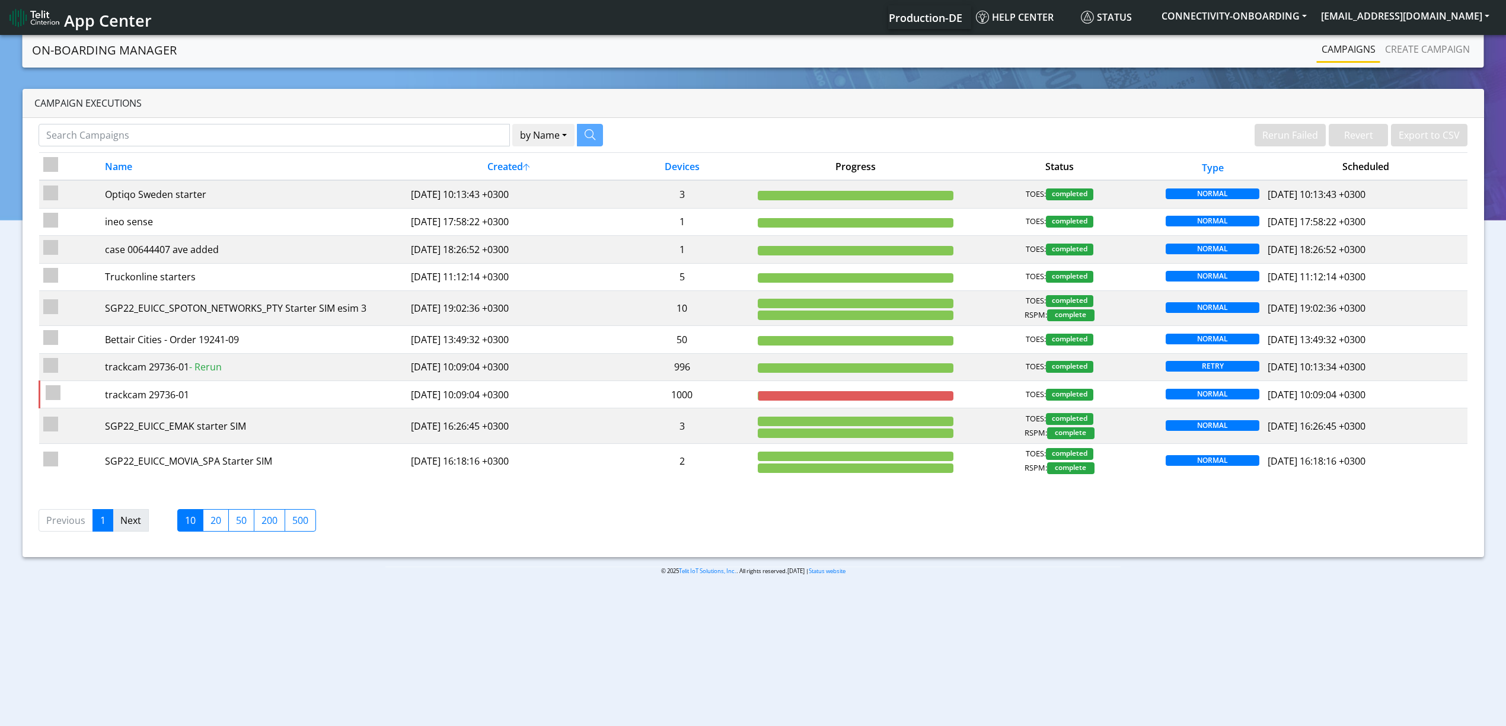
click at [115, 532] on link "Next" at bounding box center [131, 520] width 36 height 23
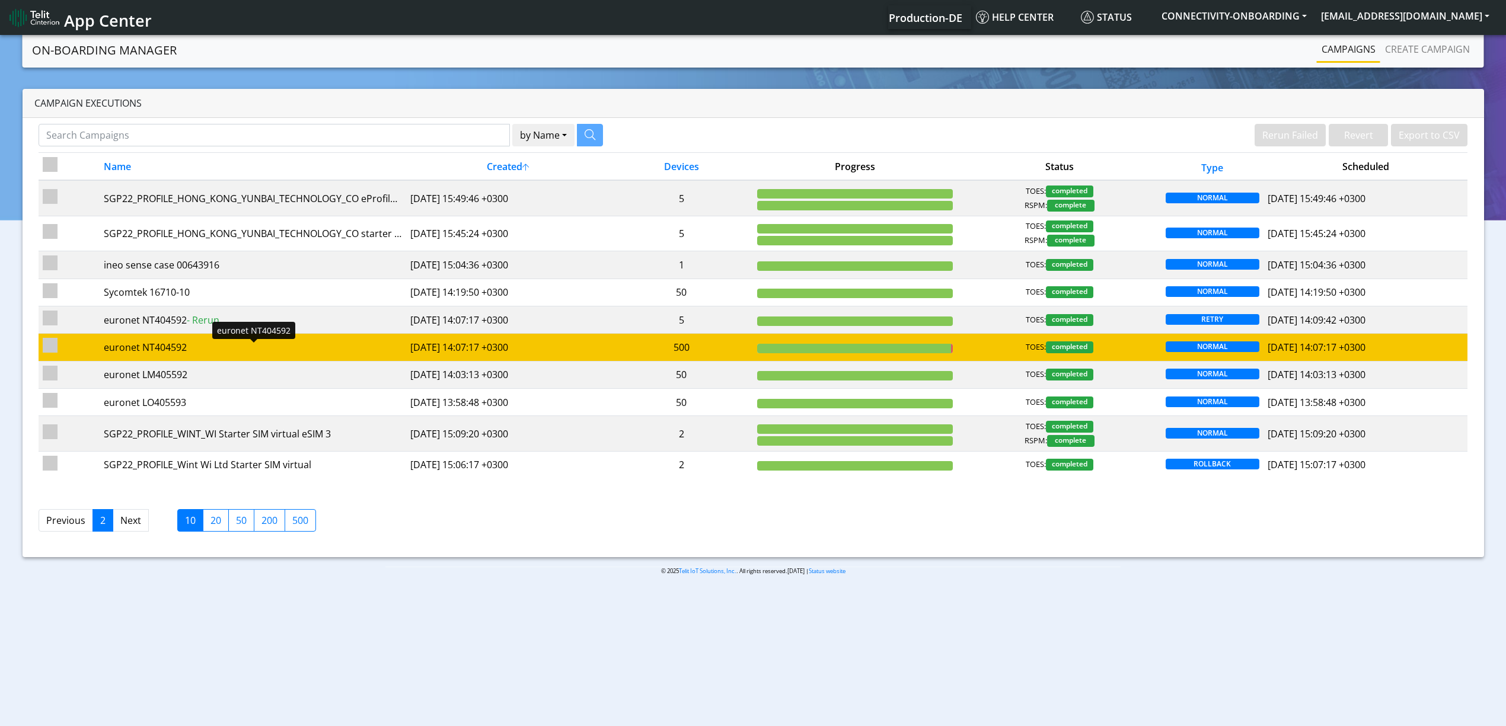
click at [287, 355] on div "euronet NT404592" at bounding box center [253, 347] width 298 height 14
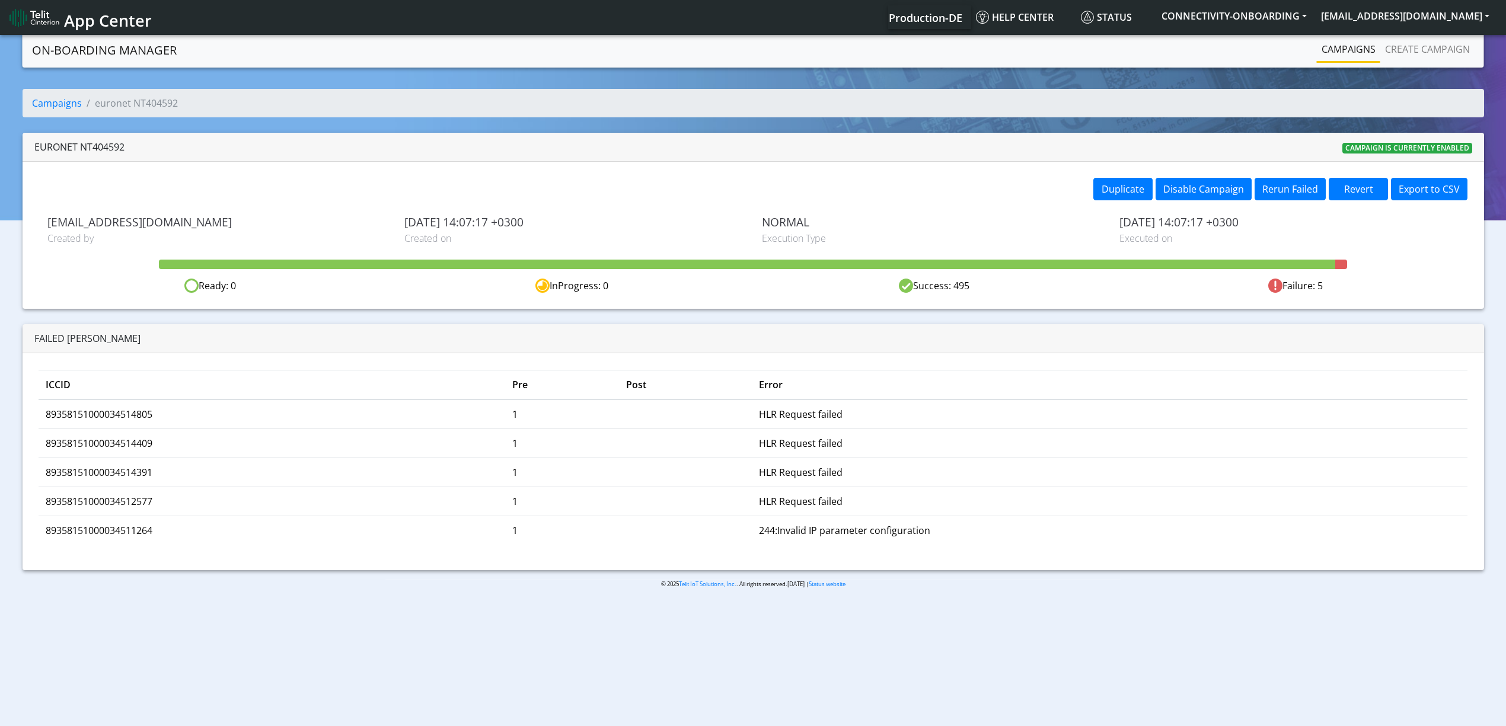
click at [1109, 205] on div "Duplicate Disable Campaign Rerun Failed Revert Export to CSV yaniv.avraham@teli…" at bounding box center [754, 235] width 1462 height 147
click at [1109, 198] on button "Duplicate" at bounding box center [1123, 189] width 59 height 23
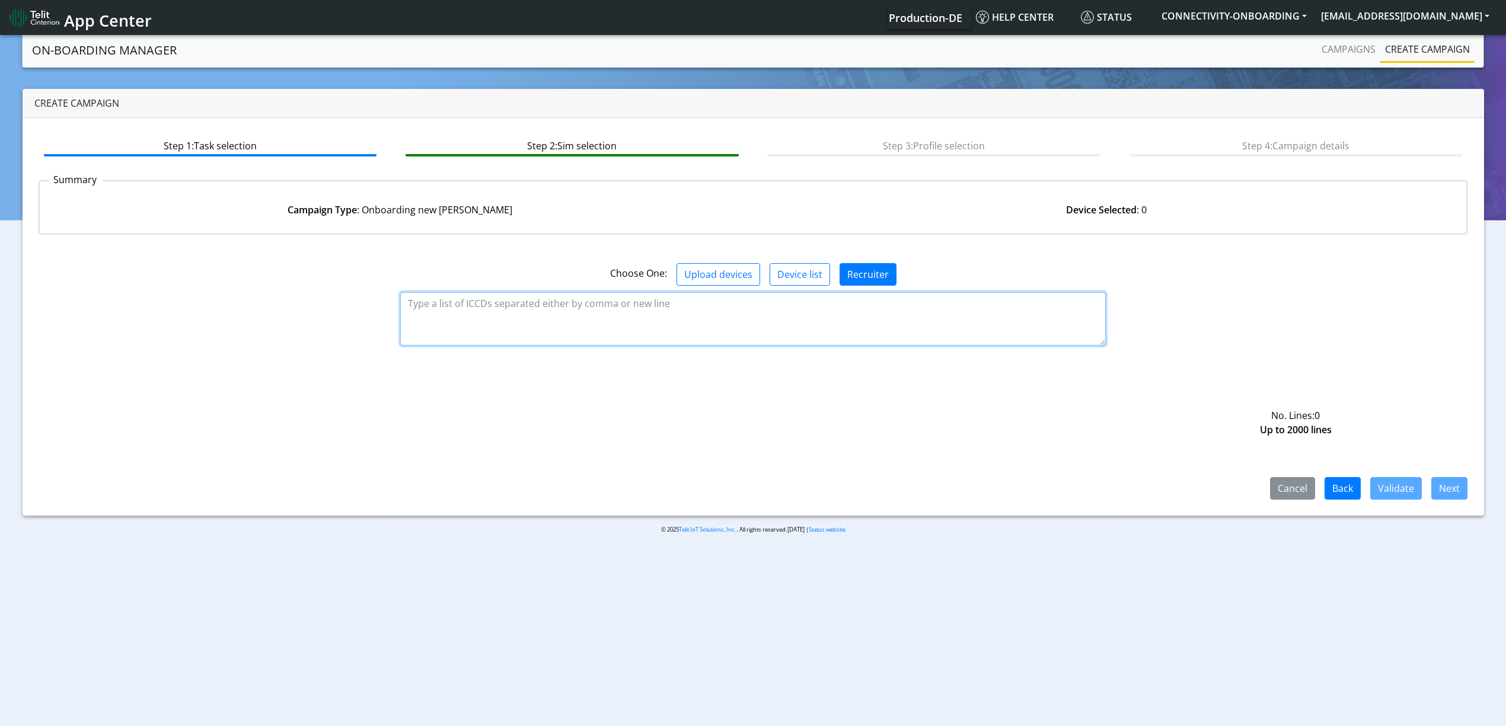
click at [463, 312] on textarea at bounding box center [753, 318] width 706 height 53
paste textarea "89358151000034517238 89358151000034517246 89358151000034517253 8935815100003451…"
type textarea "89358151000034517238 89358151000034517246 89358151000034517253 8935815100003451…"
click at [1402, 489] on button "Validate" at bounding box center [1397, 488] width 52 height 23
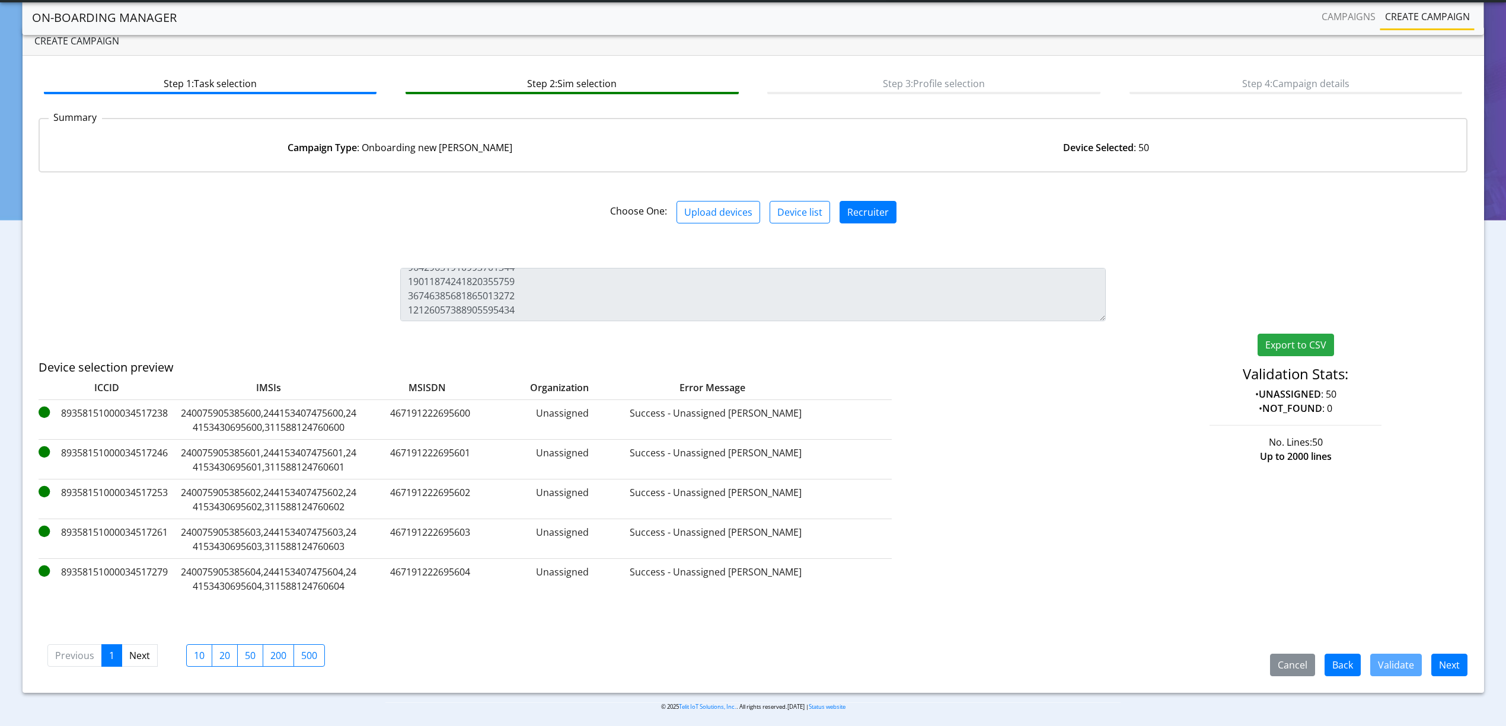
scroll to position [34, 0]
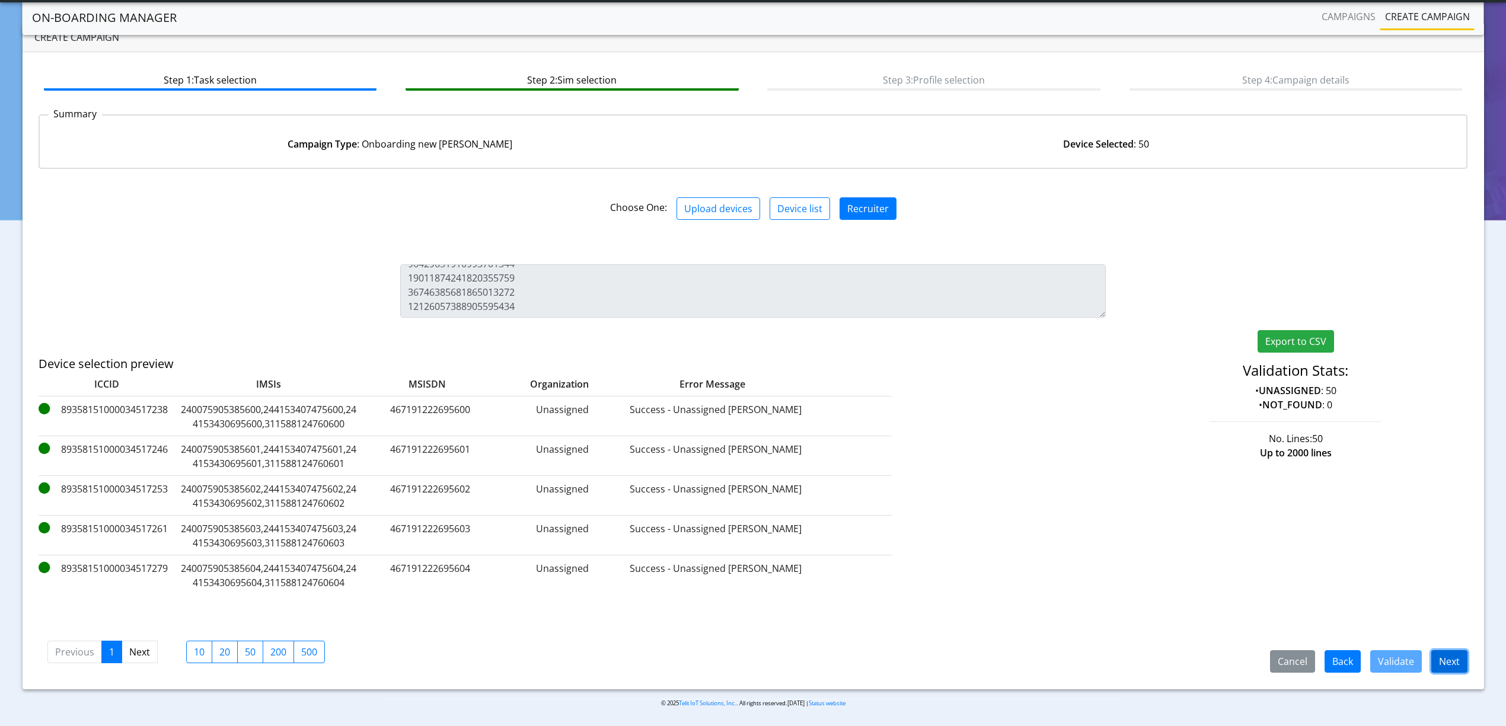
click at [1442, 654] on button "Next" at bounding box center [1450, 662] width 36 height 23
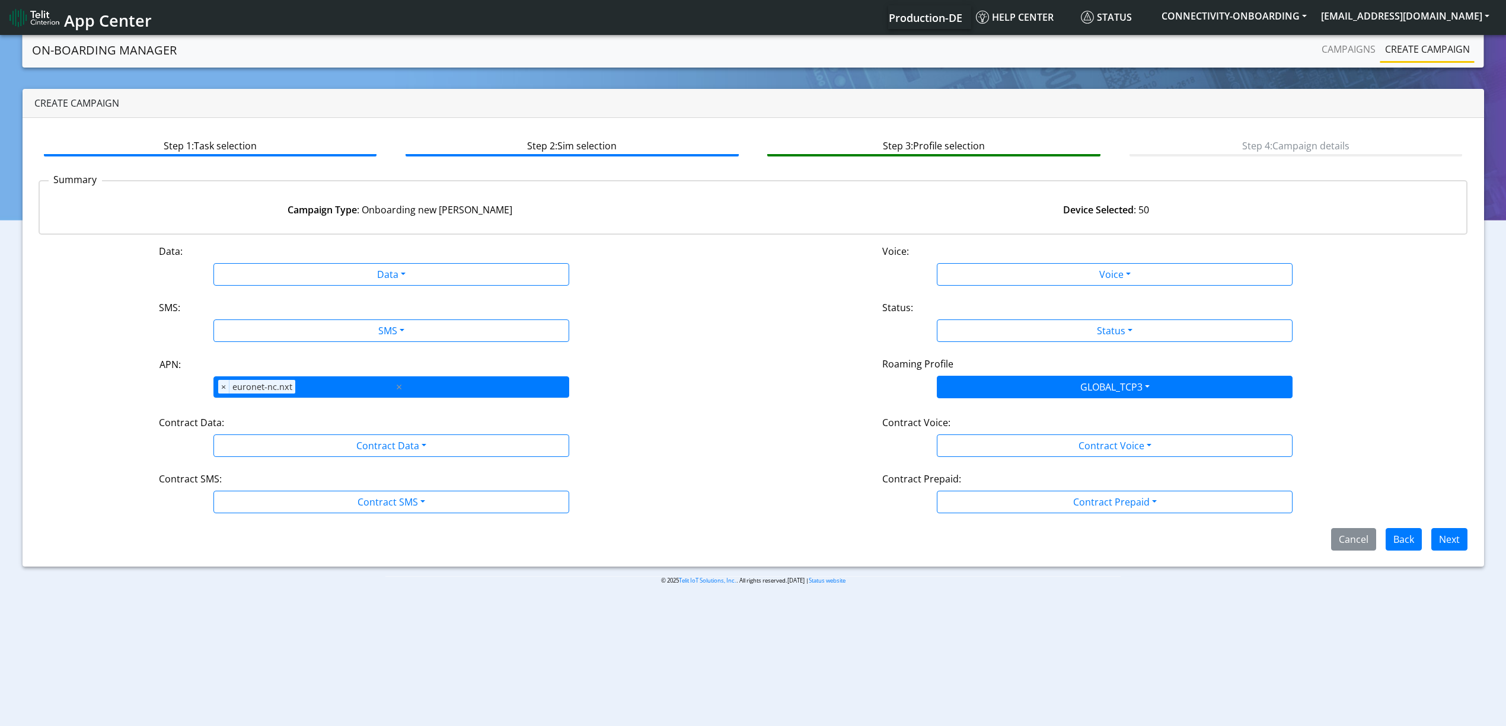
click at [416, 383] on div "APN × euronet-nc.nxt ×" at bounding box center [391, 387] width 356 height 21
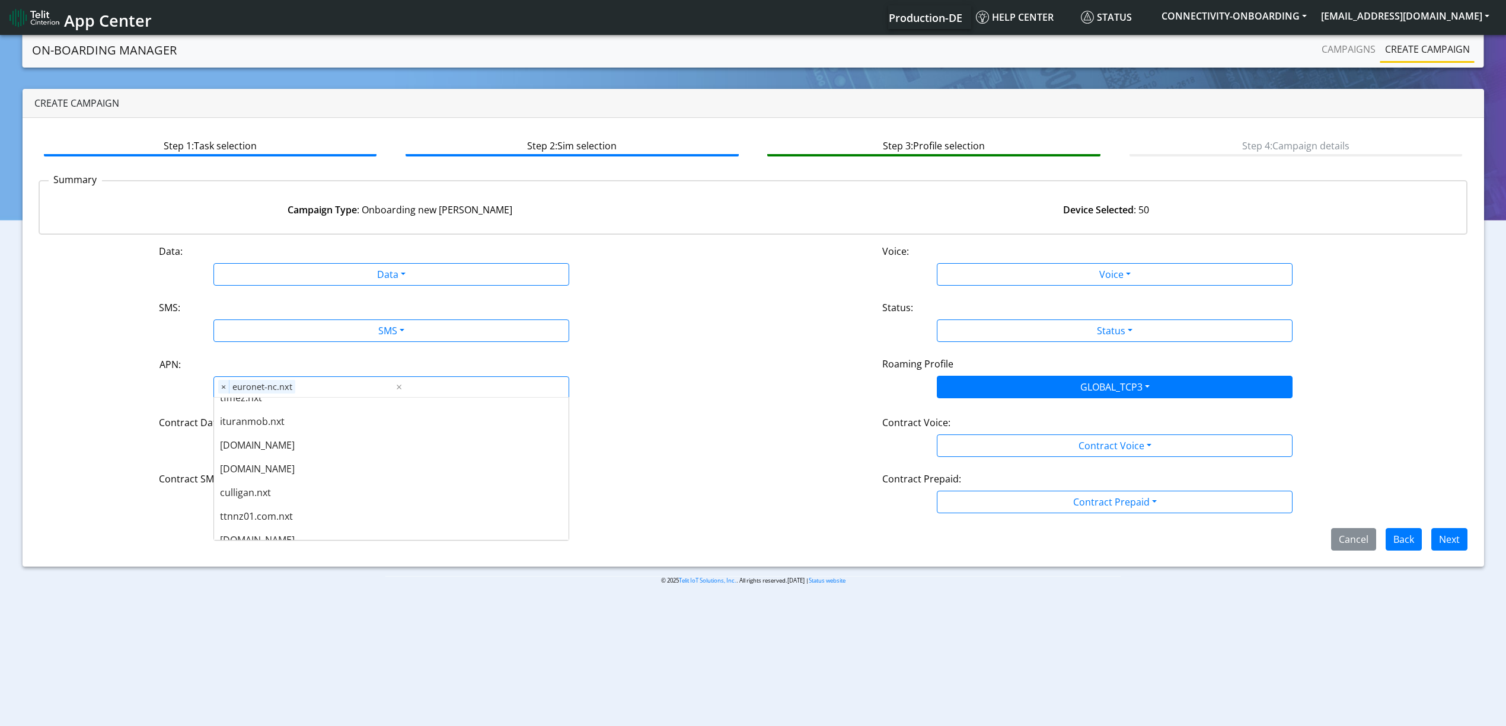
scroll to position [807, 0]
click at [476, 600] on section "On-Boarding Manager Campaigns Create campaign Create campaign Step 1: Task sele…" at bounding box center [753, 318] width 1506 height 571
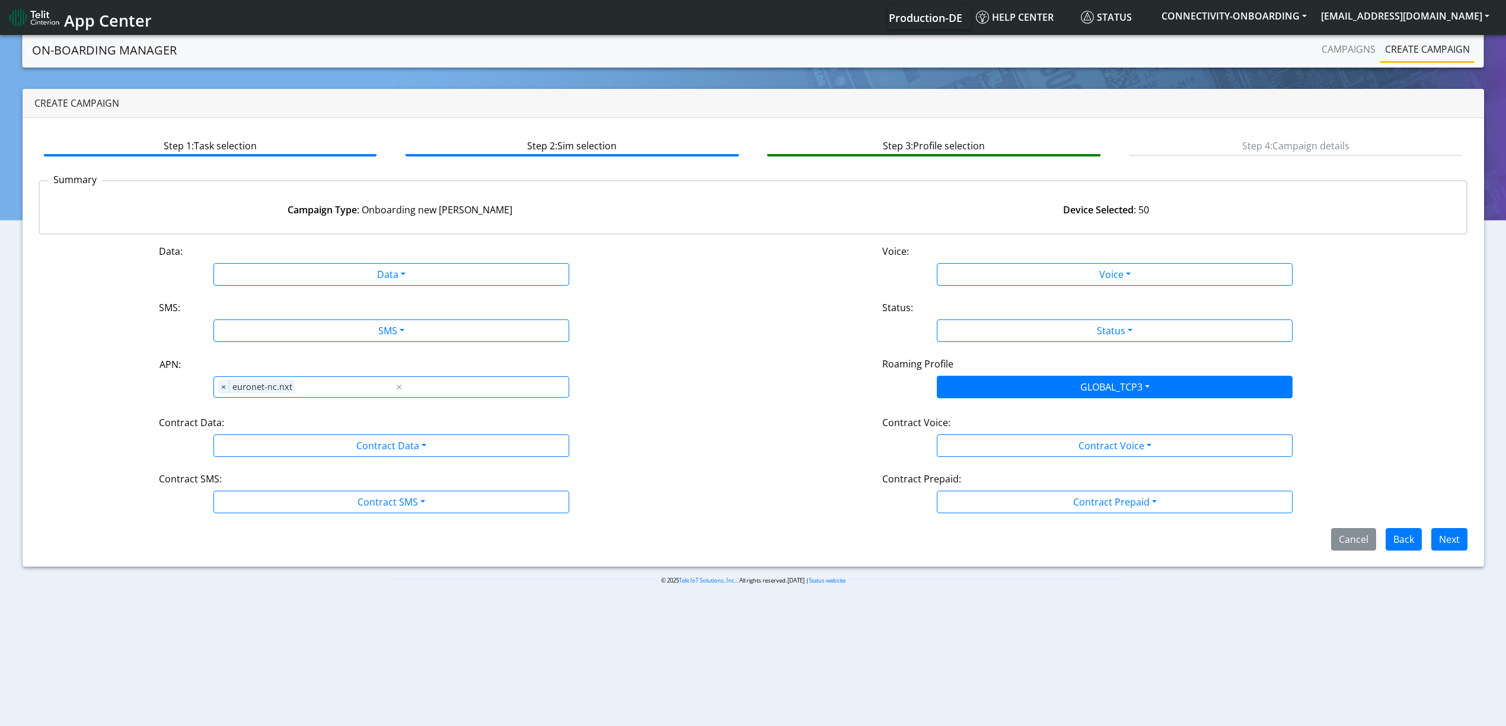
click at [444, 724] on body "App Center Production-DE Help center Status CONNECTIVITY-ONBOARDING yaniv.avrah…" at bounding box center [753, 382] width 1506 height 698
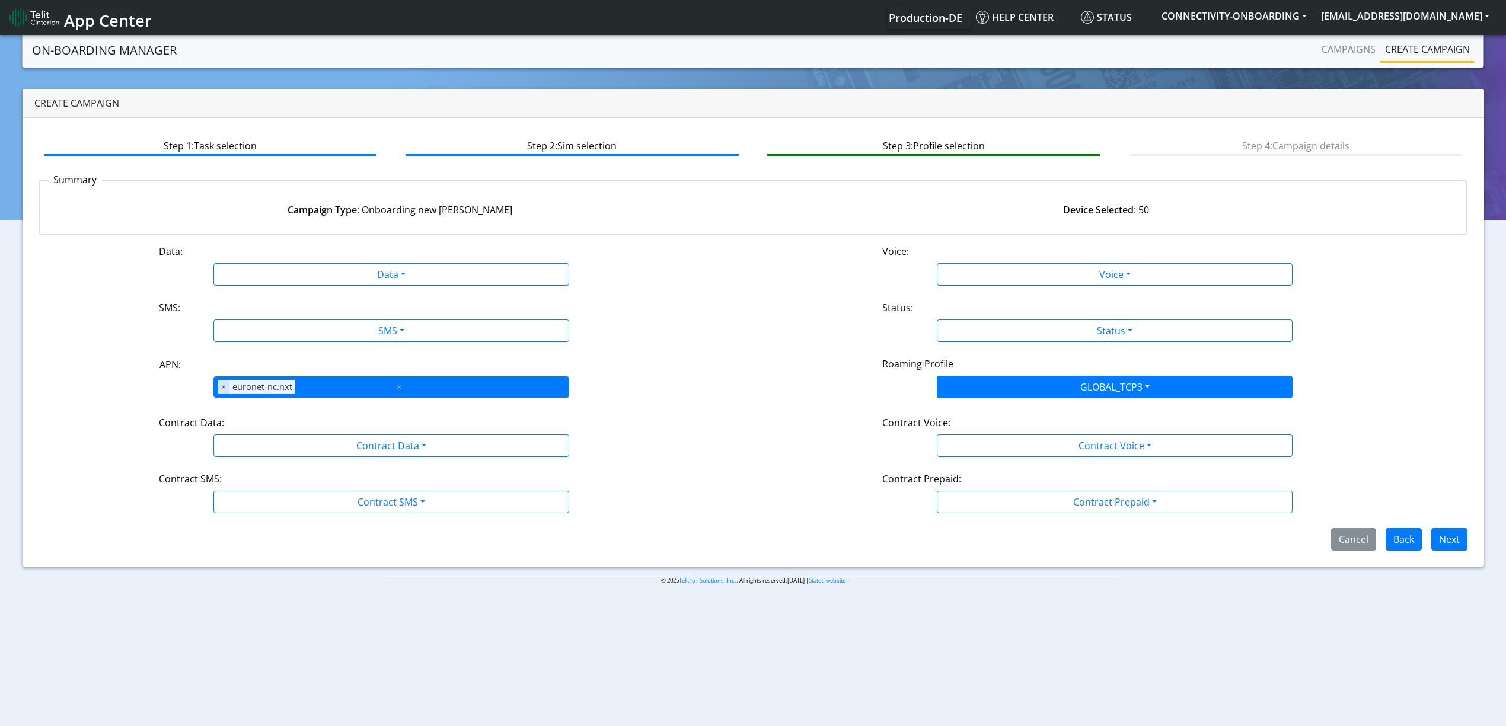
click at [221, 388] on span "×" at bounding box center [223, 387] width 11 height 14
click at [321, 382] on div "APN" at bounding box center [388, 388] width 376 height 23
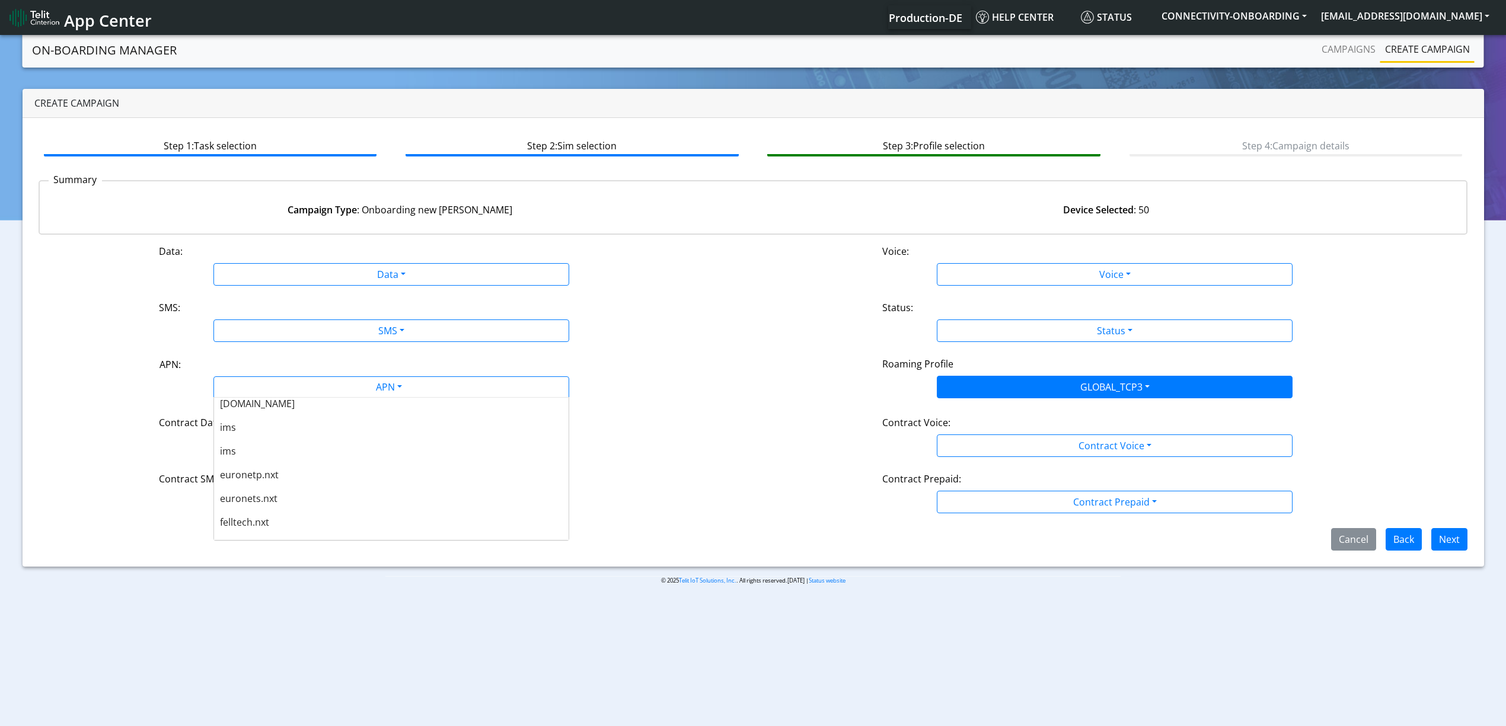
scroll to position [474, 0]
click at [301, 460] on div "euronetp.nxt" at bounding box center [391, 457] width 355 height 24
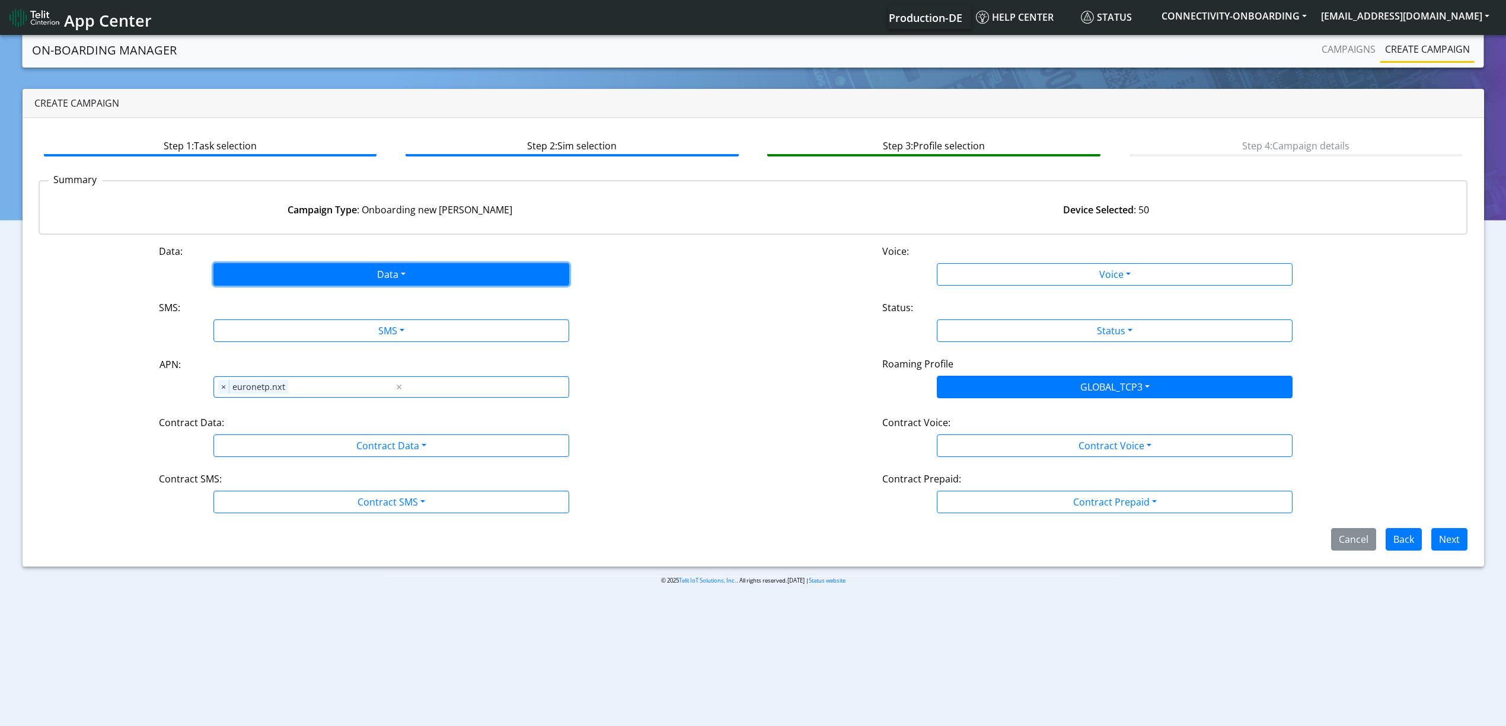
click at [318, 274] on button "Data" at bounding box center [391, 274] width 356 height 23
click at [275, 321] on button "Enabled" at bounding box center [391, 321] width 355 height 19
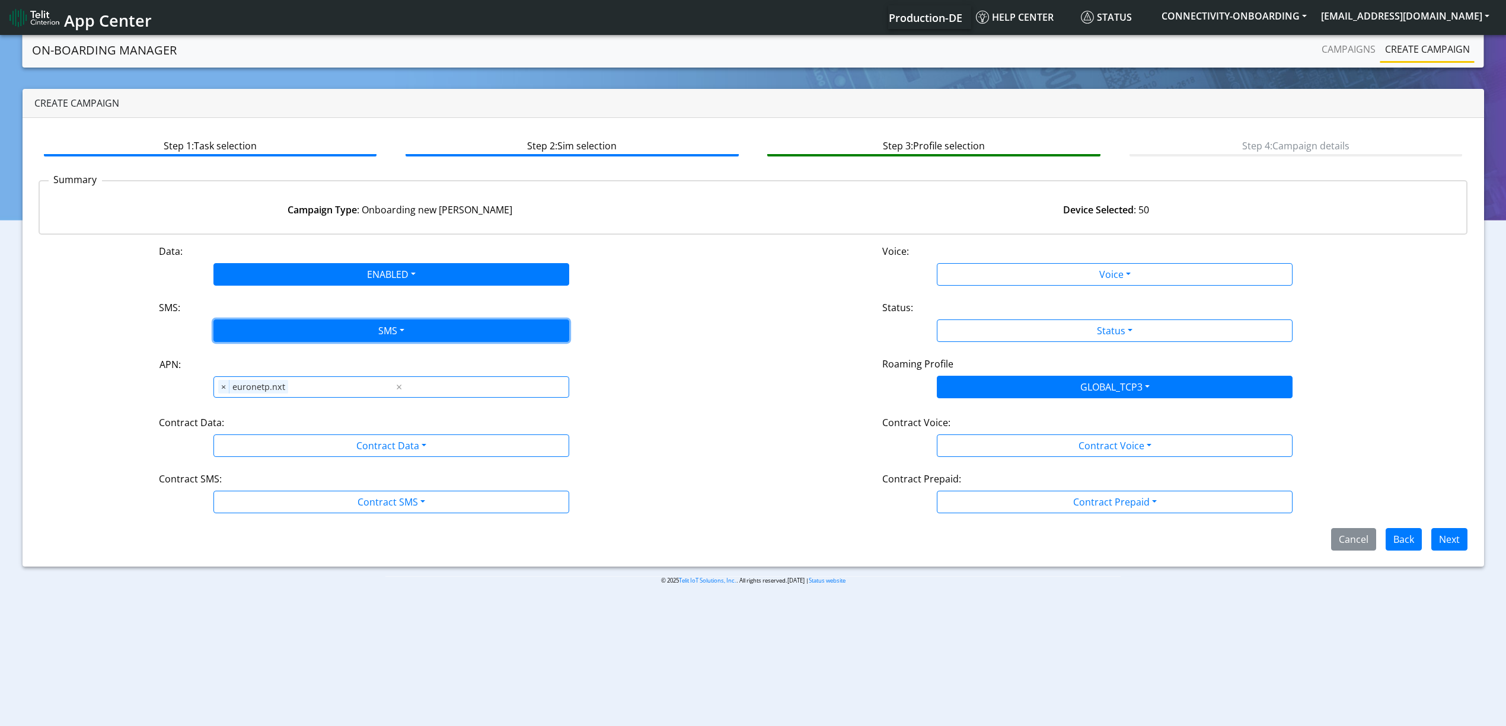
drag, startPoint x: 274, startPoint y: 329, endPoint x: 281, endPoint y: 356, distance: 28.6
click at [274, 330] on button "SMS" at bounding box center [391, 331] width 356 height 23
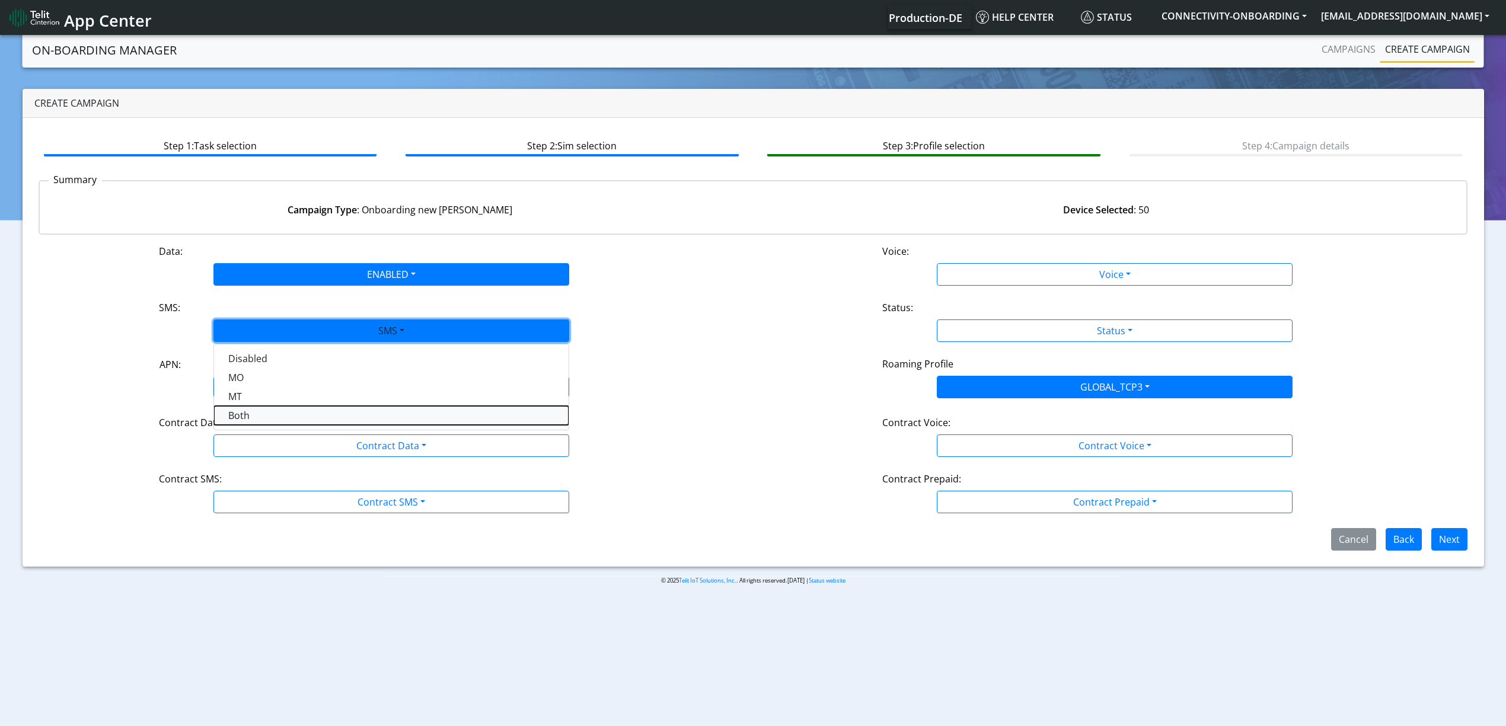
click at [269, 417] on button "Both" at bounding box center [391, 415] width 355 height 19
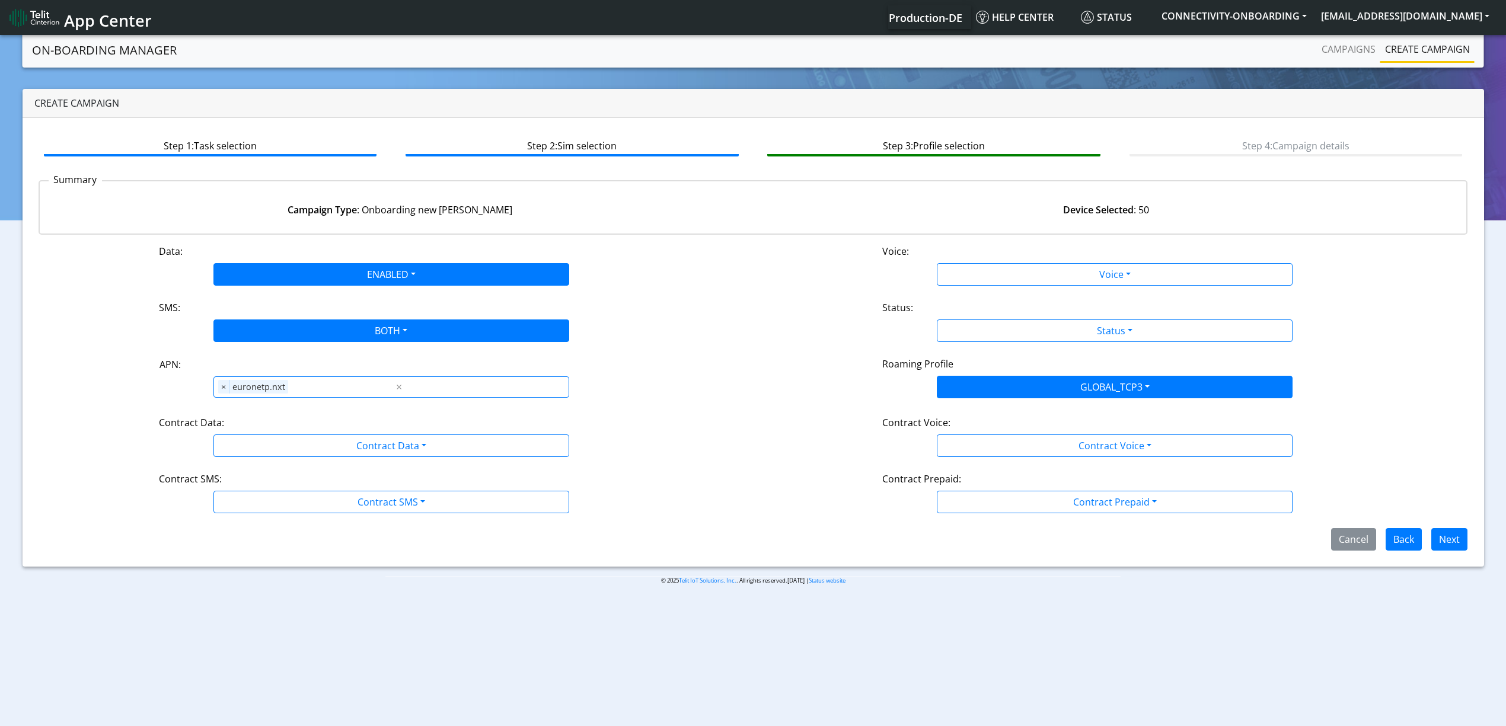
click at [347, 458] on div "Data: ENABLED Disabled Enabled Voice: Voice Disabled Enabled SMS: BOTH Disabled…" at bounding box center [754, 397] width 1430 height 307
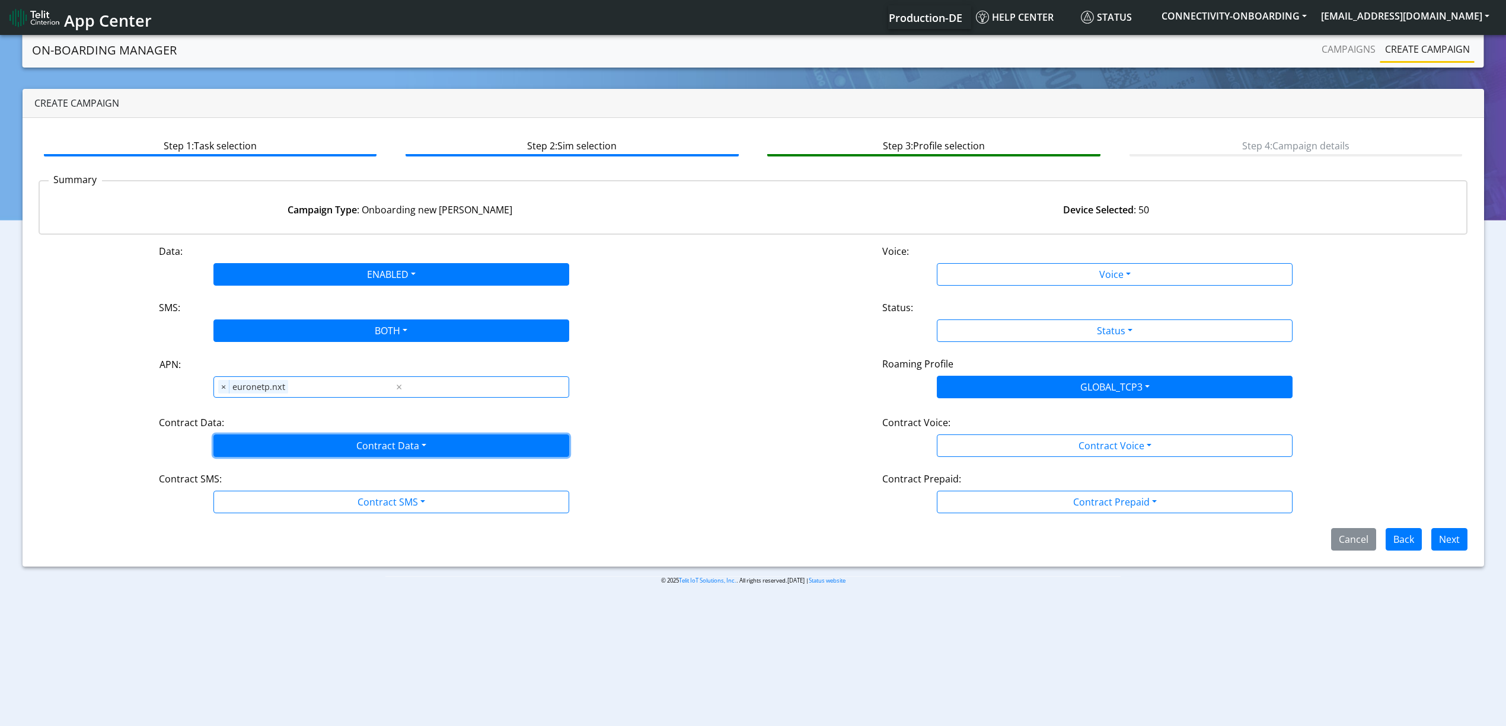
click at [268, 454] on button "Contract Data" at bounding box center [391, 446] width 356 height 23
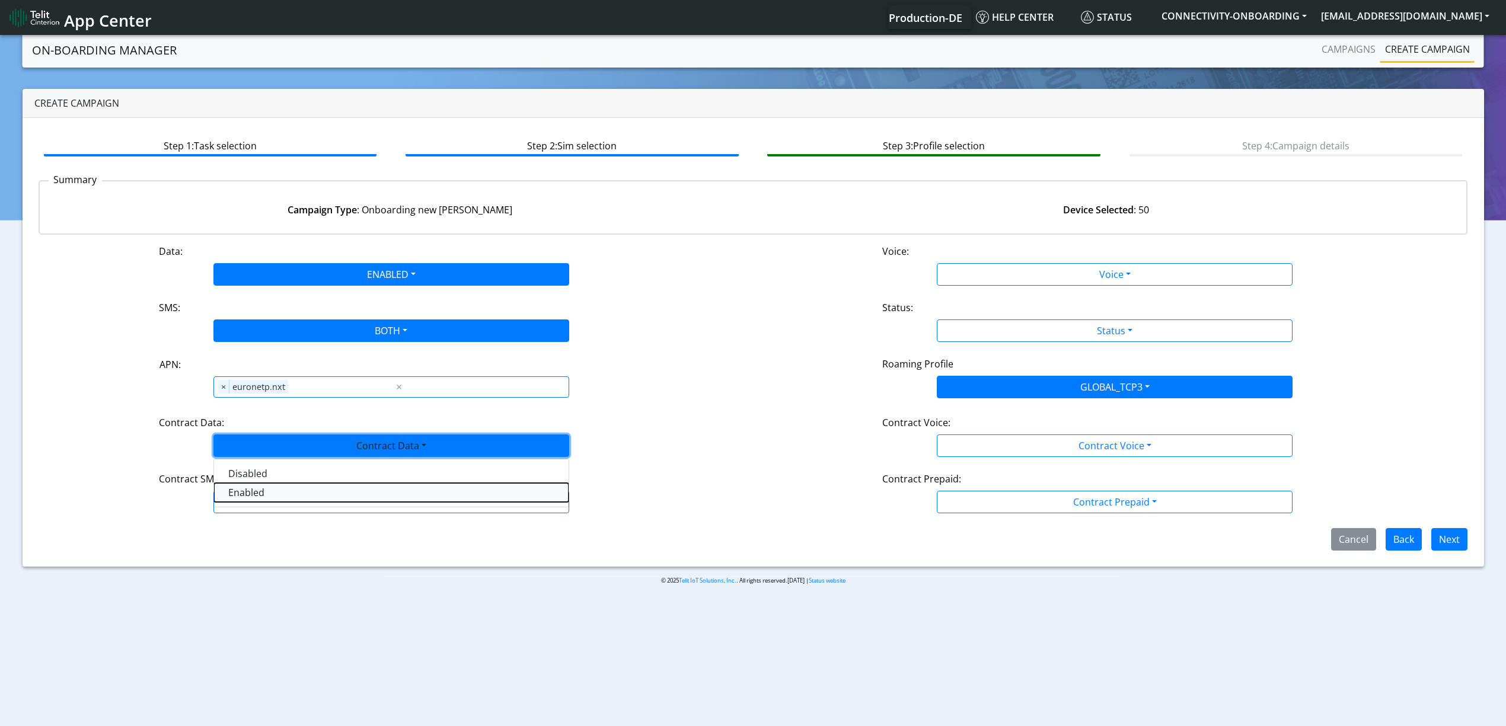
click at [249, 501] on Dataenabled-dropdown "Enabled" at bounding box center [391, 492] width 355 height 19
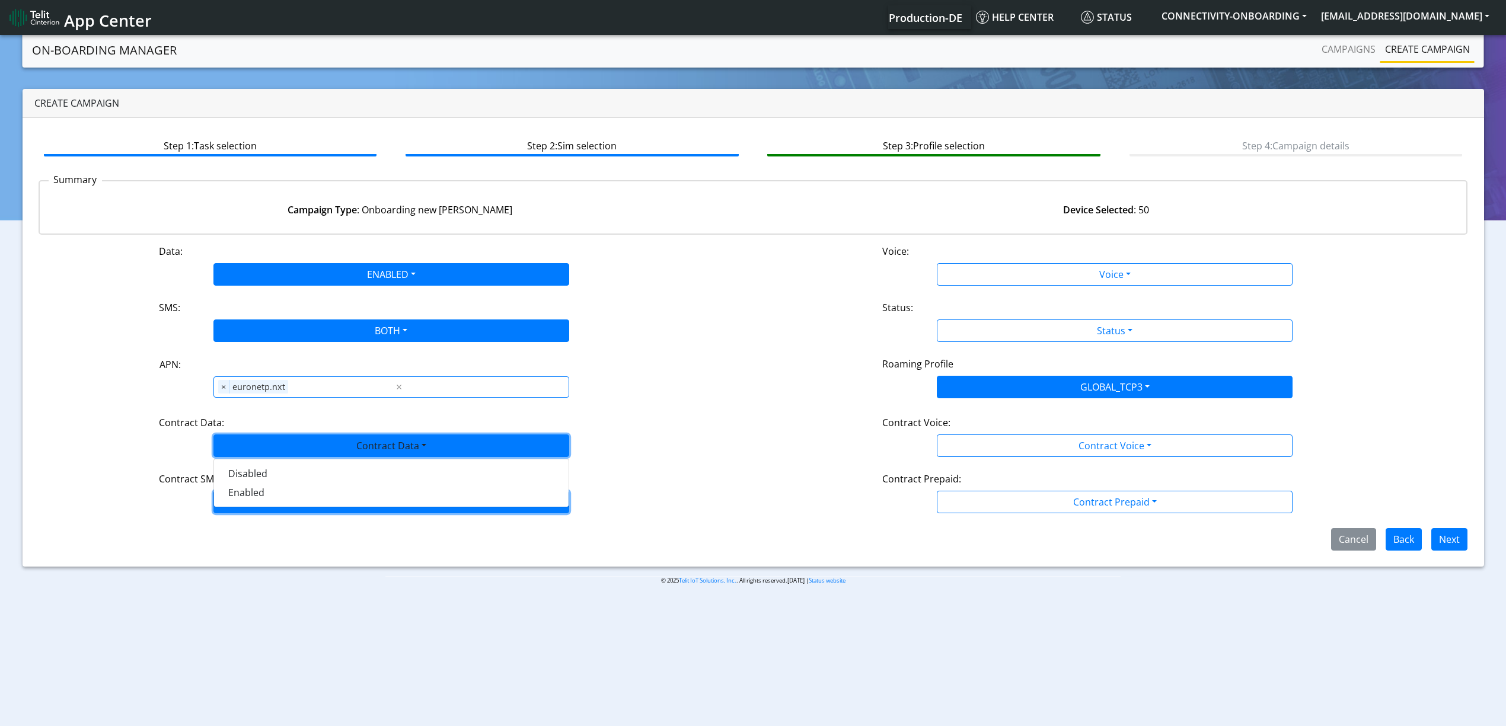
click at [252, 503] on button "Contract SMS" at bounding box center [391, 502] width 356 height 23
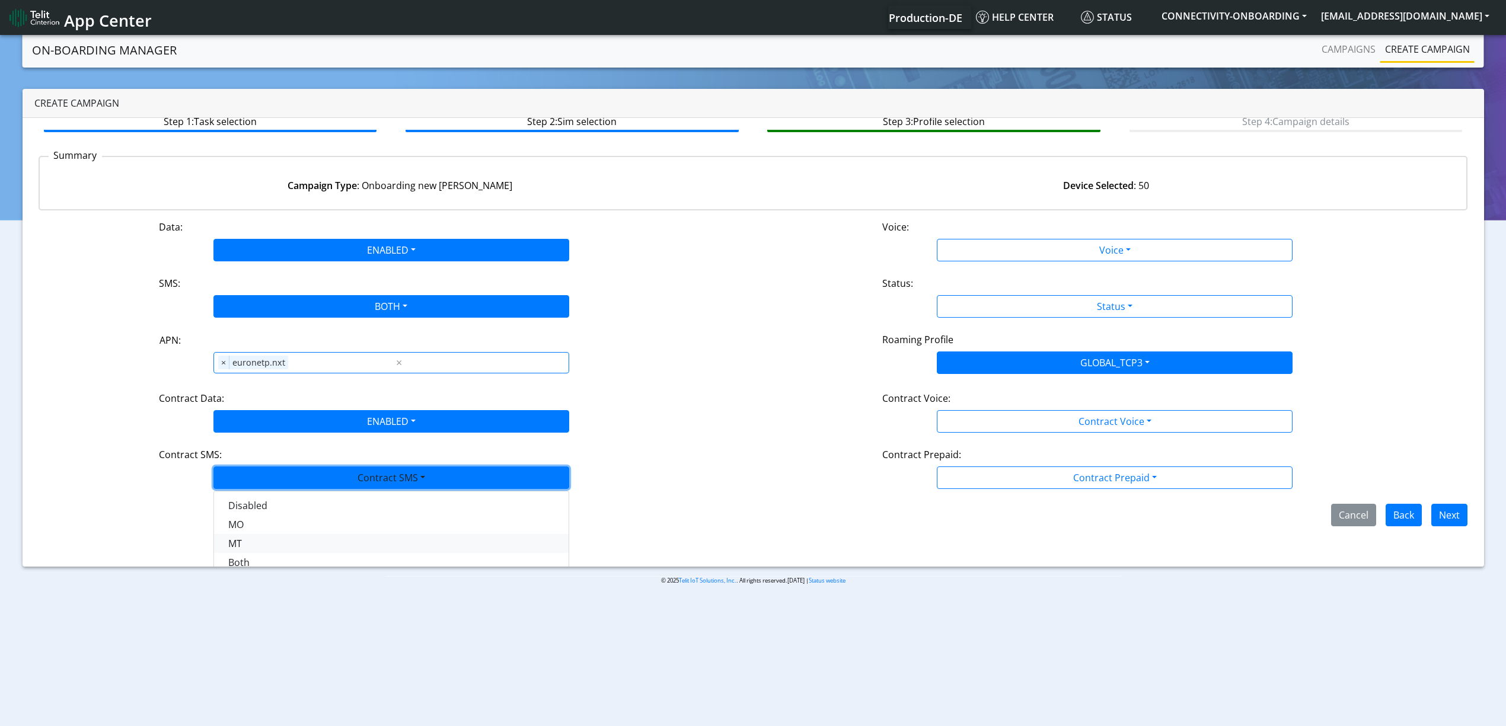
scroll to position [34, 0]
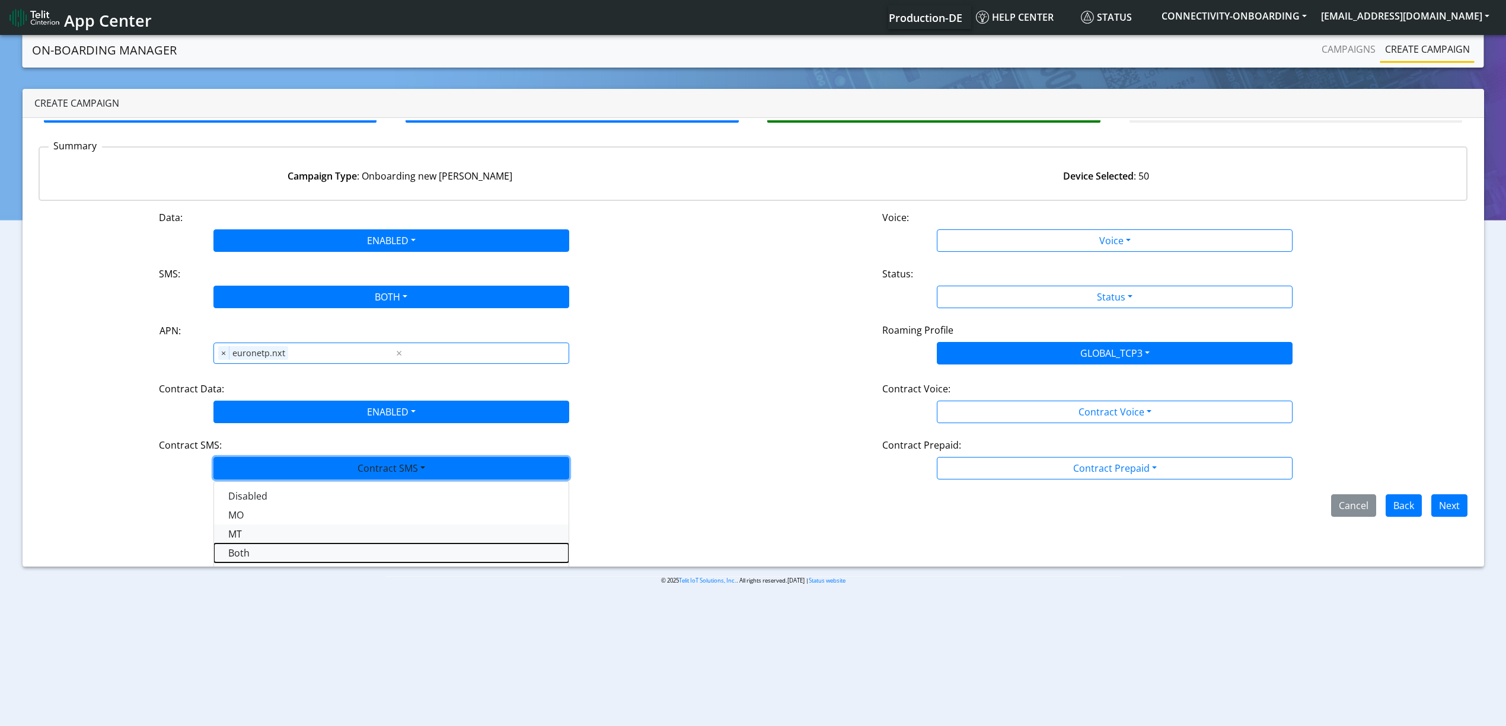
click at [254, 559] on SMSboth-dropdown "Both" at bounding box center [391, 553] width 355 height 19
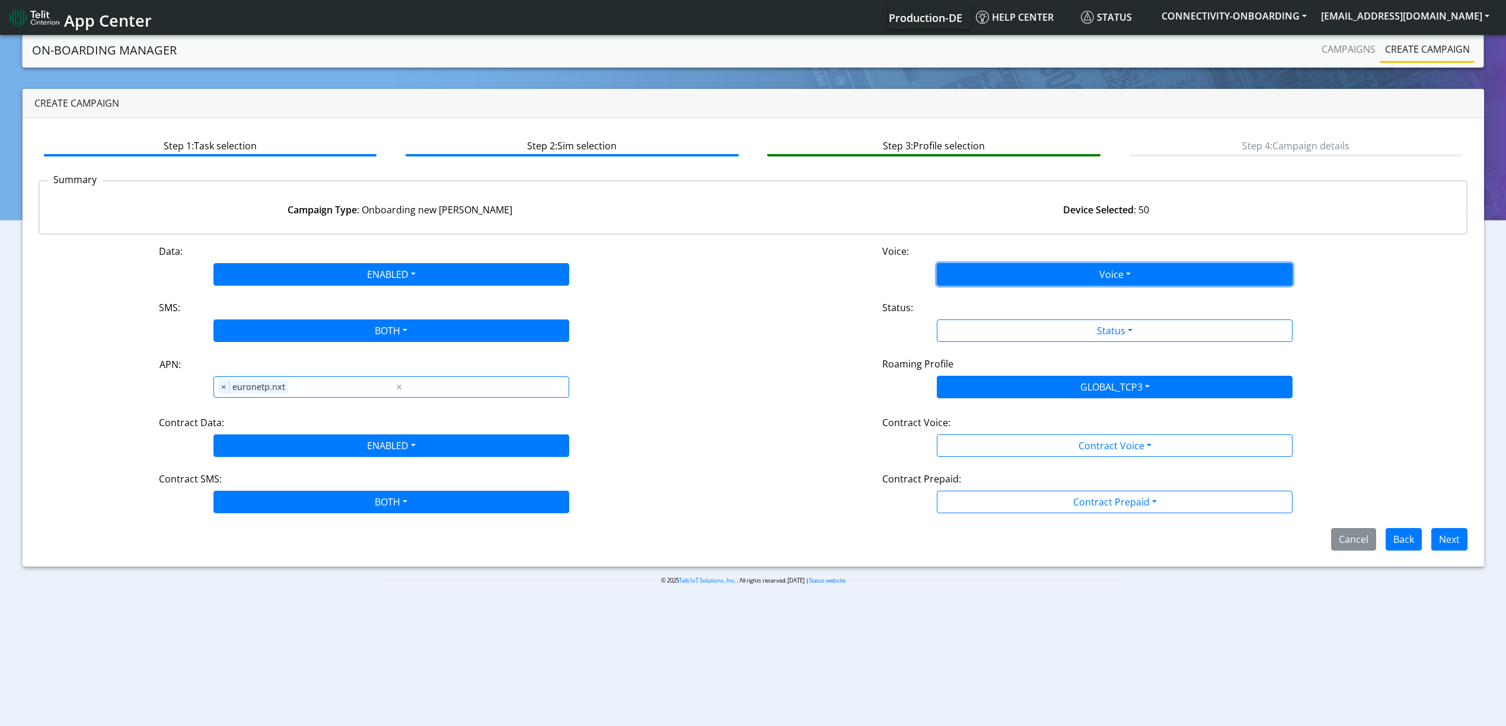
click at [1011, 278] on button "Voice" at bounding box center [1115, 274] width 356 height 23
click at [987, 299] on button "Disabled" at bounding box center [1115, 302] width 355 height 19
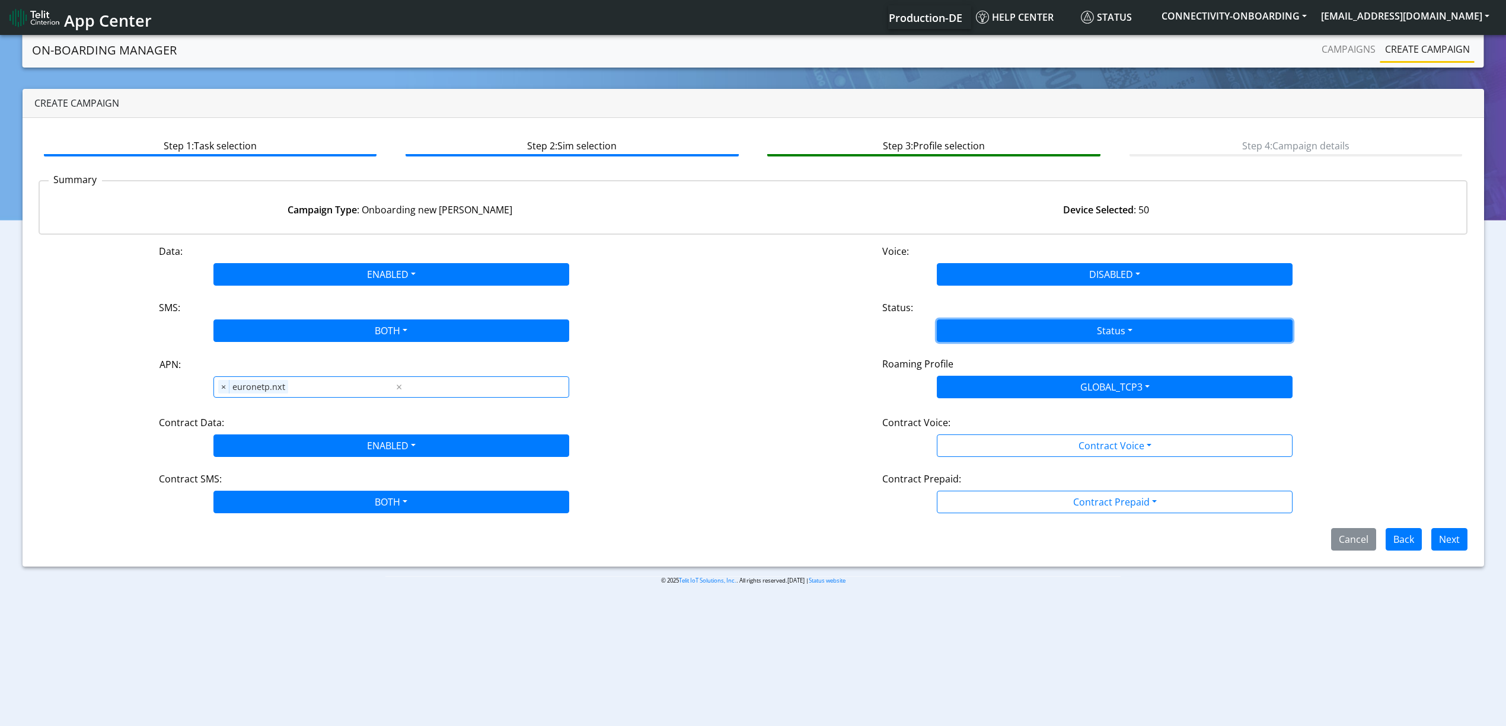
click at [980, 325] on button "Status" at bounding box center [1115, 331] width 356 height 23
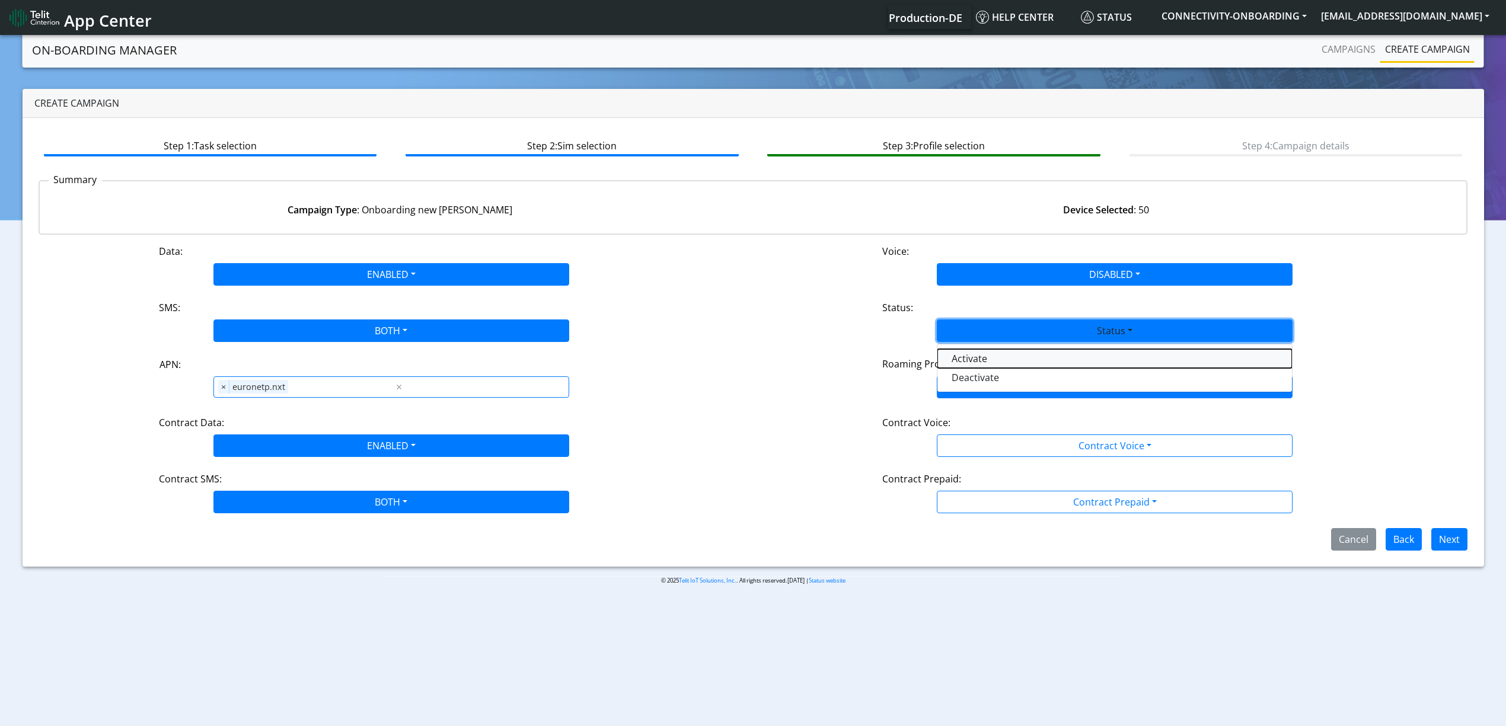
click at [971, 359] on button "Activate" at bounding box center [1115, 358] width 355 height 19
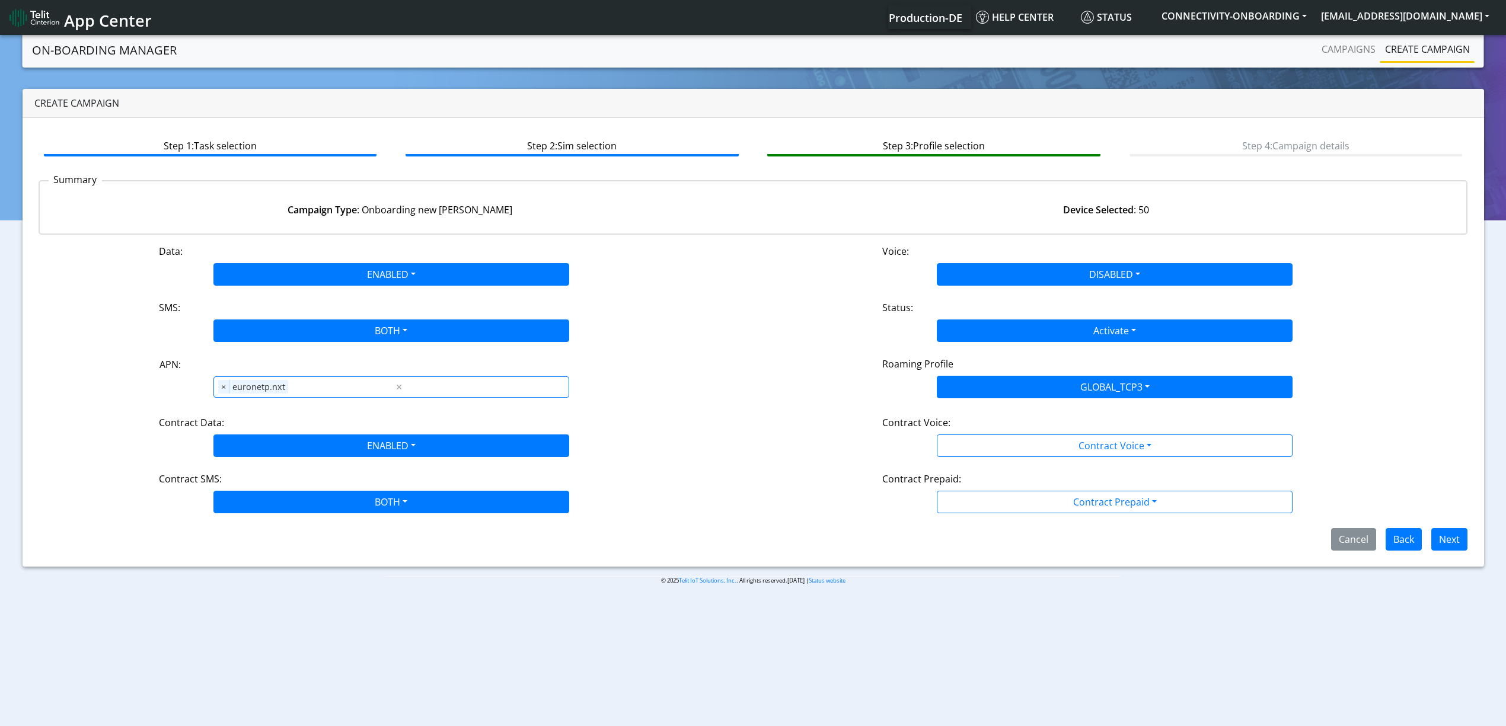
click at [975, 407] on div "Data: ENABLED Disabled Enabled Voice: DISABLED Disabled Enabled SMS: BOTH Disab…" at bounding box center [754, 397] width 1430 height 307
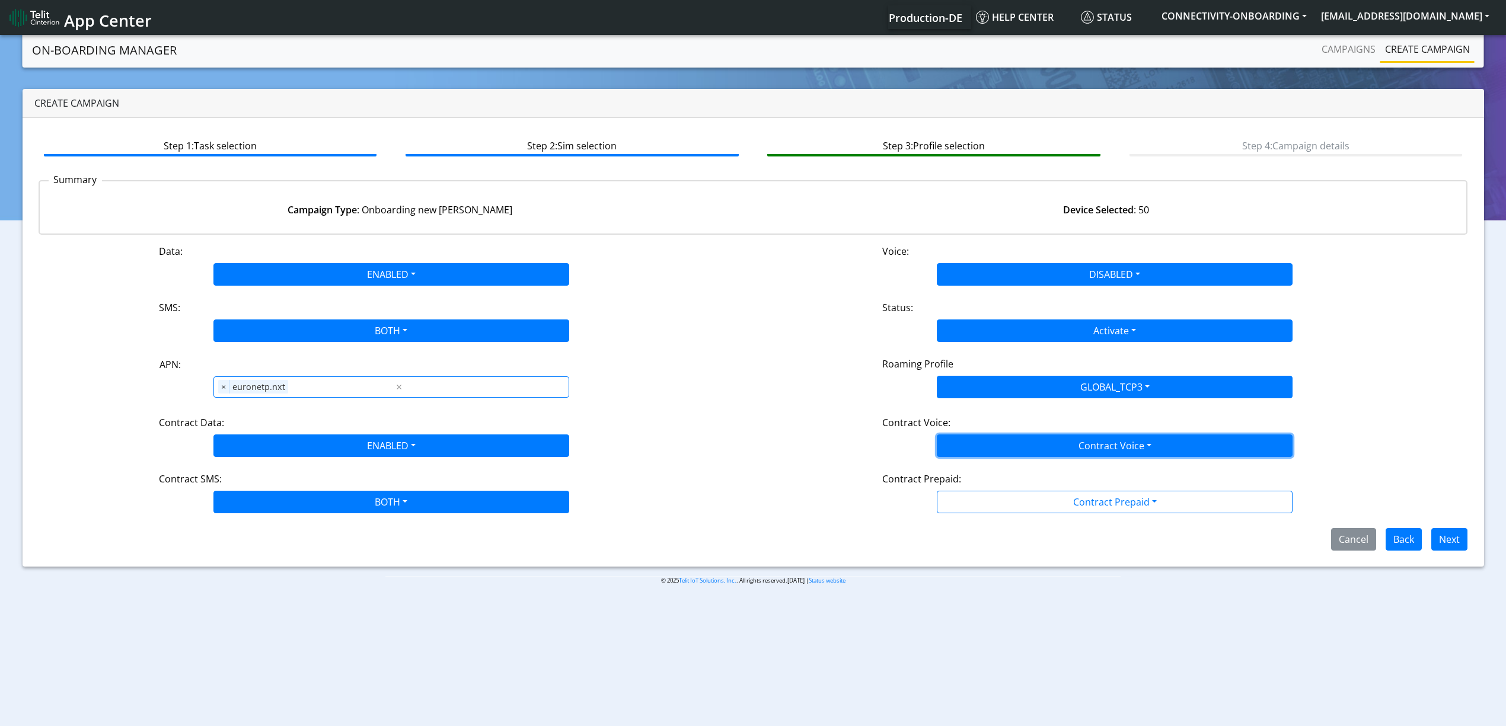
click at [970, 446] on button "Contract Voice" at bounding box center [1115, 446] width 356 height 23
click at [964, 463] on div "Disabled Enabled" at bounding box center [1115, 483] width 356 height 49
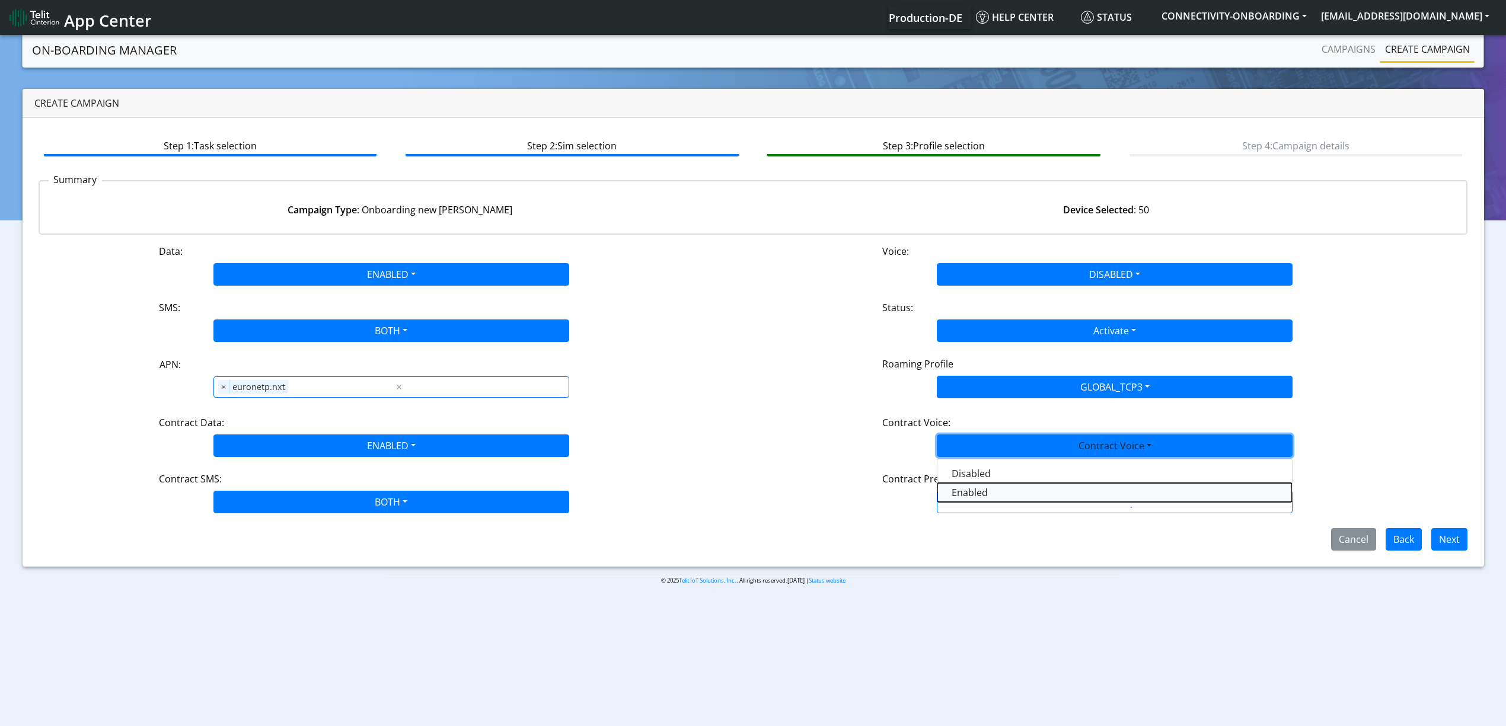
click at [964, 487] on Voiceenabled-dropdown "Enabled" at bounding box center [1115, 492] width 355 height 19
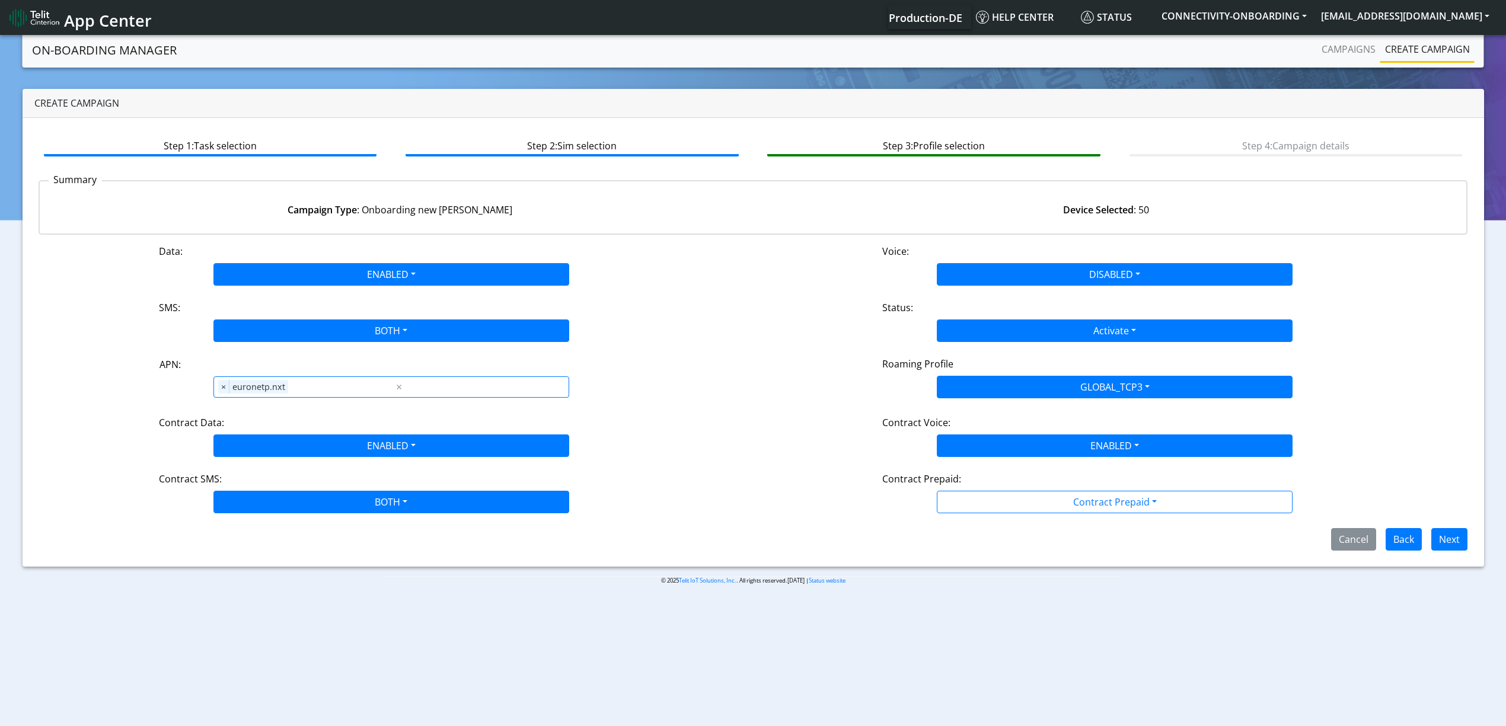
click at [959, 460] on div "Data: ENABLED Disabled Enabled Voice: DISABLED Disabled Enabled SMS: BOTH Disab…" at bounding box center [754, 397] width 1430 height 307
click at [960, 449] on button "ENABLED" at bounding box center [1115, 446] width 356 height 23
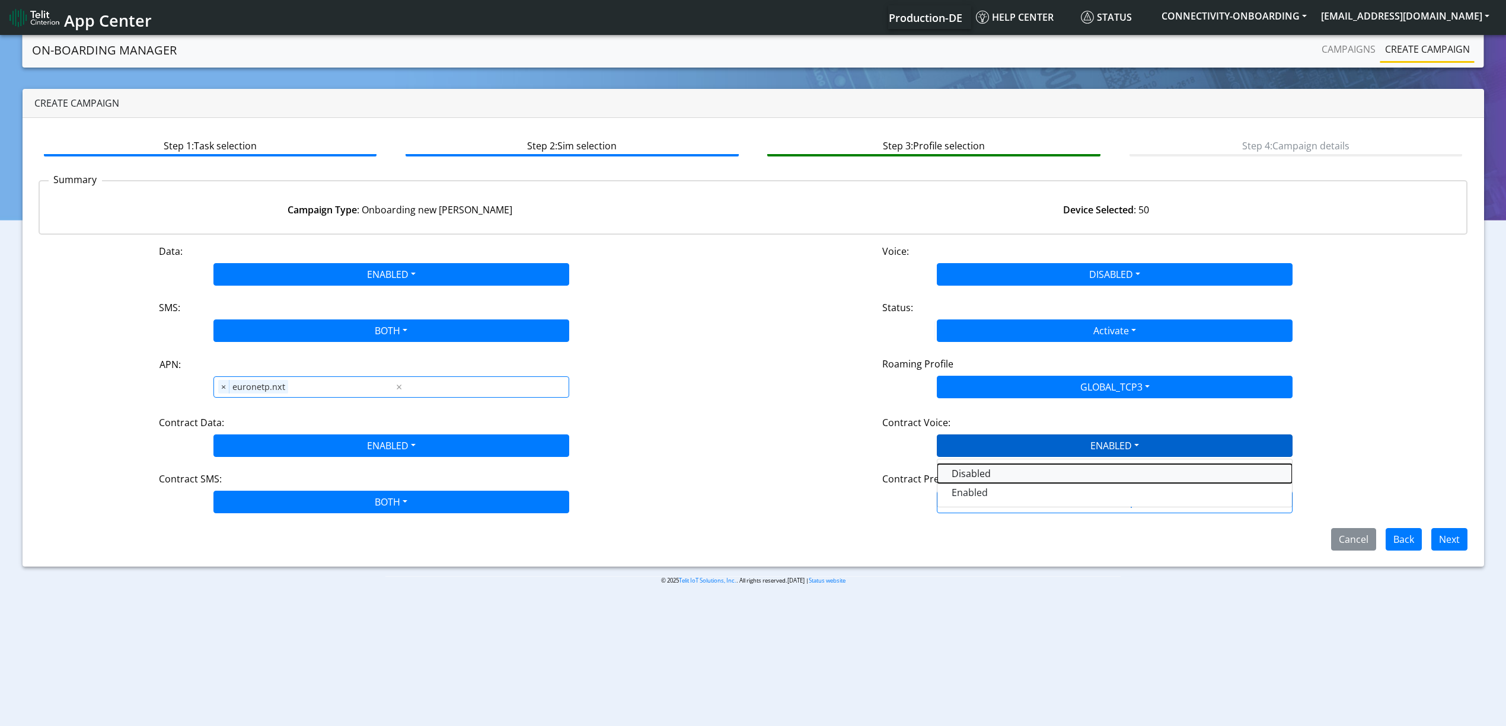
click at [966, 468] on Voicedisabled-dropdown "Disabled" at bounding box center [1115, 473] width 355 height 19
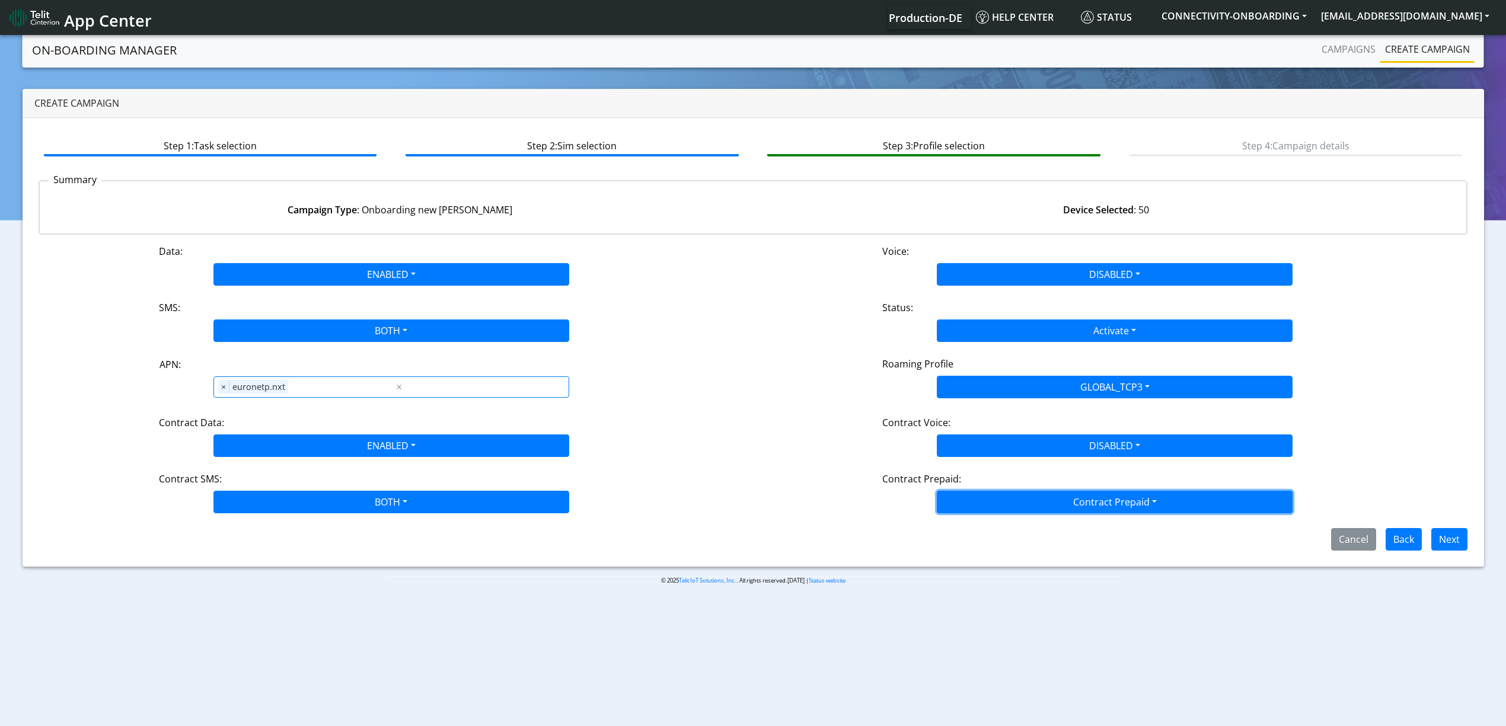
click at [976, 499] on button "Contract Prepaid" at bounding box center [1115, 502] width 356 height 23
click at [977, 549] on Prepaidnotprepaid-dropdown "No" at bounding box center [1115, 549] width 355 height 19
click at [1442, 548] on button "Next" at bounding box center [1450, 539] width 36 height 23
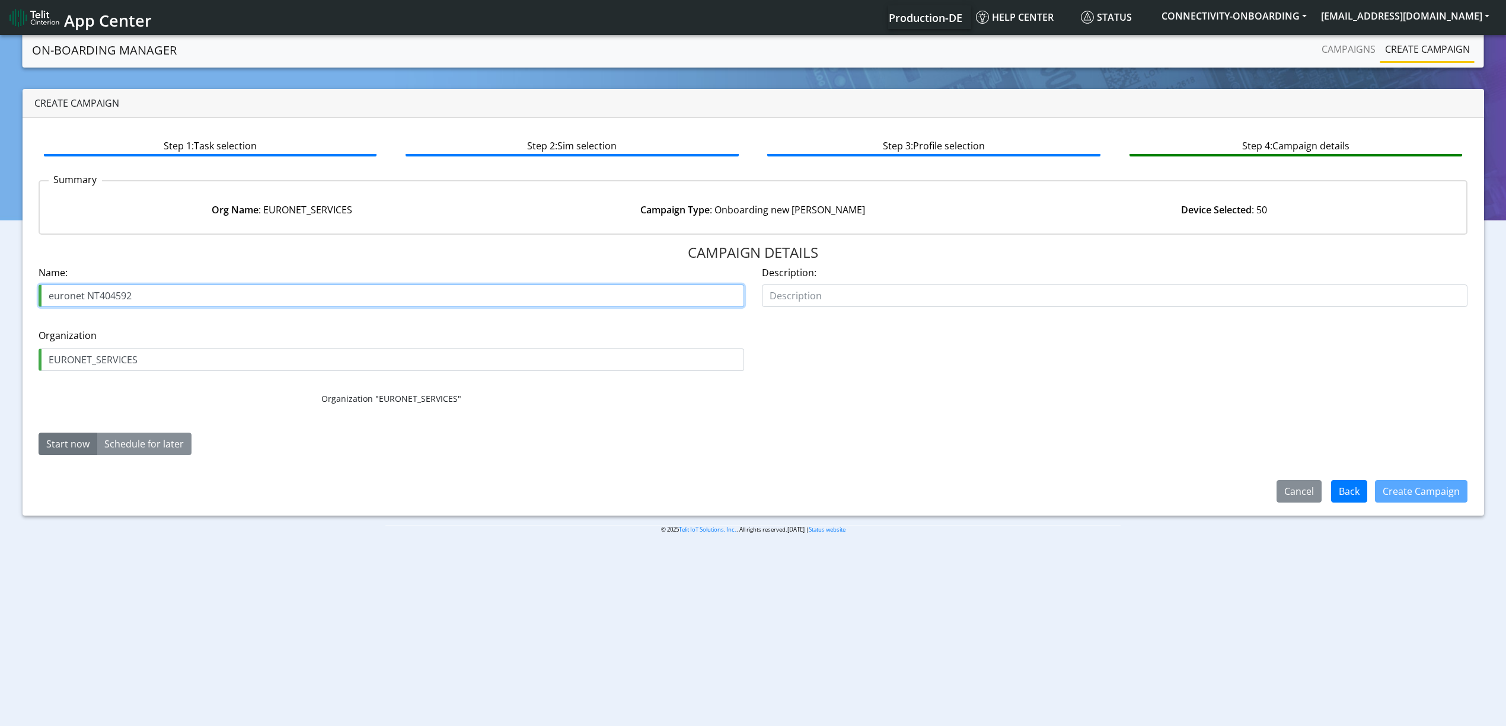
click at [98, 286] on input "euronet NT404592" at bounding box center [392, 296] width 706 height 23
paste input "GR-405196"
type input "euronet GR-405196"
click at [1430, 492] on button "Create Campaign" at bounding box center [1421, 491] width 93 height 23
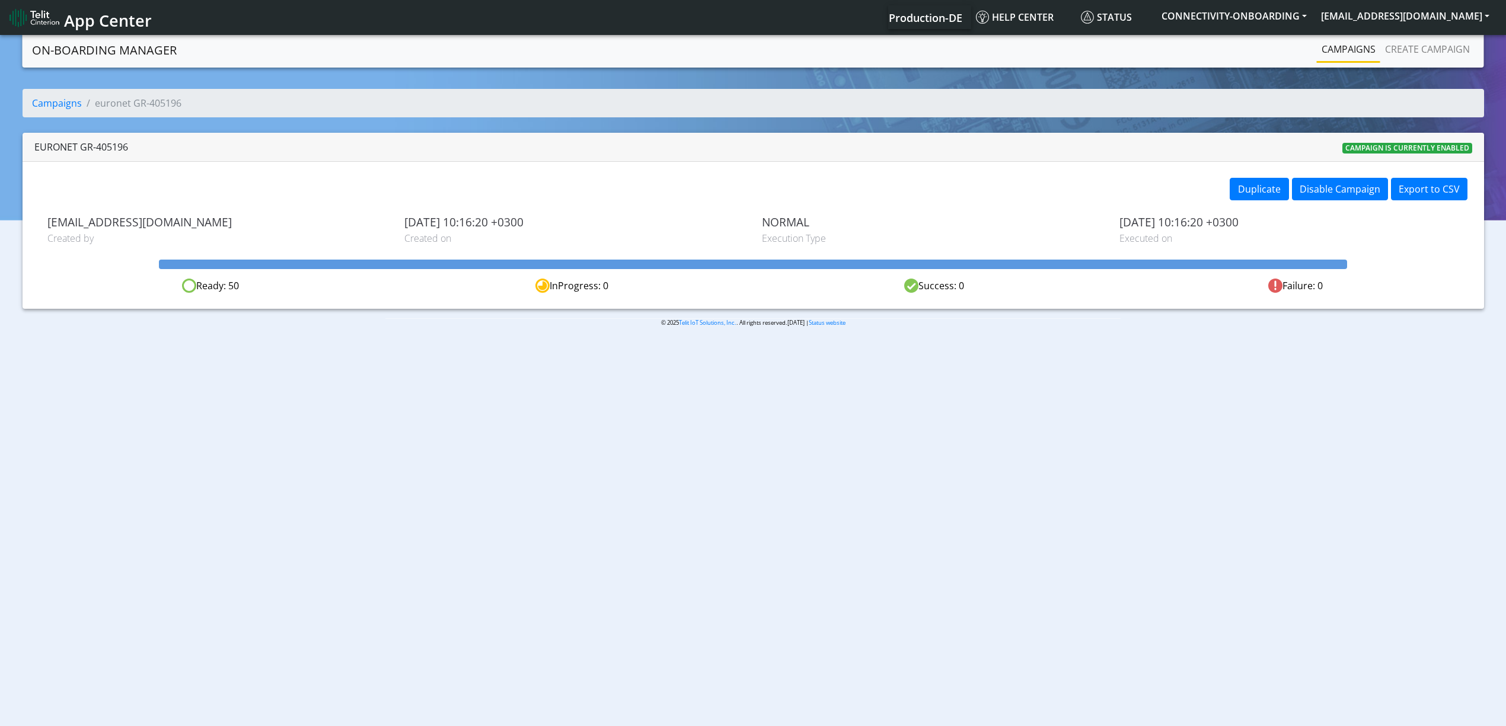
click at [1347, 36] on nav "On-Boarding Manager Campaigns Create campaign" at bounding box center [754, 50] width 1462 height 35
click at [1346, 47] on link "Campaigns" at bounding box center [1348, 49] width 63 height 24
